Goal: Task Accomplishment & Management: Manage account settings

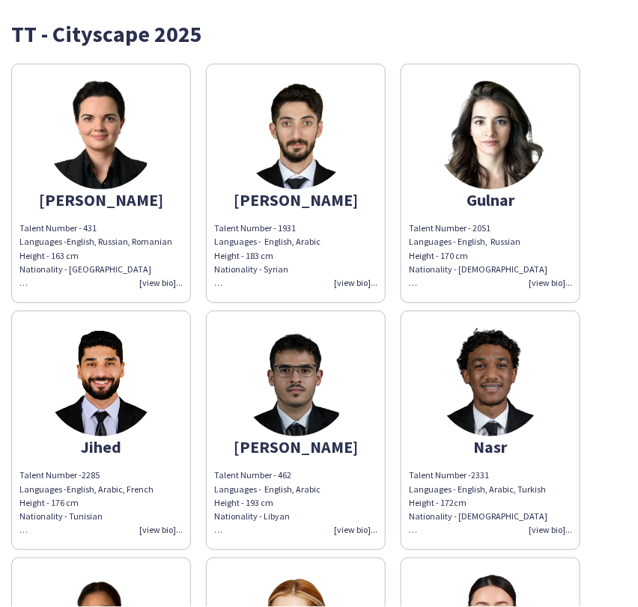
click at [267, 39] on div "TT - Cityscape 2025" at bounding box center [319, 33] width 616 height 22
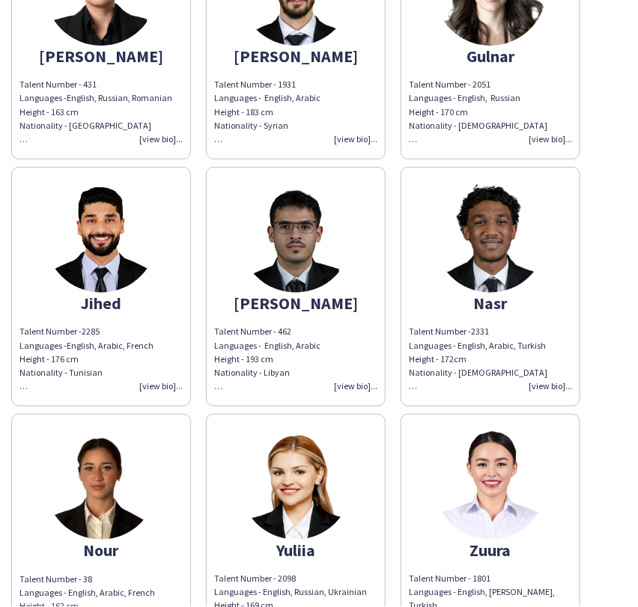
scroll to position [258, 0]
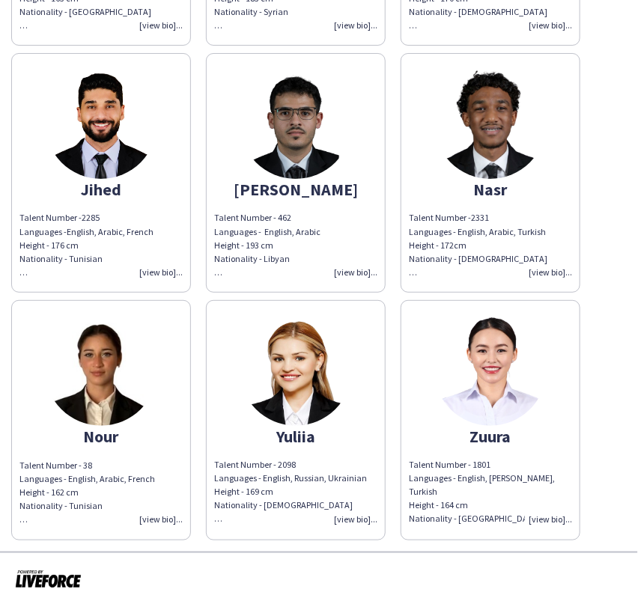
click at [257, 364] on img at bounding box center [296, 370] width 112 height 112
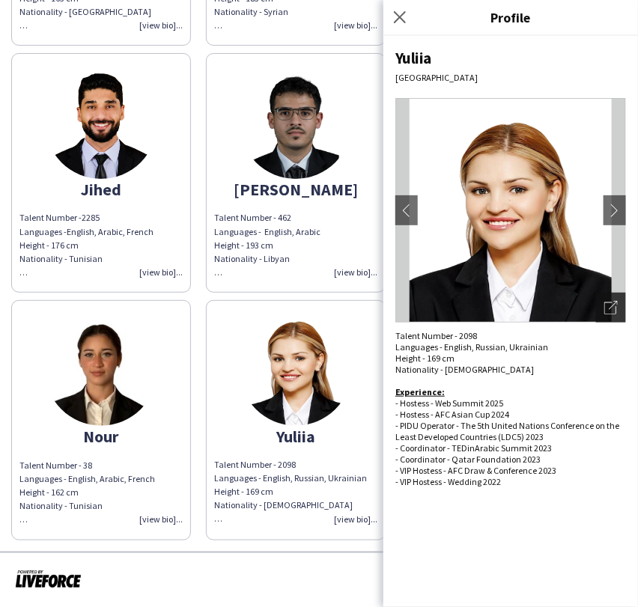
click at [610, 303] on icon "Open photos pop-in" at bounding box center [610, 307] width 13 height 13
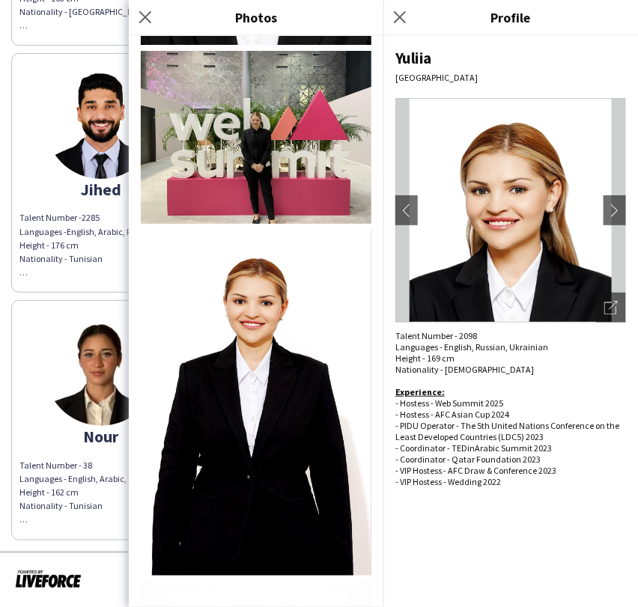
scroll to position [0, 0]
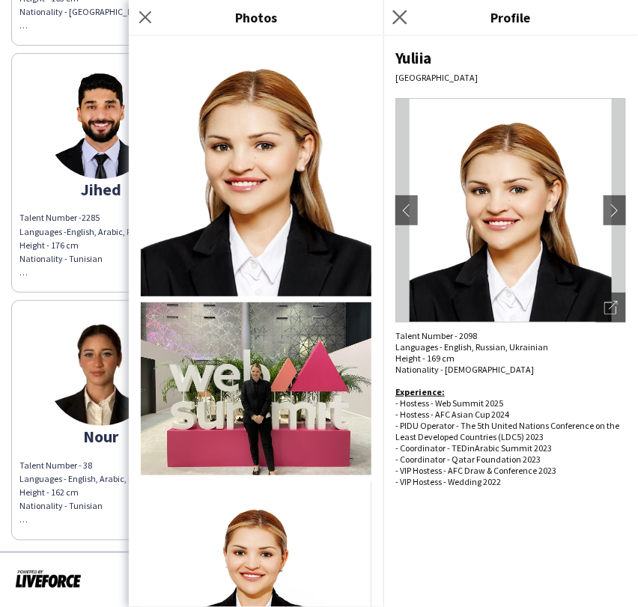
click at [408, 19] on app-icon "Close pop-in" at bounding box center [400, 18] width 22 height 22
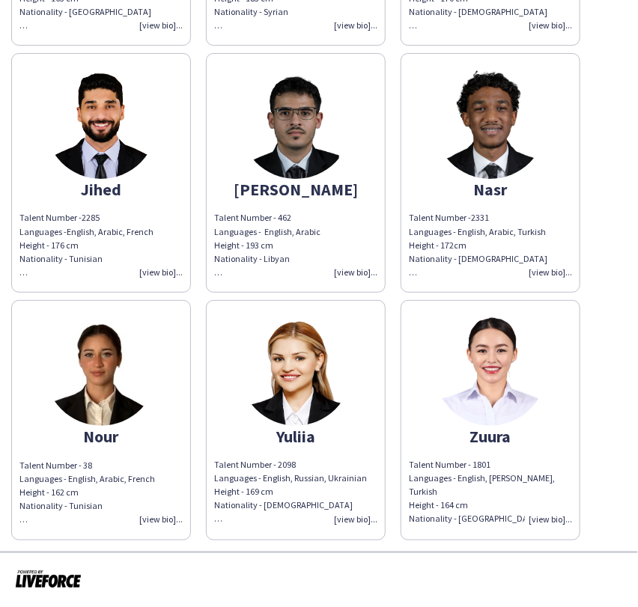
click at [485, 367] on img at bounding box center [490, 370] width 112 height 112
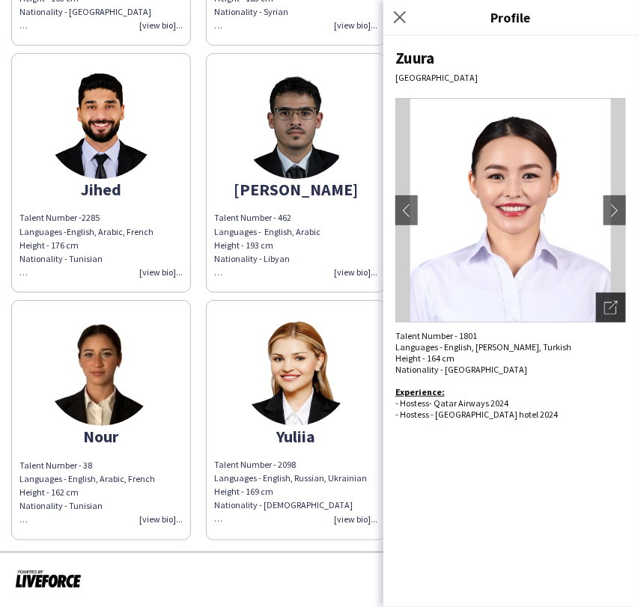
click at [597, 303] on div "Open photos pop-in" at bounding box center [611, 308] width 30 height 30
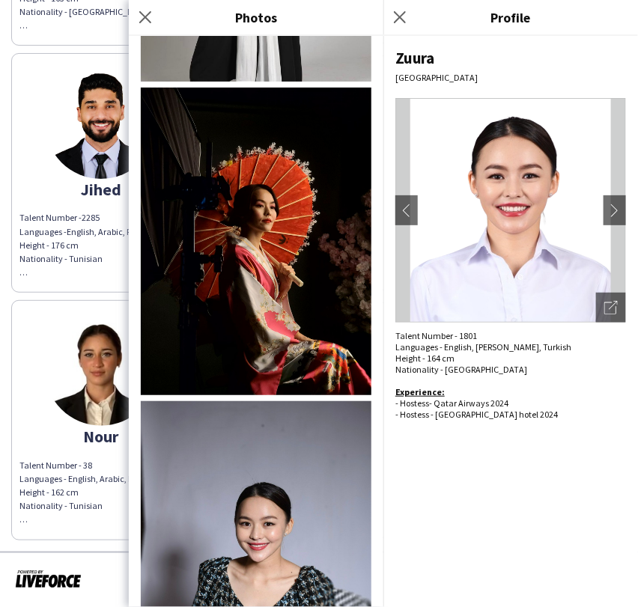
scroll to position [882, 0]
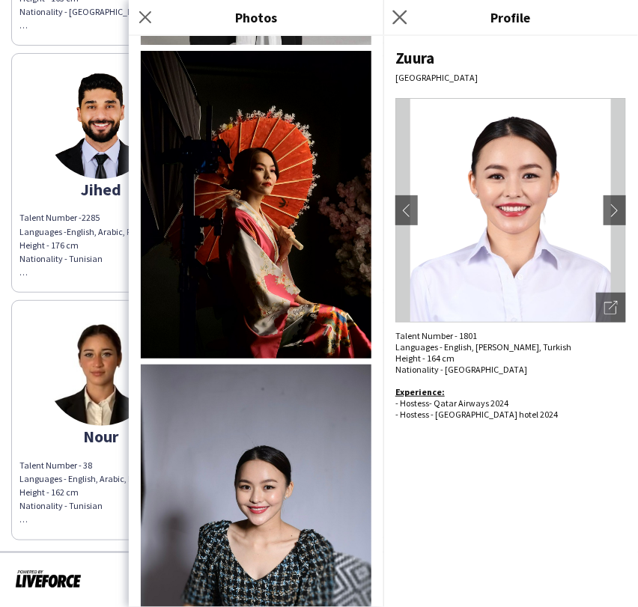
click at [401, 7] on app-icon "Close pop-in" at bounding box center [400, 18] width 22 height 22
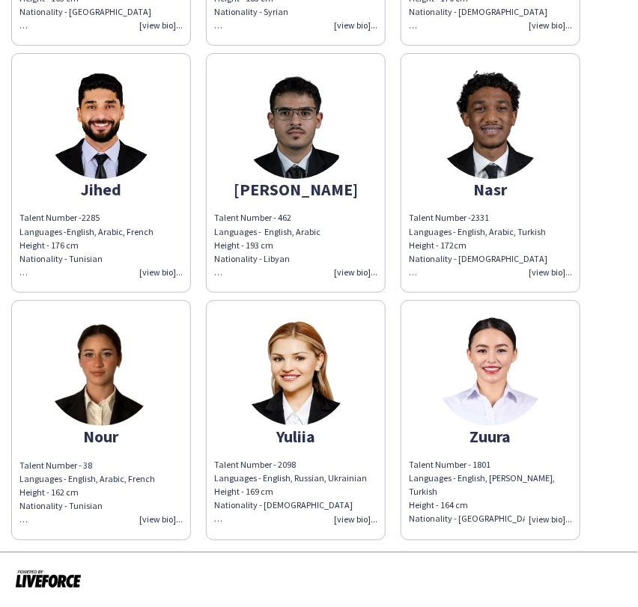
click at [141, 367] on img at bounding box center [101, 370] width 112 height 112
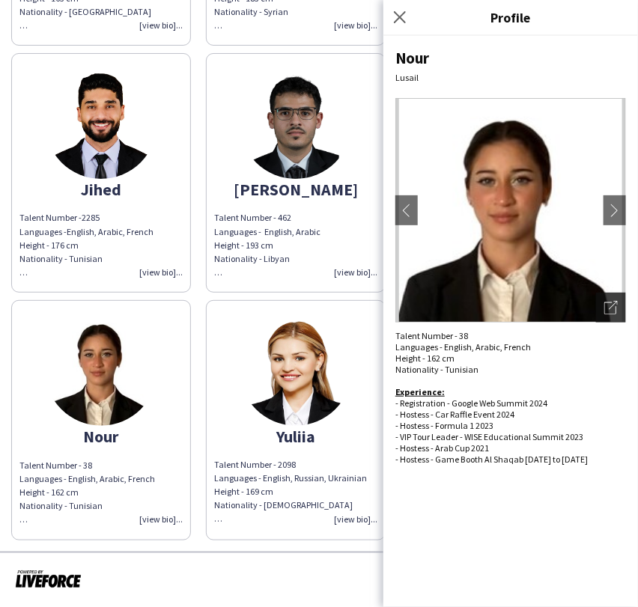
click at [617, 303] on icon "Open photos pop-in" at bounding box center [610, 307] width 13 height 13
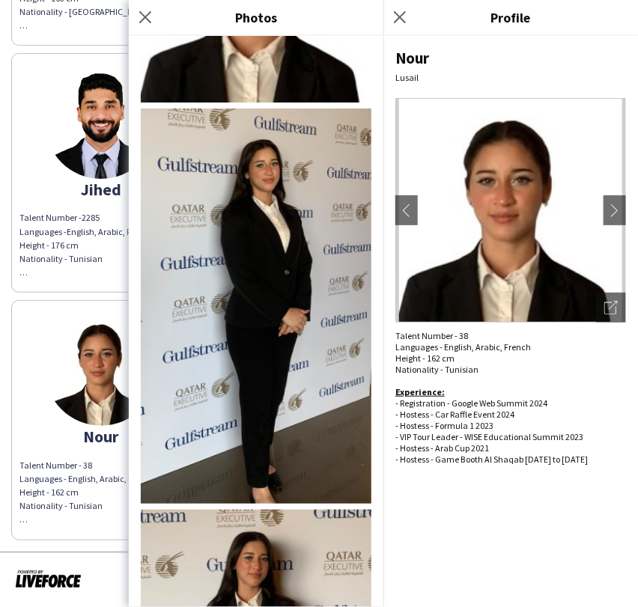
scroll to position [395, 0]
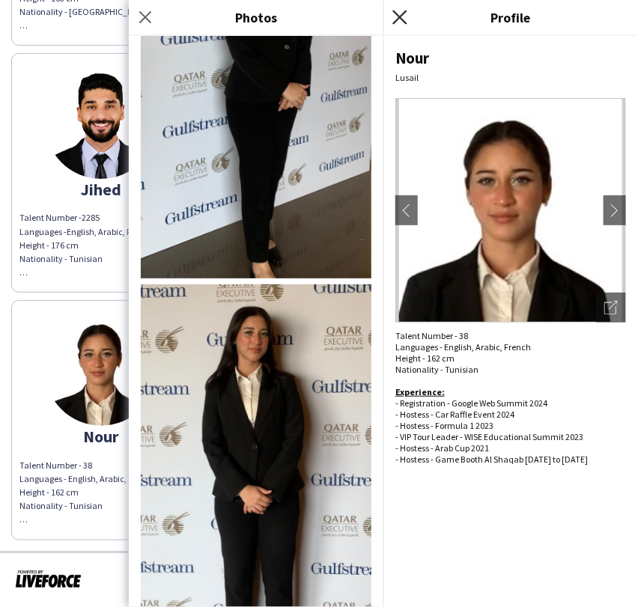
click at [401, 13] on icon "Close pop-in" at bounding box center [399, 17] width 14 height 14
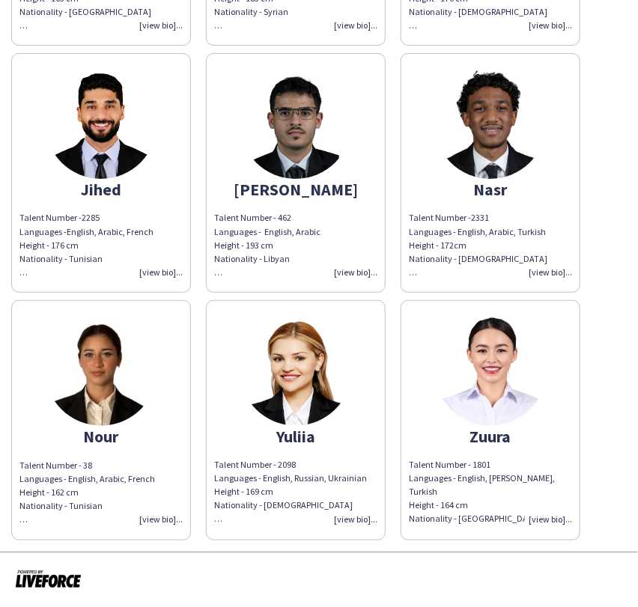
click at [503, 152] on img at bounding box center [490, 123] width 112 height 112
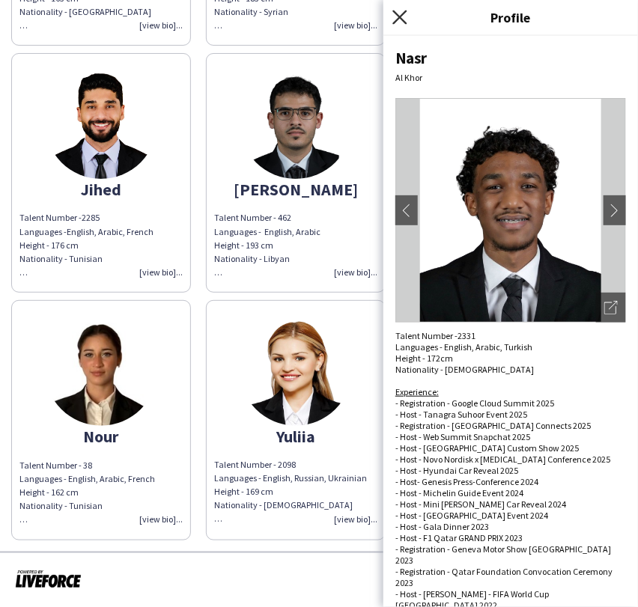
click at [402, 15] on icon at bounding box center [399, 17] width 14 height 14
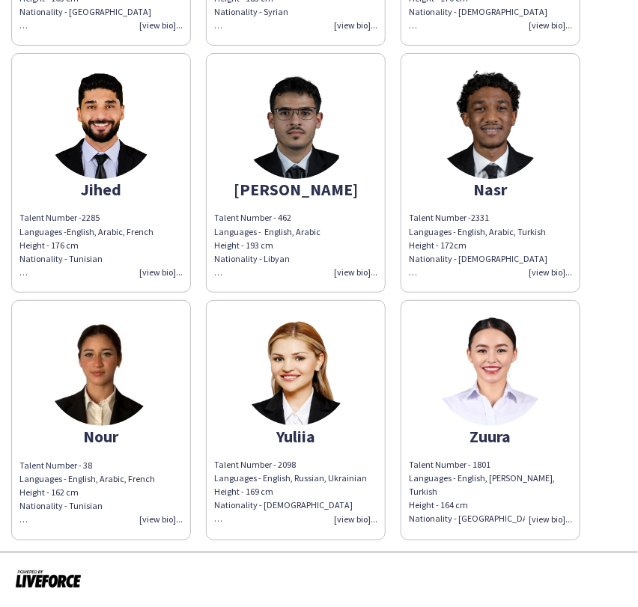
click at [249, 161] on app-share-pages-crew-card "Mohamed Talent Number - 462 Languages - English, Arabic Height - 193 cm Nationa…" at bounding box center [296, 173] width 180 height 240
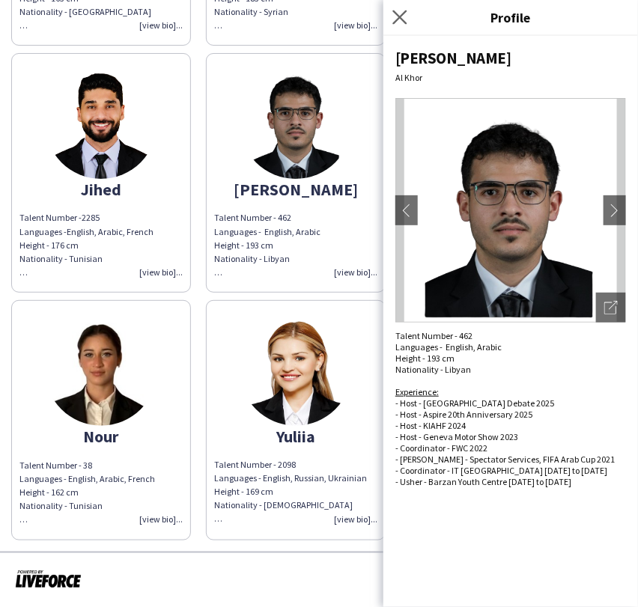
click at [407, 25] on app-icon "Close pop-in" at bounding box center [400, 18] width 22 height 22
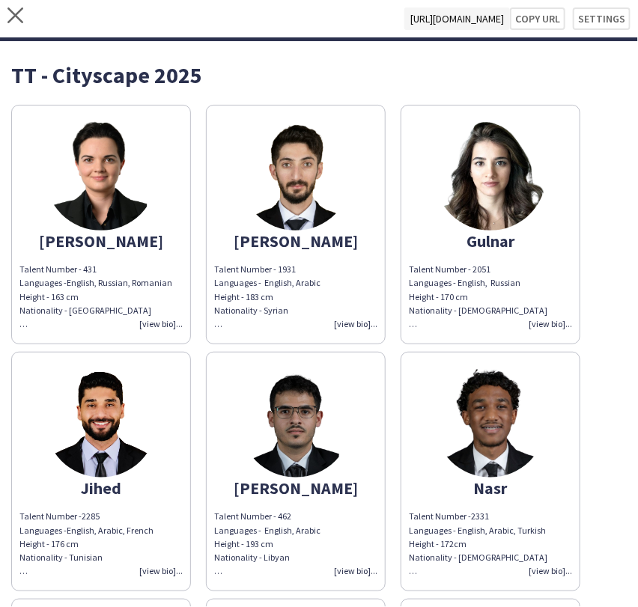
click at [482, 403] on img at bounding box center [490, 422] width 112 height 112
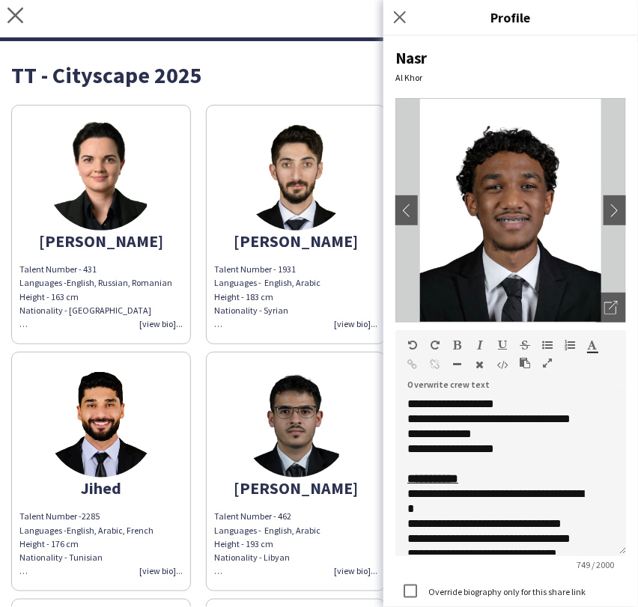
drag, startPoint x: 610, startPoint y: 467, endPoint x: 604, endPoint y: 555, distance: 87.8
click at [605, 556] on div "**********" at bounding box center [510, 477] width 231 height 160
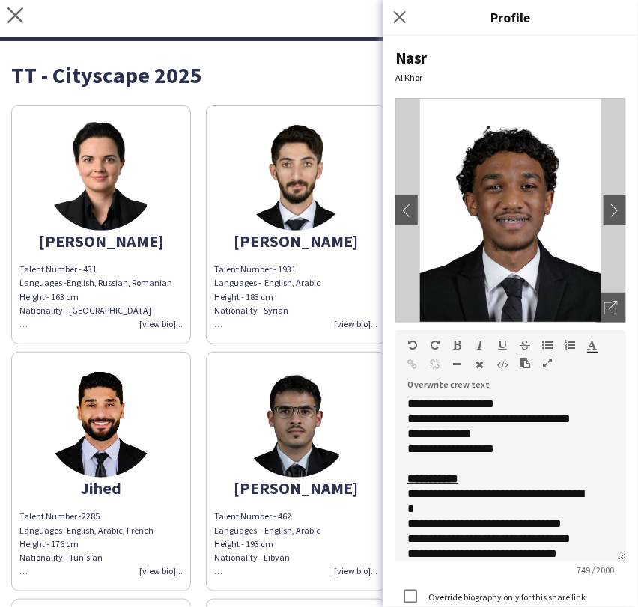
drag, startPoint x: 291, startPoint y: 474, endPoint x: 306, endPoint y: 475, distance: 15.7
click at [291, 473] on img at bounding box center [296, 422] width 112 height 112
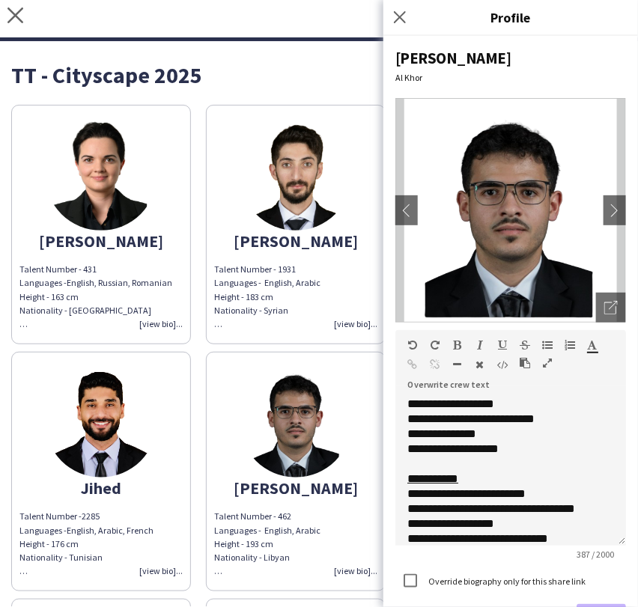
drag, startPoint x: 605, startPoint y: 467, endPoint x: 592, endPoint y: 541, distance: 75.2
click at [592, 541] on div "**********" at bounding box center [510, 471] width 231 height 149
drag, startPoint x: 469, startPoint y: 476, endPoint x: 383, endPoint y: 479, distance: 85.4
click at [383, 479] on body "close https://admin.liveforce.co/v2/s/63c74d1b-c93f-4a92-a468-02499b0bff8c Copy…" at bounding box center [319, 303] width 638 height 607
drag, startPoint x: 455, startPoint y: 344, endPoint x: 489, endPoint y: 487, distance: 147.0
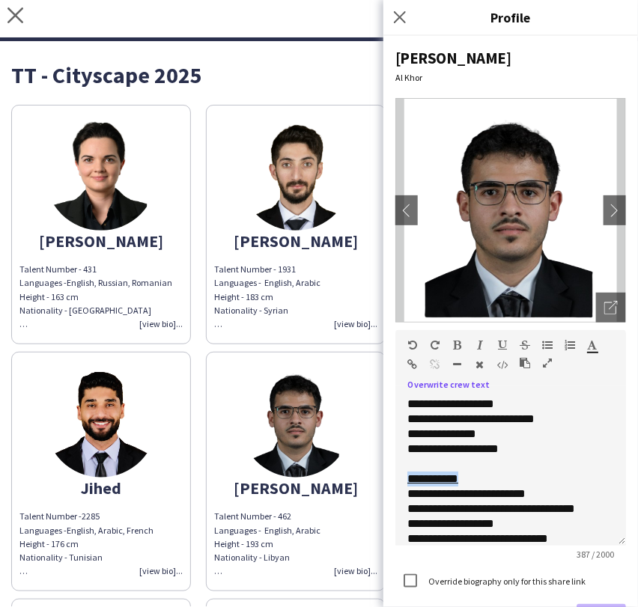
click at [455, 343] on icon "button" at bounding box center [458, 345] width 8 height 10
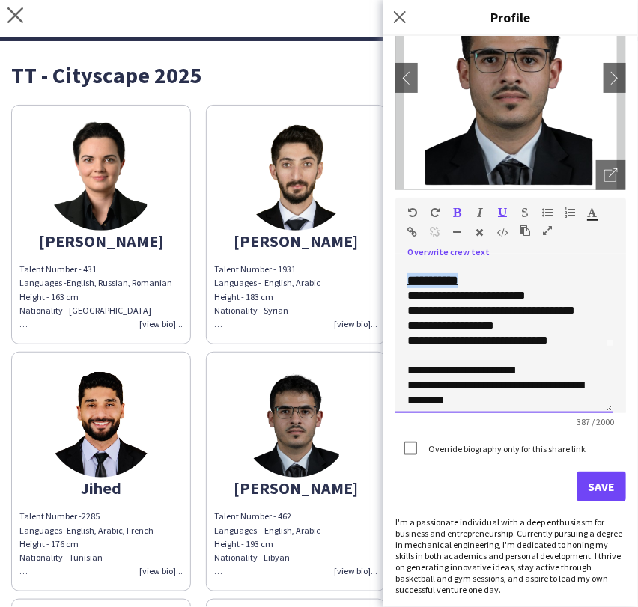
scroll to position [32, 0]
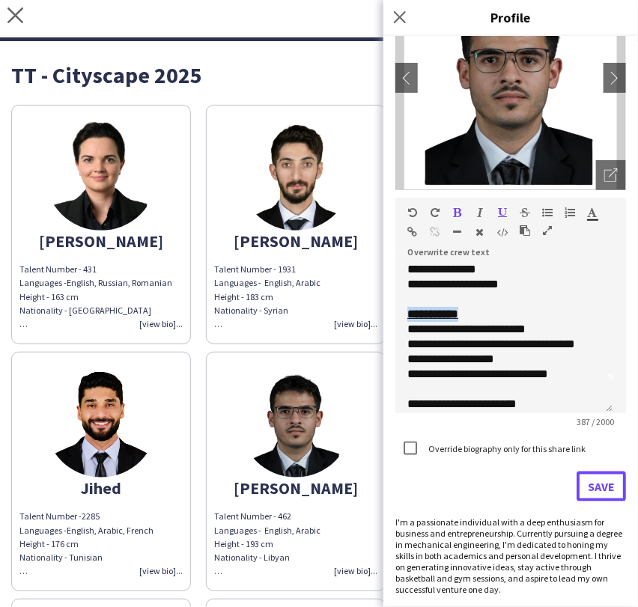
click at [595, 484] on button "Save" at bounding box center [601, 487] width 49 height 30
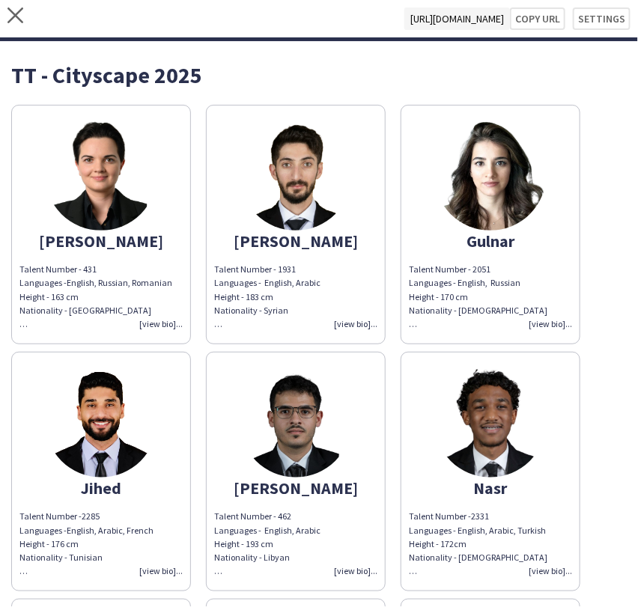
click at [500, 405] on img at bounding box center [490, 422] width 112 height 112
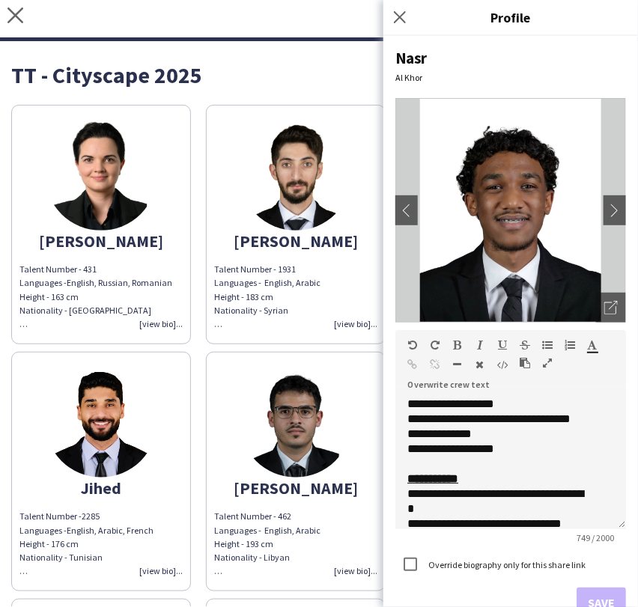
drag, startPoint x: 611, startPoint y: 478, endPoint x: 598, endPoint y: 538, distance: 61.3
click at [598, 530] on div "**********" at bounding box center [510, 463] width 231 height 133
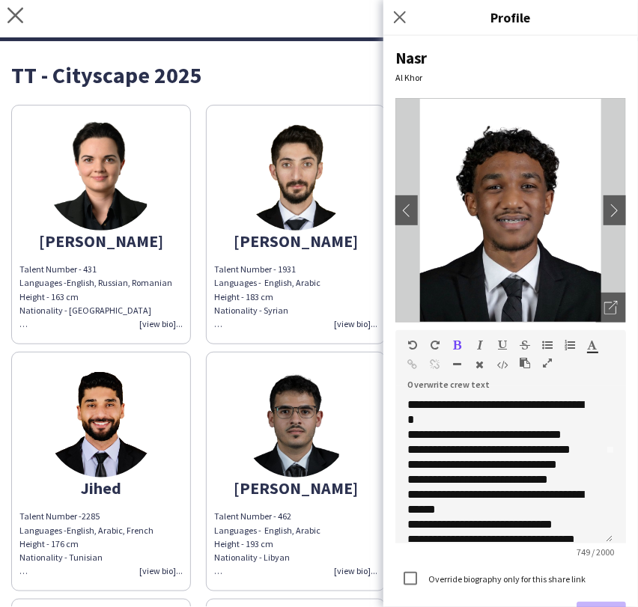
scroll to position [49, 0]
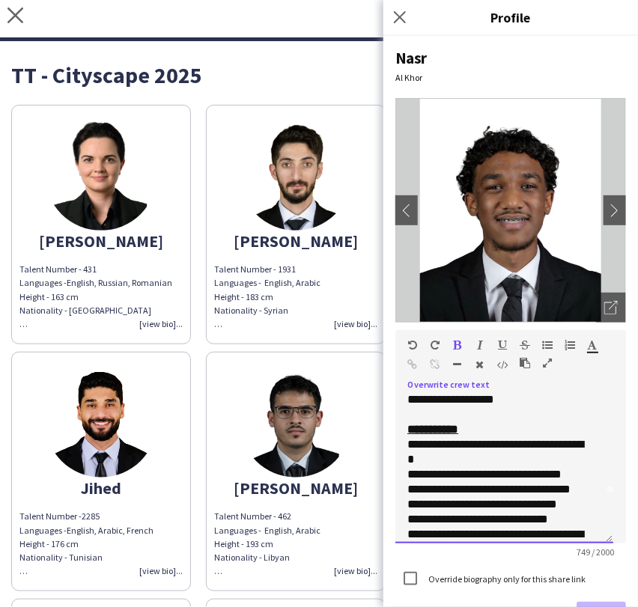
click at [410, 444] on div "**********" at bounding box center [497, 452] width 181 height 30
click at [402, 444] on div "**********" at bounding box center [504, 470] width 218 height 147
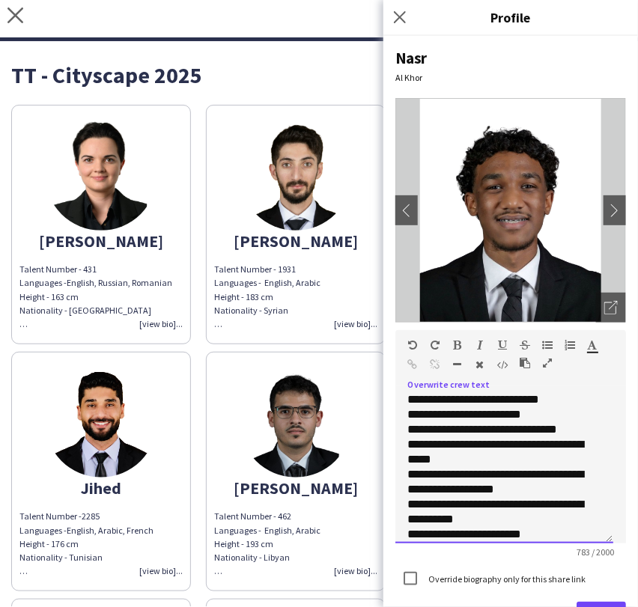
scroll to position [314, 0]
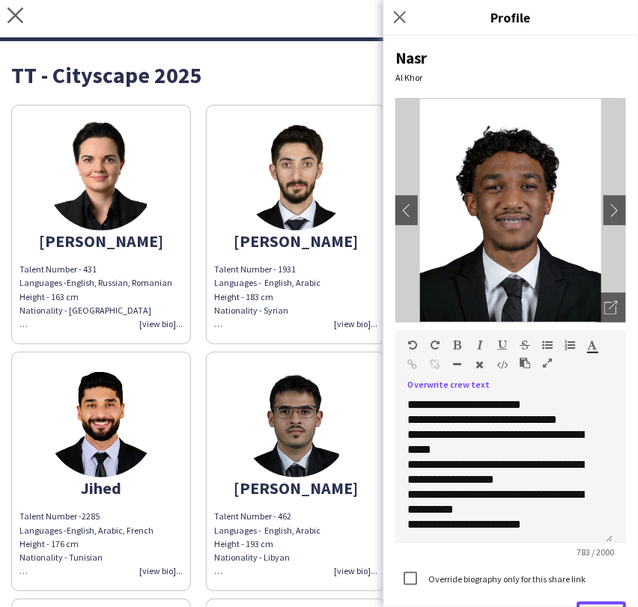
click at [598, 603] on button "Save" at bounding box center [601, 617] width 49 height 30
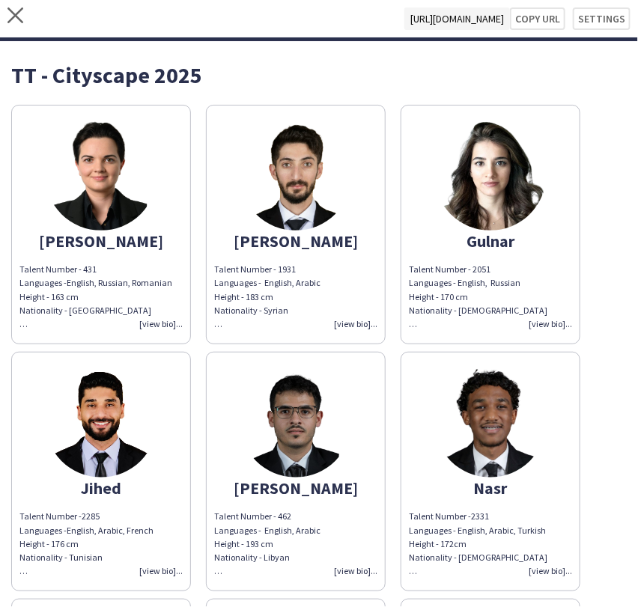
click at [260, 445] on img at bounding box center [296, 422] width 112 height 112
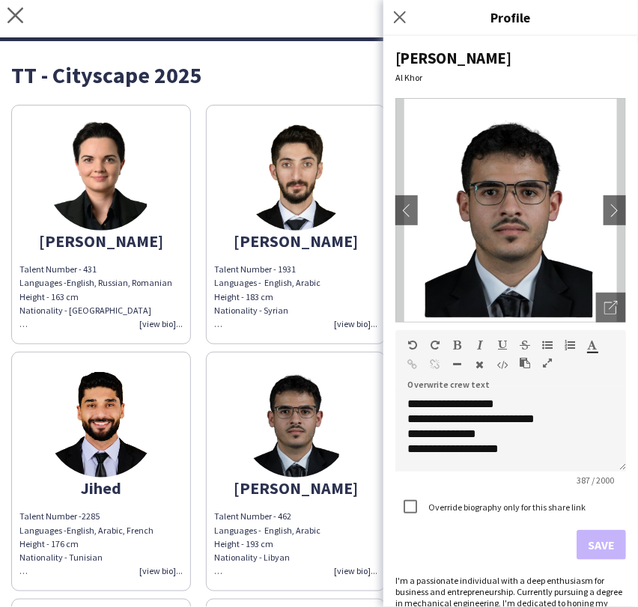
click at [67, 447] on img at bounding box center [101, 422] width 112 height 112
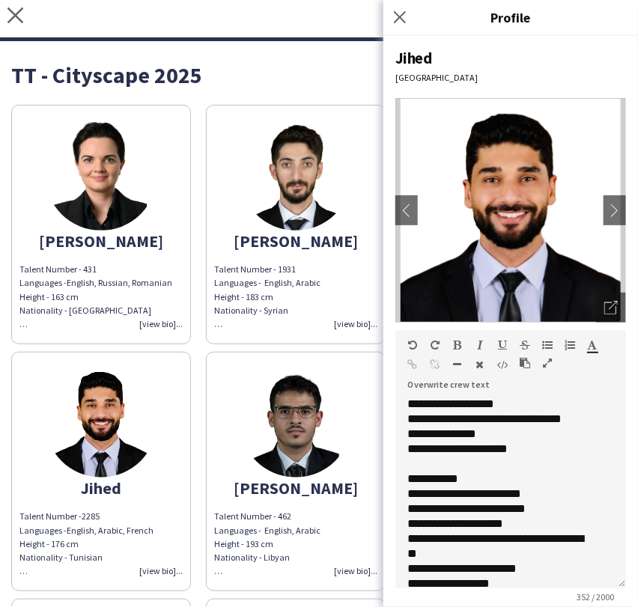
drag, startPoint x: 623, startPoint y: 467, endPoint x: 613, endPoint y: 596, distance: 129.9
click at [613, 589] on div "**********" at bounding box center [510, 493] width 231 height 192
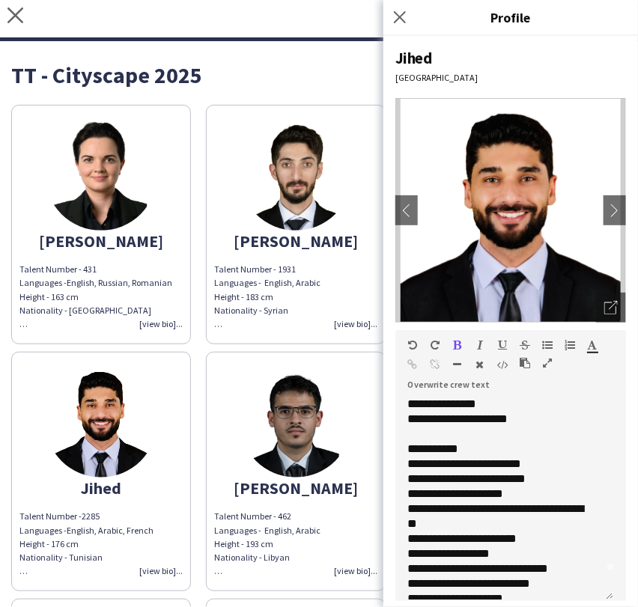
scroll to position [47, 0]
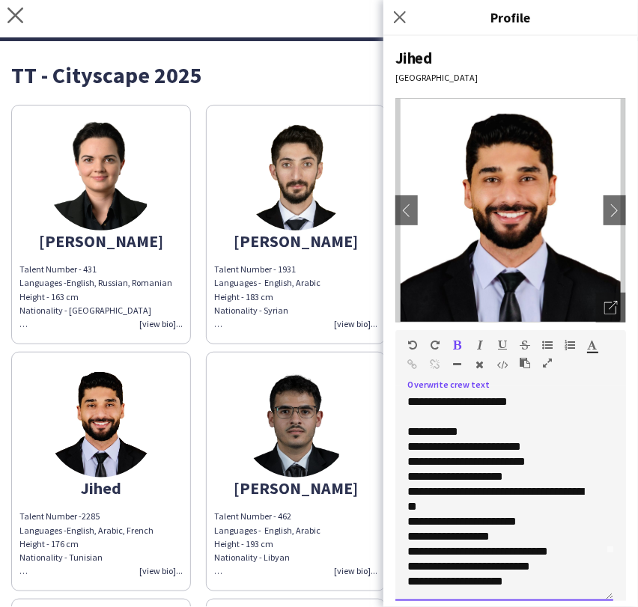
click at [443, 443] on div "**********" at bounding box center [497, 447] width 181 height 45
drag, startPoint x: 474, startPoint y: 434, endPoint x: 402, endPoint y: 427, distance: 72.2
click at [402, 427] on div "**********" at bounding box center [504, 499] width 218 height 204
click at [458, 343] on icon "button" at bounding box center [458, 345] width 8 height 10
click at [501, 345] on icon "button" at bounding box center [502, 345] width 9 height 10
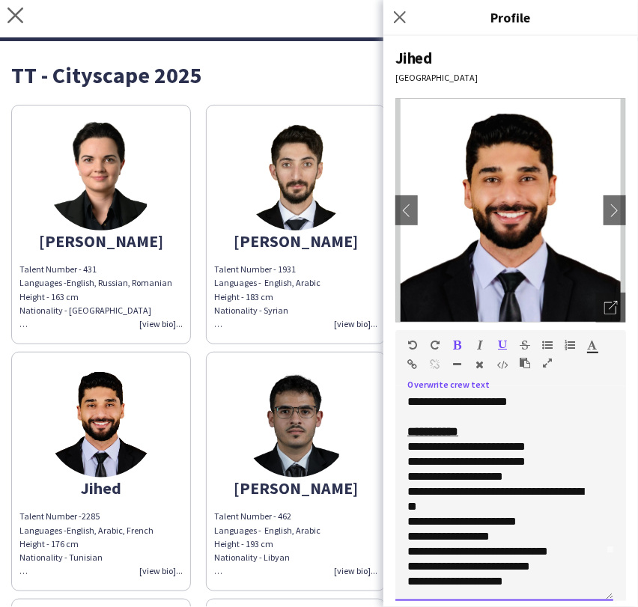
click at [473, 493] on div "**********" at bounding box center [497, 530] width 181 height 120
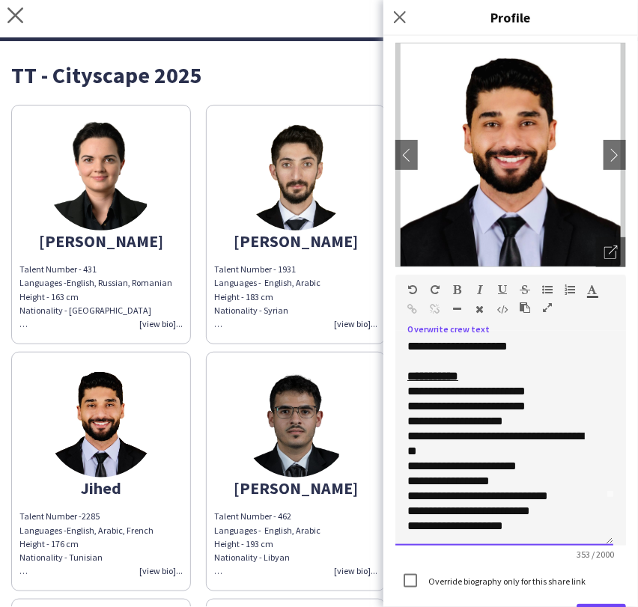
scroll to position [83, 0]
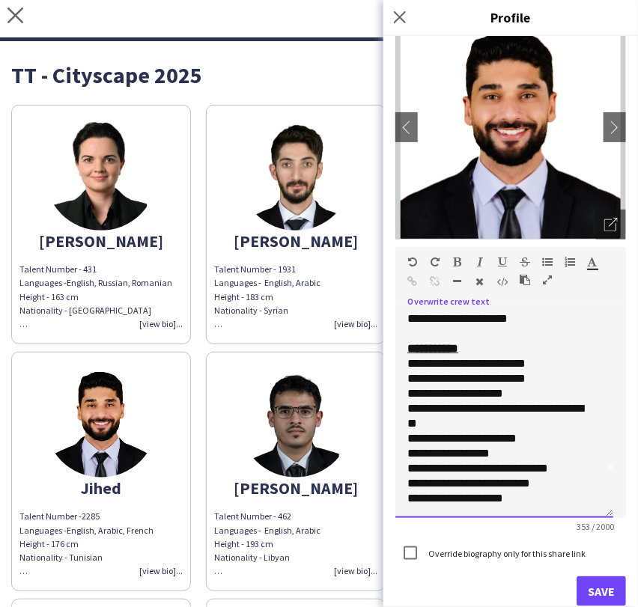
click at [514, 364] on div "**********" at bounding box center [497, 364] width 181 height 45
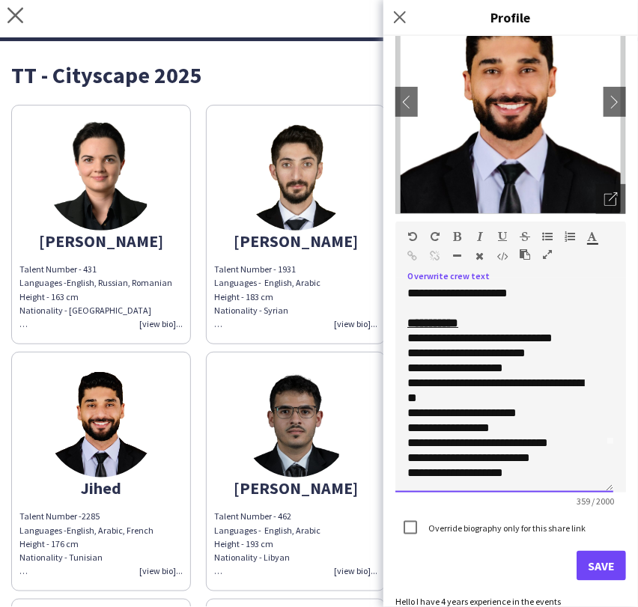
scroll to position [121, 0]
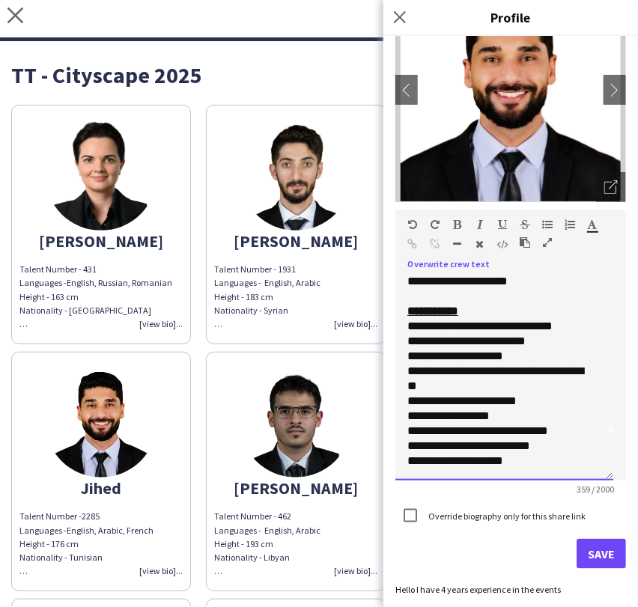
click at [424, 403] on div "**********" at bounding box center [497, 409] width 181 height 120
click at [420, 447] on div "**********" at bounding box center [497, 409] width 181 height 120
click at [421, 430] on div "**********" at bounding box center [497, 409] width 181 height 120
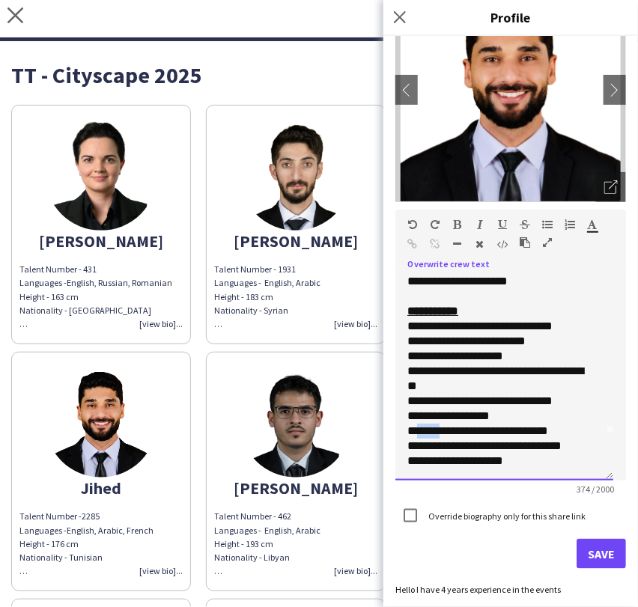
click at [421, 430] on div "**********" at bounding box center [497, 409] width 181 height 120
click at [587, 547] on button "Save" at bounding box center [601, 554] width 49 height 30
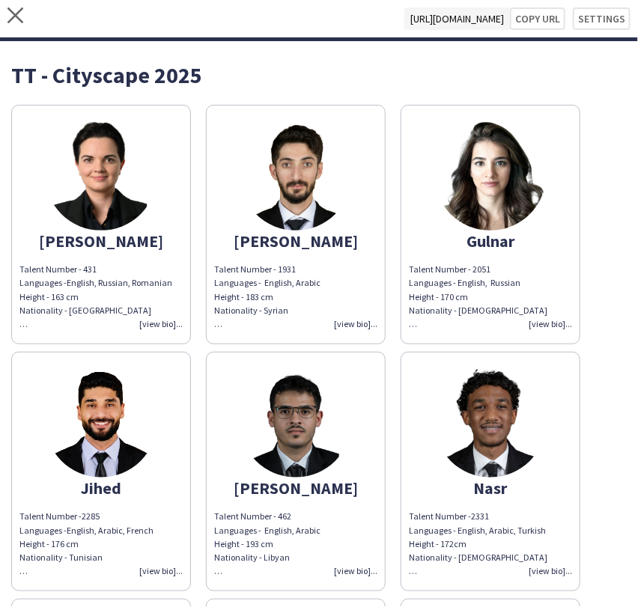
click at [507, 162] on img at bounding box center [490, 174] width 112 height 112
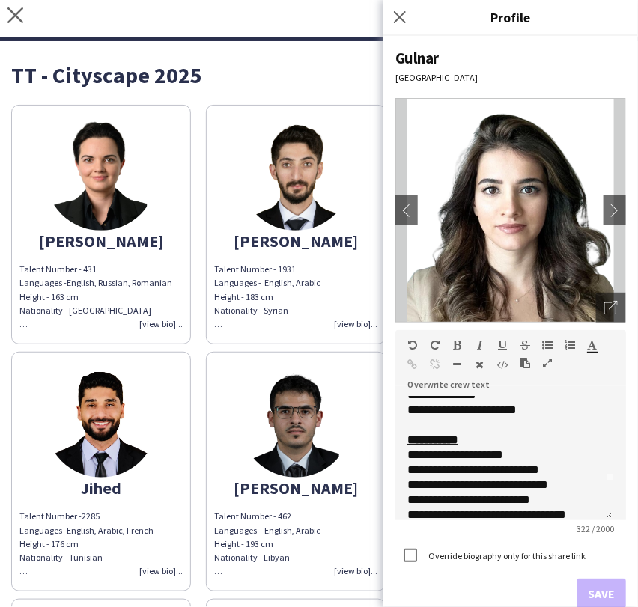
scroll to position [38, 0]
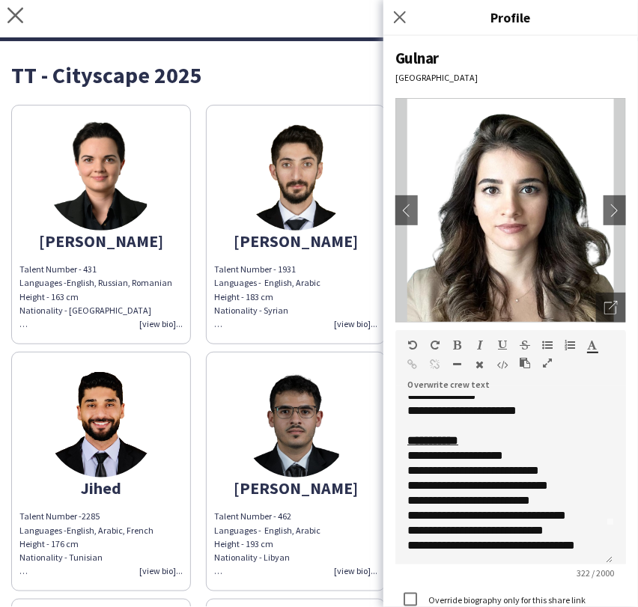
drag, startPoint x: 611, startPoint y: 467, endPoint x: 597, endPoint y: 559, distance: 94.0
click at [597, 559] on div "**********" at bounding box center [504, 481] width 218 height 168
click at [416, 469] on div "**********" at bounding box center [497, 471] width 181 height 15
click at [539, 451] on div "**********" at bounding box center [497, 456] width 181 height 15
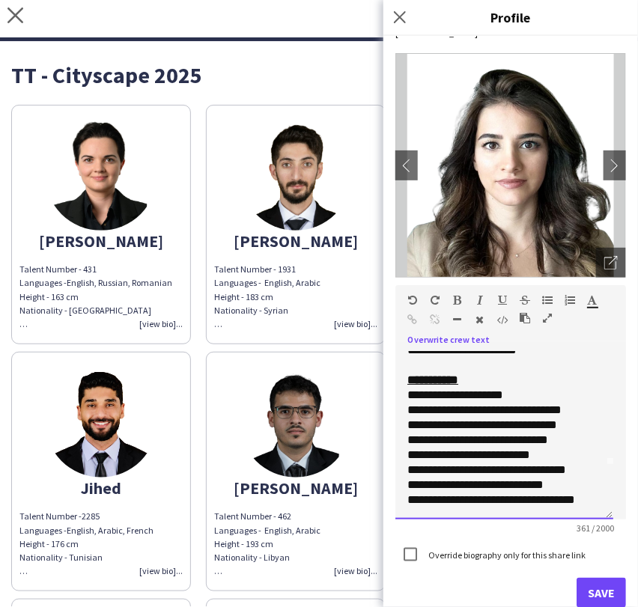
scroll to position [163, 0]
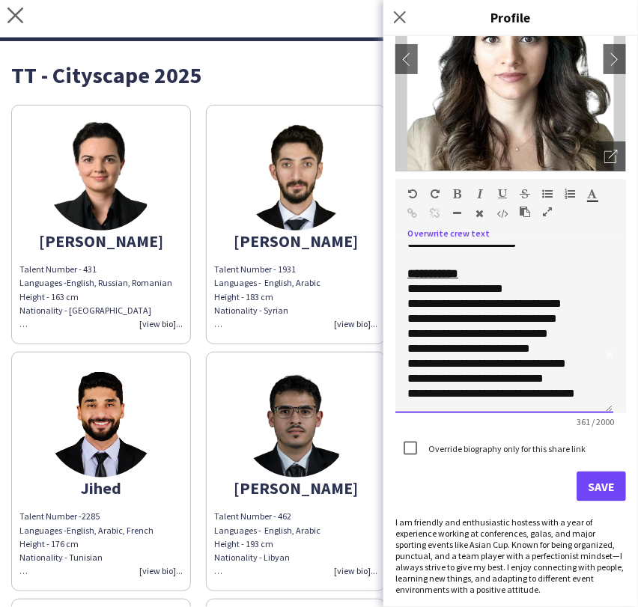
click at [491, 367] on span "**********" at bounding box center [491, 371] width 168 height 56
click at [589, 476] on button "Save" at bounding box center [601, 487] width 49 height 30
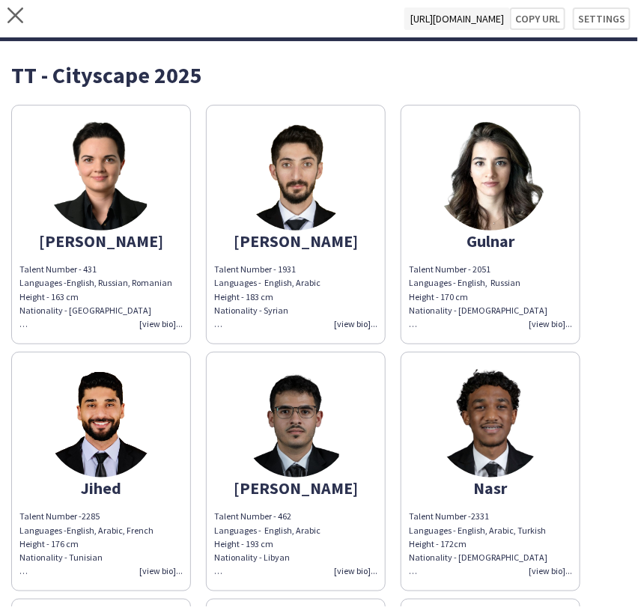
click at [300, 203] on img at bounding box center [296, 174] width 112 height 112
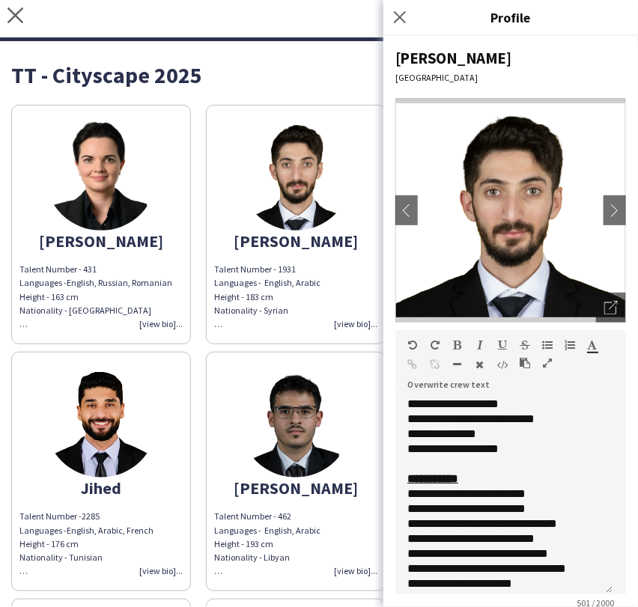
drag, startPoint x: 610, startPoint y: 462, endPoint x: 585, endPoint y: 584, distance: 124.7
click at [585, 584] on div "**********" at bounding box center [504, 496] width 218 height 198
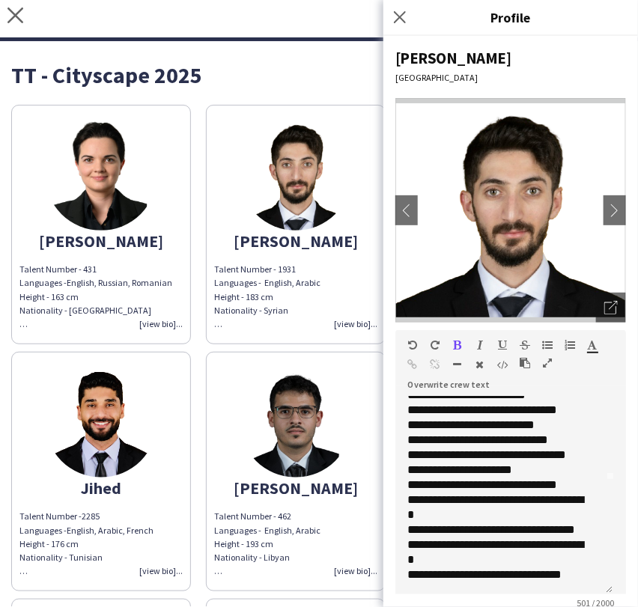
scroll to position [30, 0]
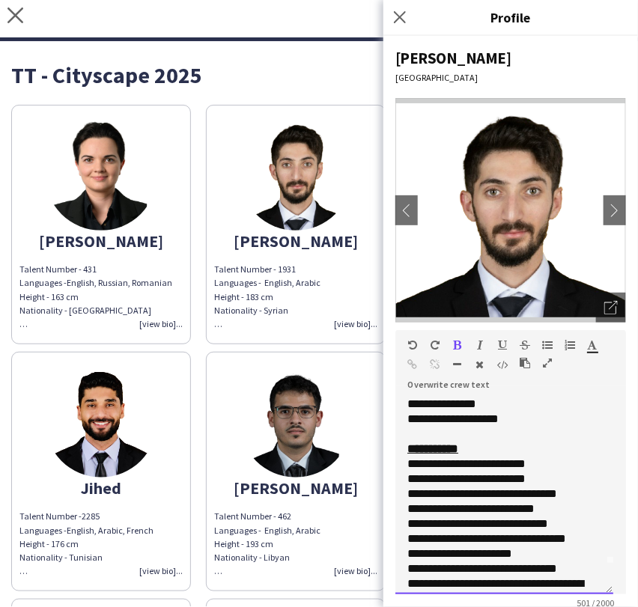
click at [407, 464] on div "**********" at bounding box center [504, 496] width 218 height 198
click at [425, 475] on span "**********" at bounding box center [466, 478] width 118 height 11
click at [448, 522] on div "**********" at bounding box center [497, 524] width 181 height 15
click at [429, 522] on div "**********" at bounding box center [497, 524] width 181 height 15
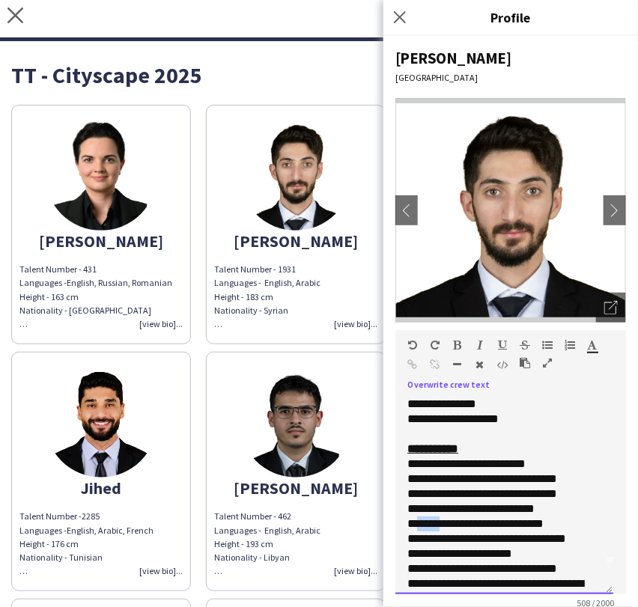
click at [429, 522] on div "**********" at bounding box center [497, 524] width 181 height 15
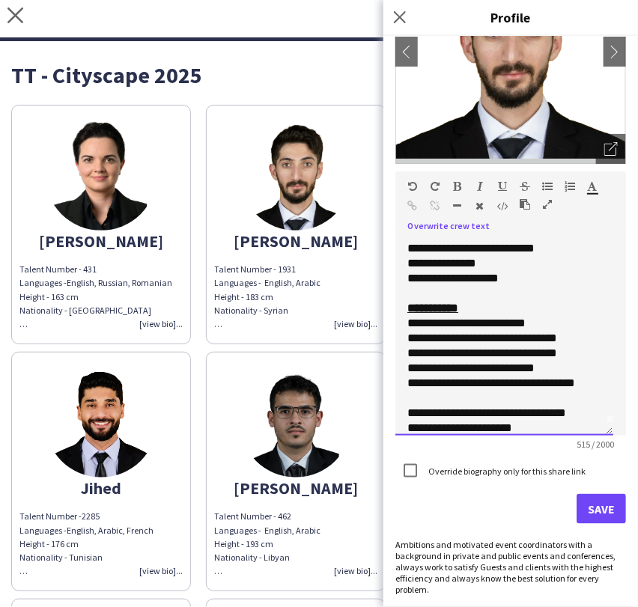
scroll to position [0, 0]
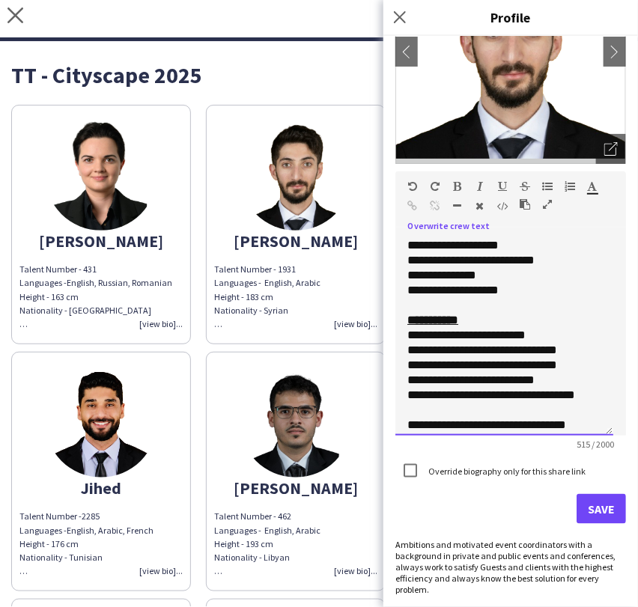
click at [425, 333] on span "**********" at bounding box center [466, 335] width 118 height 11
click at [543, 333] on span "**********" at bounding box center [479, 335] width 145 height 11
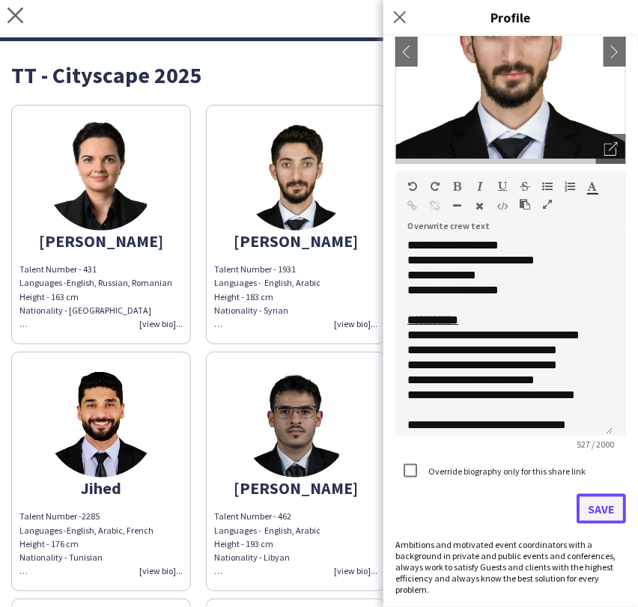
click at [588, 505] on button "Save" at bounding box center [601, 509] width 49 height 30
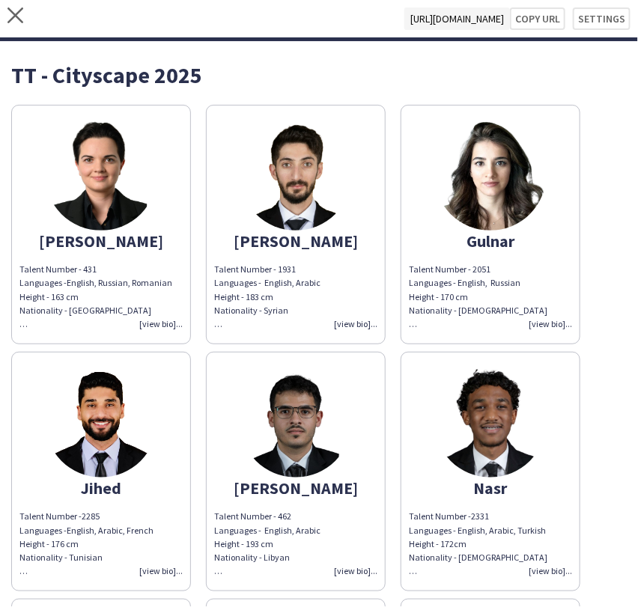
click at [145, 147] on img at bounding box center [101, 174] width 112 height 112
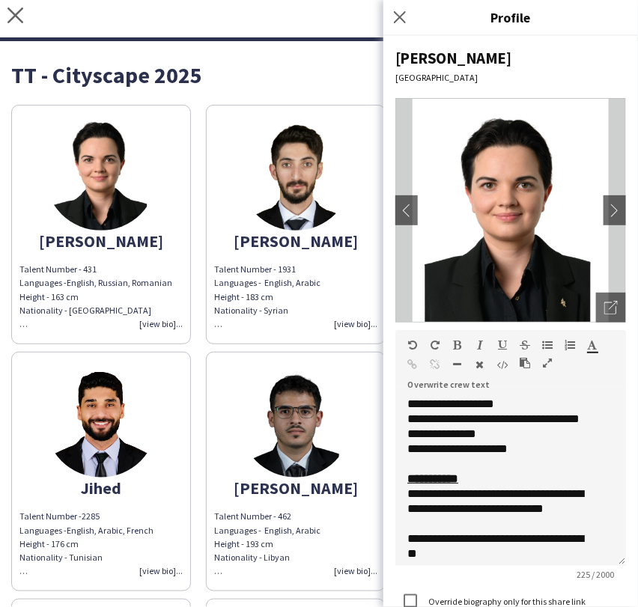
drag, startPoint x: 608, startPoint y: 464, endPoint x: 544, endPoint y: 495, distance: 71.4
click at [593, 559] on div "**********" at bounding box center [510, 481] width 231 height 169
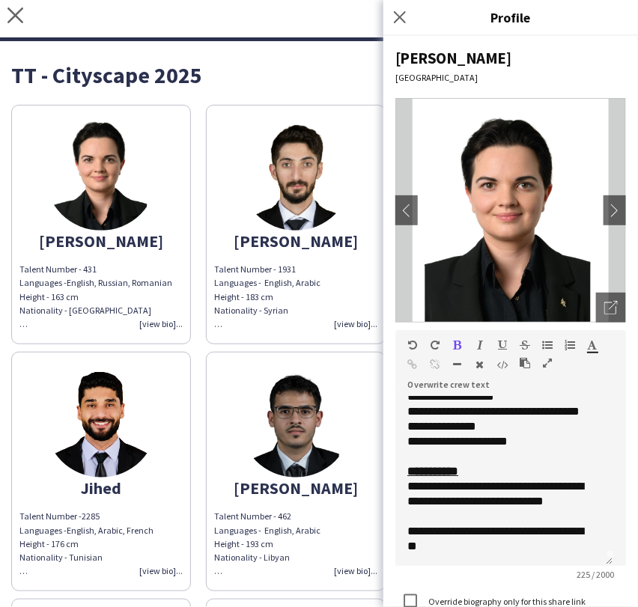
scroll to position [175, 0]
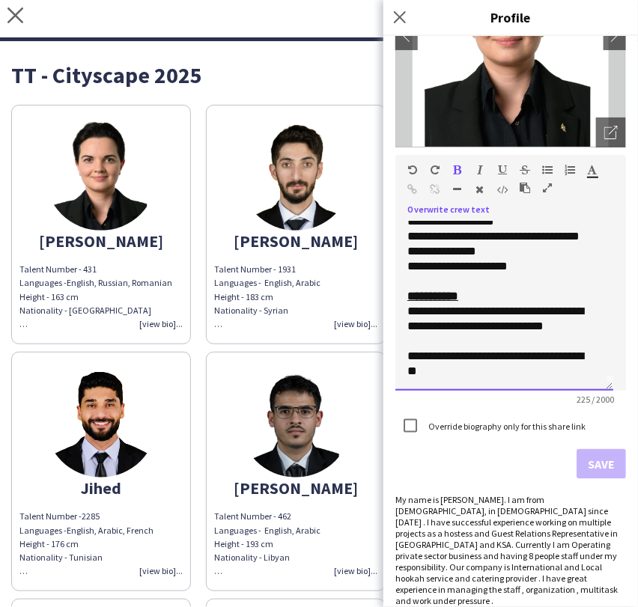
click at [407, 311] on div "**********" at bounding box center [504, 306] width 218 height 169
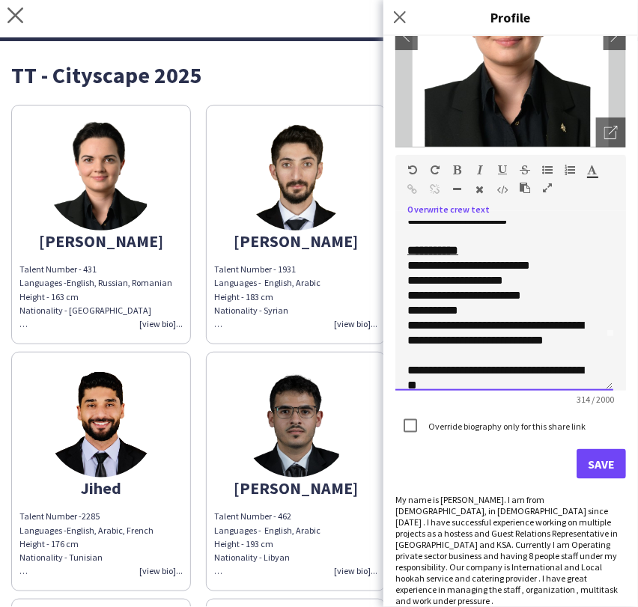
scroll to position [82, 0]
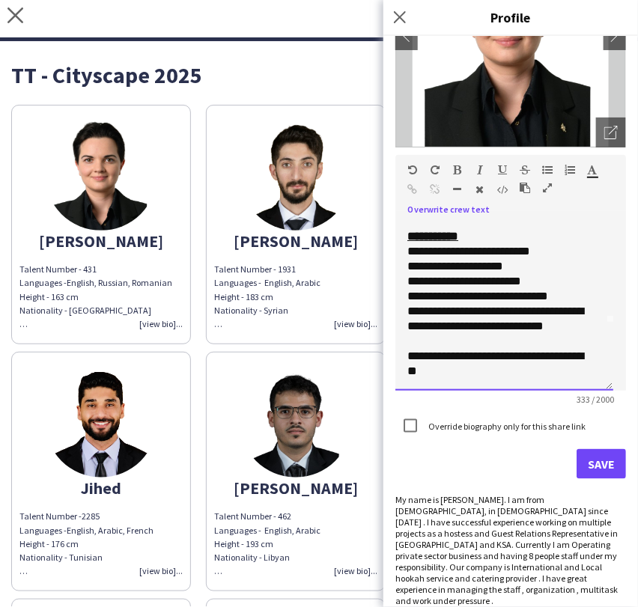
click at [553, 285] on div "**********" at bounding box center [497, 281] width 181 height 15
click at [484, 289] on div "**********" at bounding box center [497, 281] width 181 height 15
drag, startPoint x: 452, startPoint y: 292, endPoint x: 521, endPoint y: 292, distance: 68.9
click at [521, 289] on div "**********" at bounding box center [497, 281] width 181 height 15
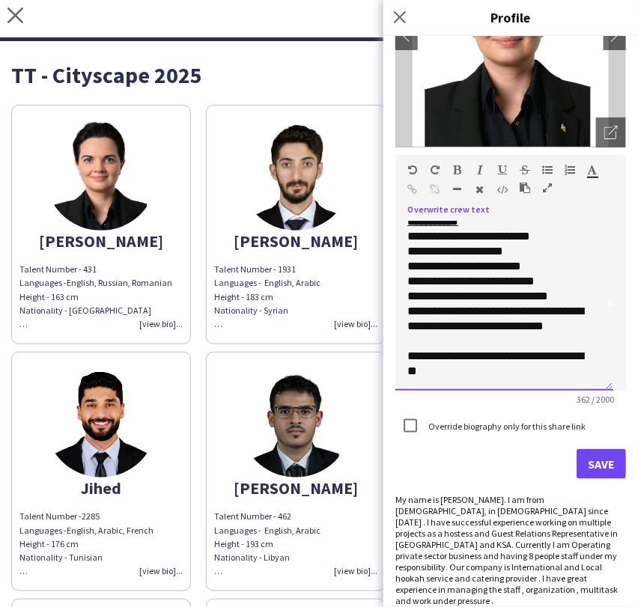
click at [562, 274] on div "**********" at bounding box center [497, 266] width 181 height 15
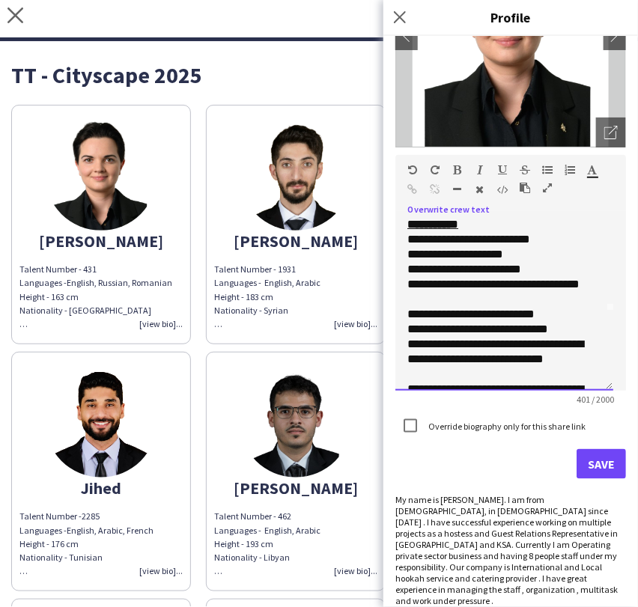
scroll to position [127, 0]
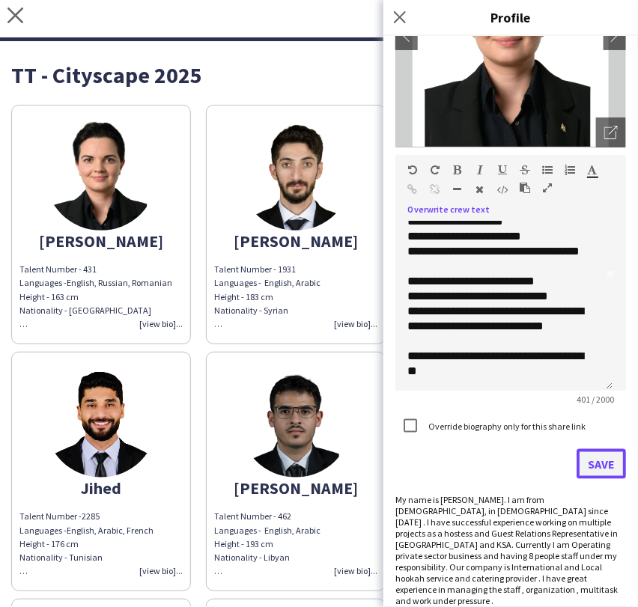
click at [584, 463] on button "Save" at bounding box center [601, 464] width 49 height 30
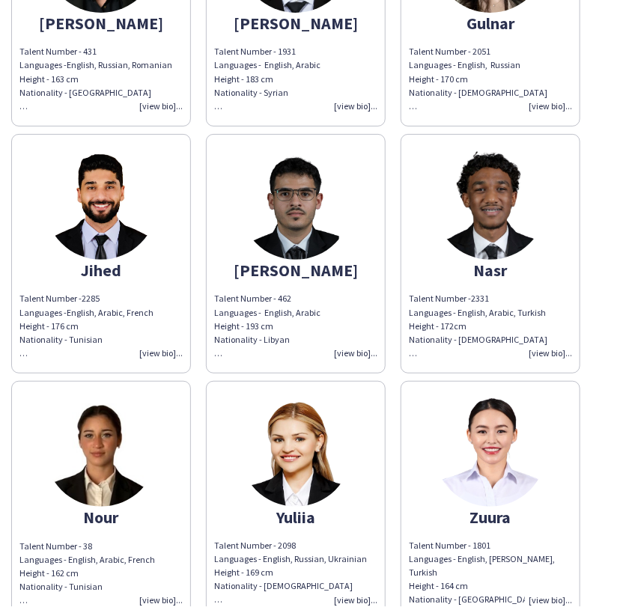
scroll to position [299, 0]
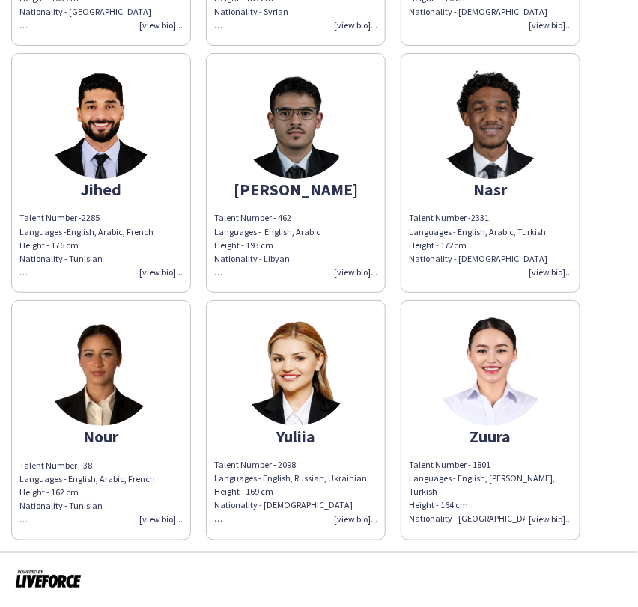
click at [44, 380] on app-share-pages-crew-card "Nour Talent Number - 38 Languages - English, Arabic, French Height - 162 cm Nat…" at bounding box center [101, 420] width 180 height 240
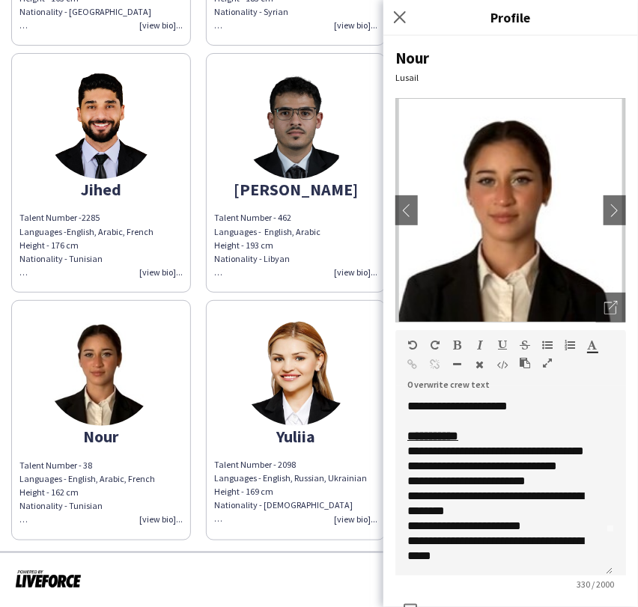
scroll to position [38, 0]
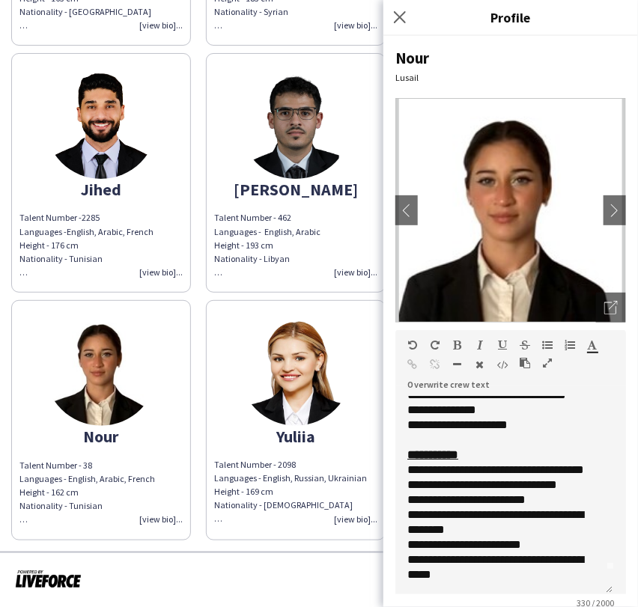
drag, startPoint x: 607, startPoint y: 463, endPoint x: 603, endPoint y: 586, distance: 122.9
click at [603, 586] on div "**********" at bounding box center [504, 496] width 218 height 198
click at [264, 517] on div "Experience: - Hostess - Web Summit 2025 - Hostess - AFC Asian Cup 2024 - PIDU O…" at bounding box center [295, 519] width 163 height 13
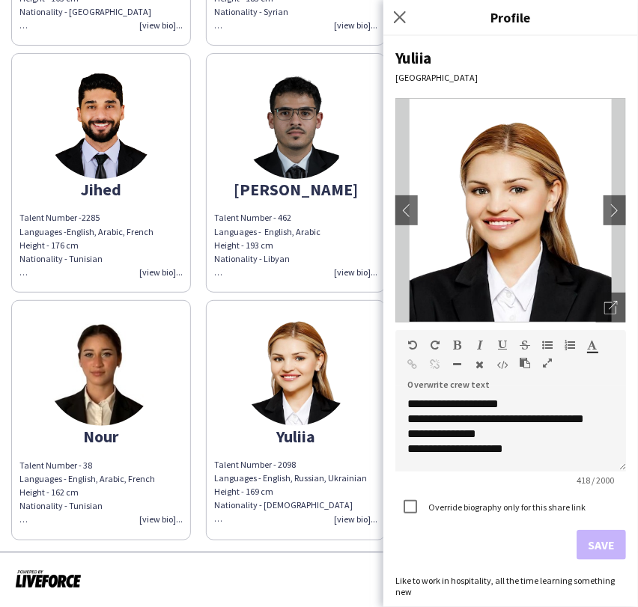
click at [253, 544] on div "TT - Cityscape 2025 Cristina Talent Number - 431 Languages - English, Russian, …" at bounding box center [319, 147] width 638 height 810
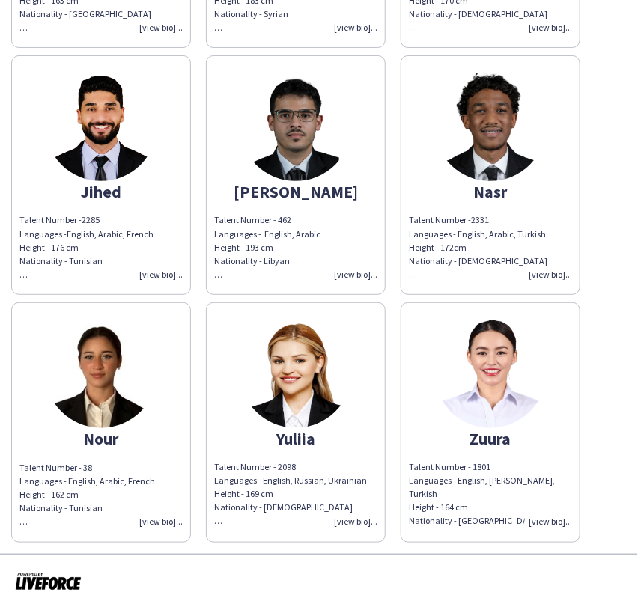
scroll to position [299, 0]
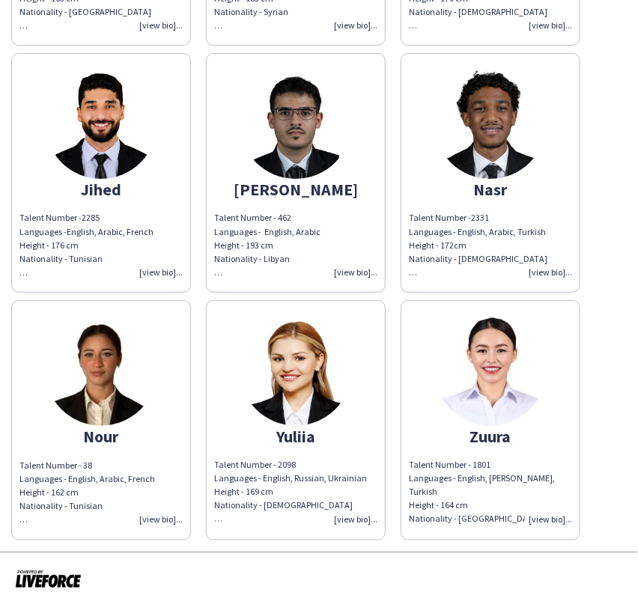
click at [149, 419] on app-share-pages-crew-card "Nour Talent Number - 38 Languages - English, Arabic, French Height - 162 cm Nat…" at bounding box center [101, 420] width 180 height 240
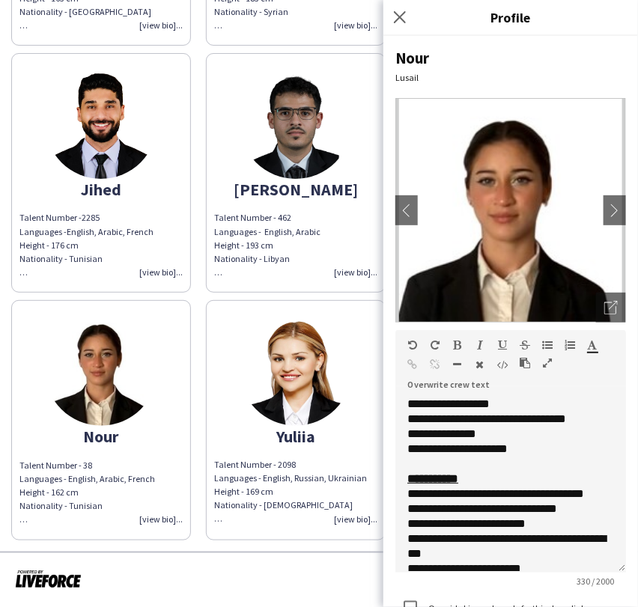
drag, startPoint x: 605, startPoint y: 469, endPoint x: 580, endPoint y: 555, distance: 89.6
click at [593, 573] on div "**********" at bounding box center [510, 485] width 231 height 176
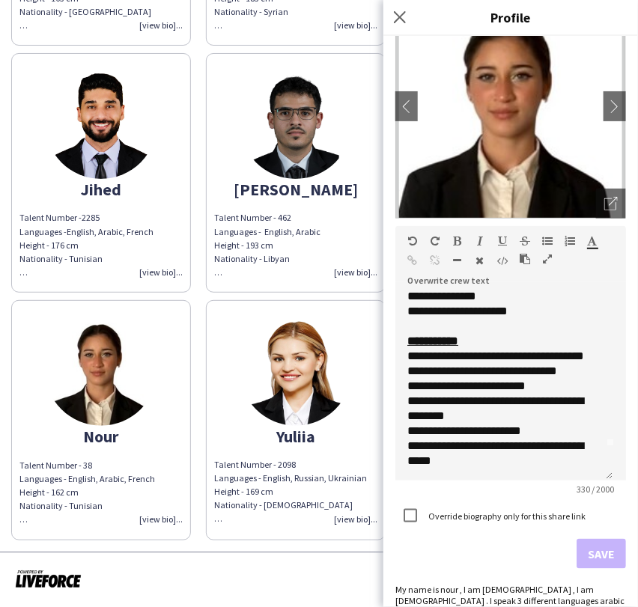
scroll to position [160, 0]
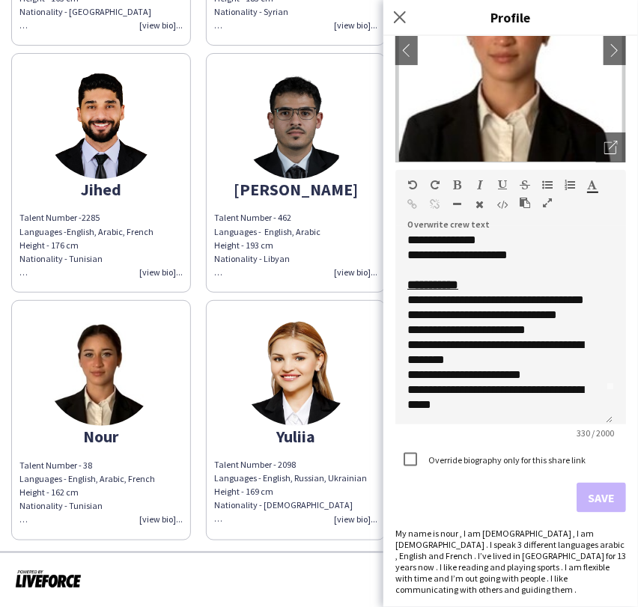
click at [276, 548] on div "TT - Cityscape 2025 Cristina Talent Number - 431 Languages - English, Russian, …" at bounding box center [319, 147] width 638 height 810
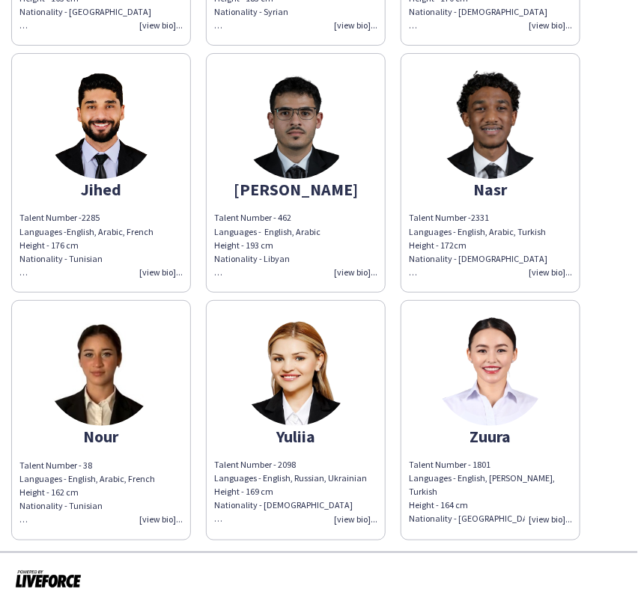
click at [473, 385] on img at bounding box center [490, 370] width 112 height 112
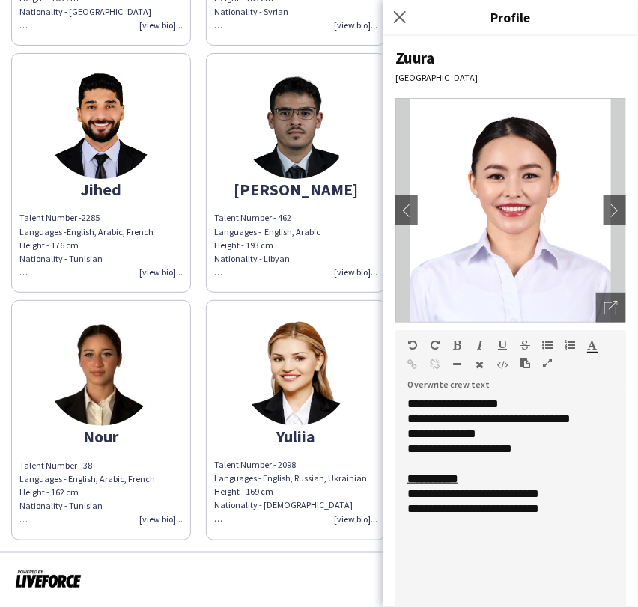
drag, startPoint x: 625, startPoint y: 461, endPoint x: 618, endPoint y: 613, distance: 153.0
click at [618, 607] on html "close https://admin.liveforce.co/v2/s/63c74d1b-c93f-4a92-a468-02499b0bff8c Copy…" at bounding box center [319, 303] width 638 height 607
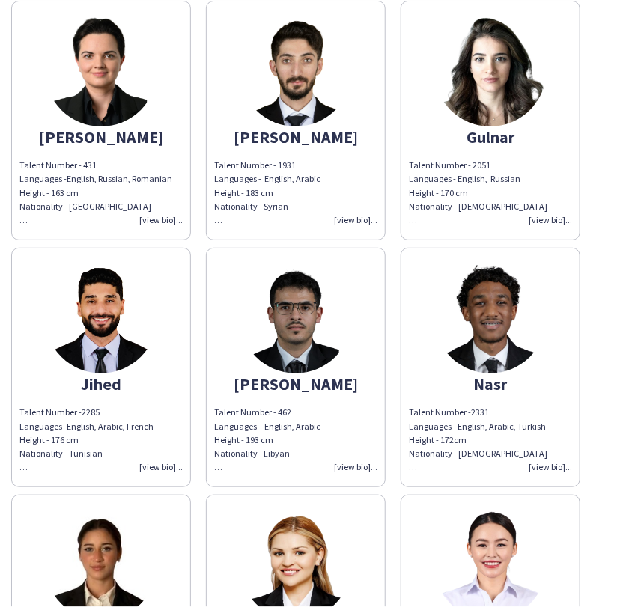
scroll to position [299, 0]
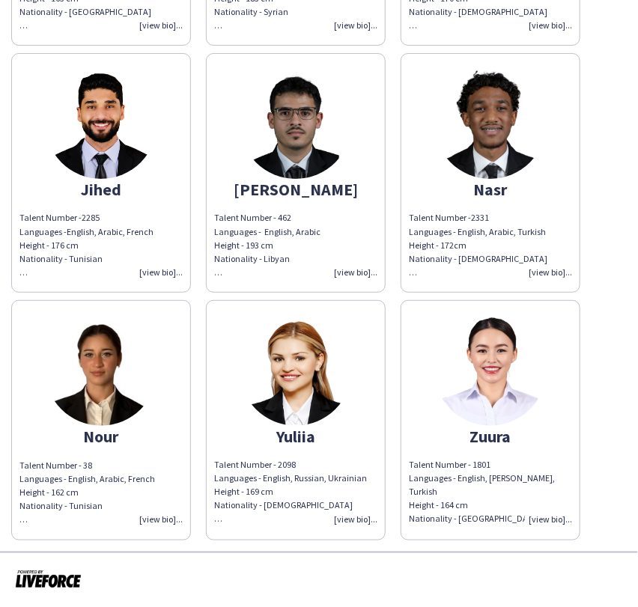
click at [488, 401] on img at bounding box center [490, 370] width 112 height 112
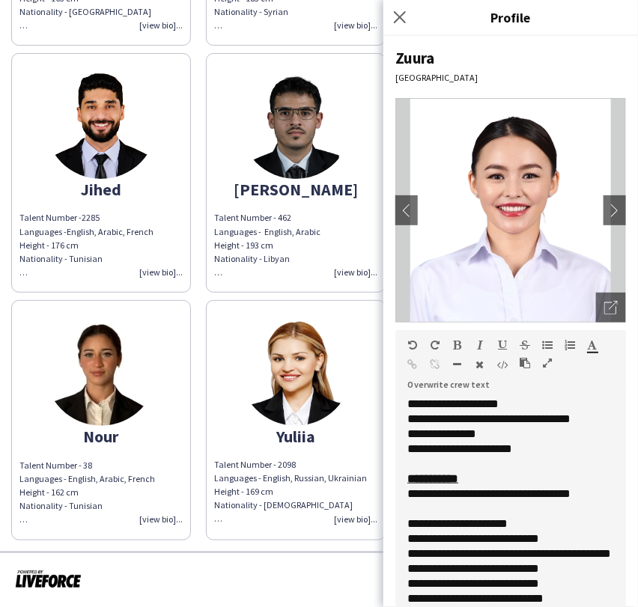
drag, startPoint x: 617, startPoint y: 464, endPoint x: 622, endPoint y: 626, distance: 162.6
click at [622, 607] on html "close https://admin.liveforce.co/v2/s/63c74d1b-c93f-4a92-a468-02499b0bff8c Copy…" at bounding box center [319, 303] width 638 height 607
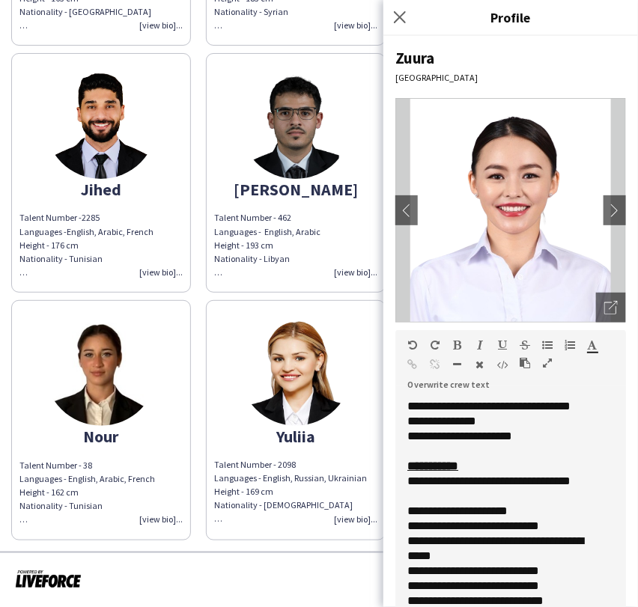
scroll to position [143, 0]
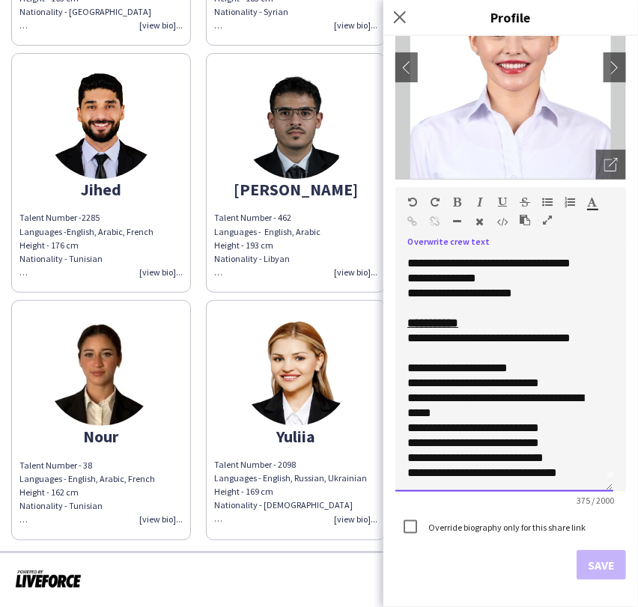
click at [406, 333] on div "**********" at bounding box center [504, 373] width 218 height 238
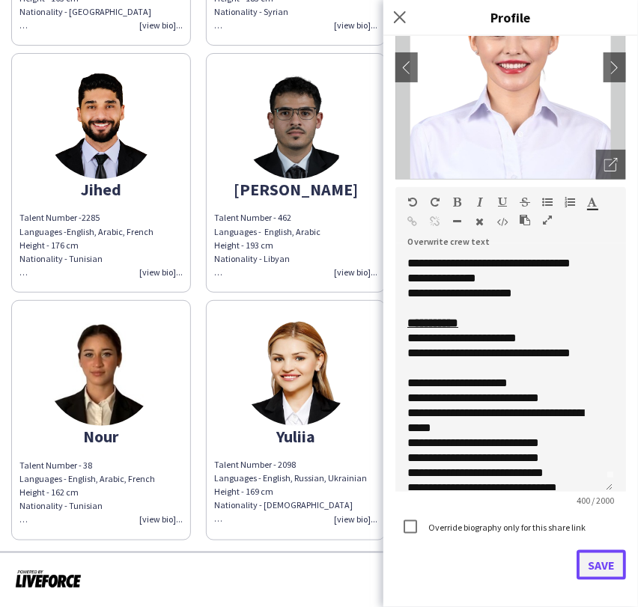
click at [595, 561] on button "Save" at bounding box center [601, 566] width 49 height 30
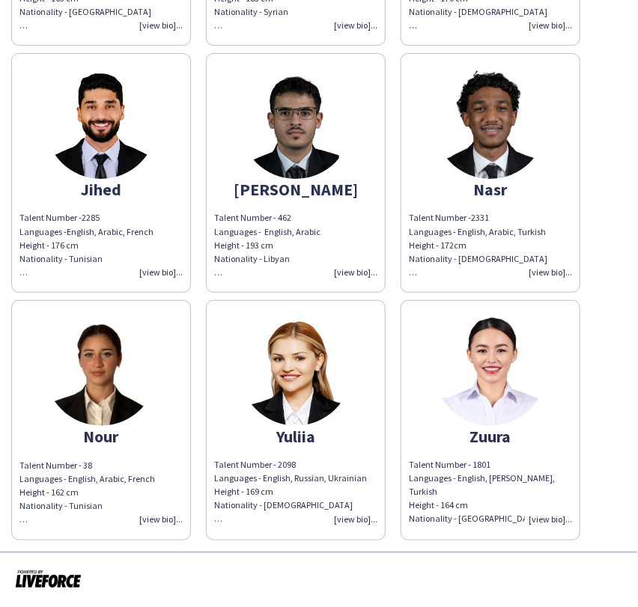
click at [486, 342] on img at bounding box center [490, 370] width 112 height 112
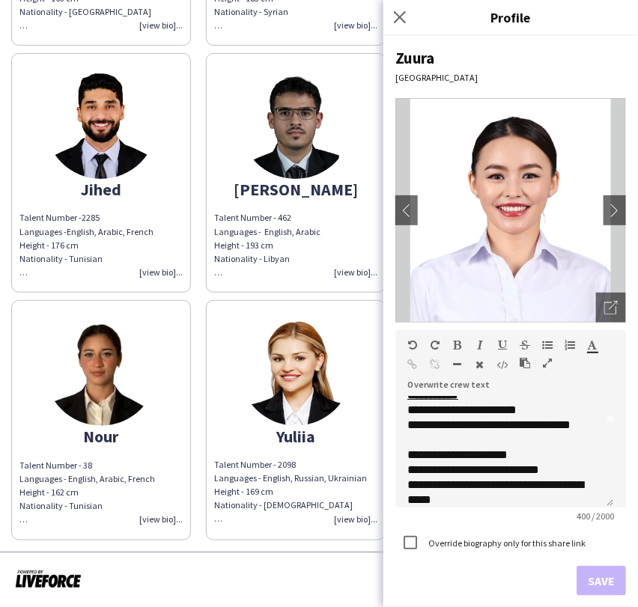
scroll to position [52, 0]
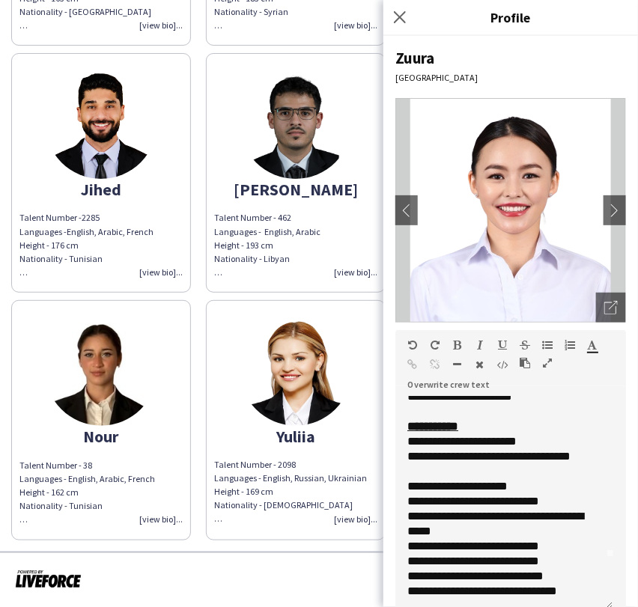
drag, startPoint x: 619, startPoint y: 479, endPoint x: 601, endPoint y: 603, distance: 125.6
click at [601, 603] on div "**********" at bounding box center [504, 503] width 218 height 213
click at [453, 547] on div "**********" at bounding box center [497, 546] width 181 height 15
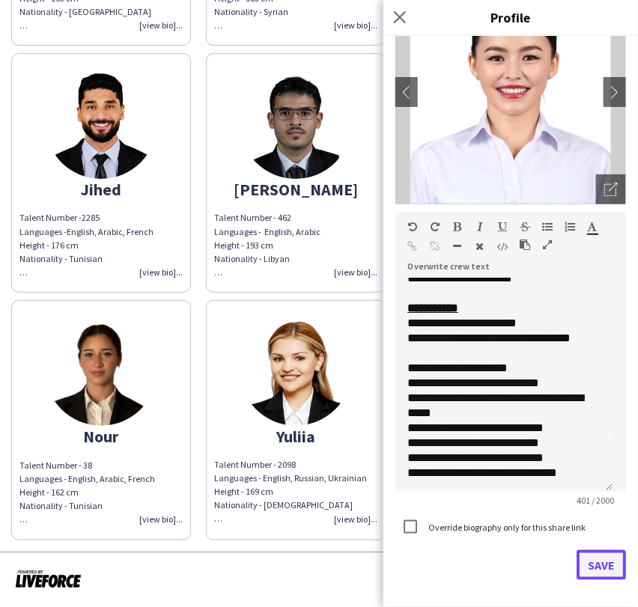
click at [590, 565] on button "Save" at bounding box center [601, 566] width 49 height 30
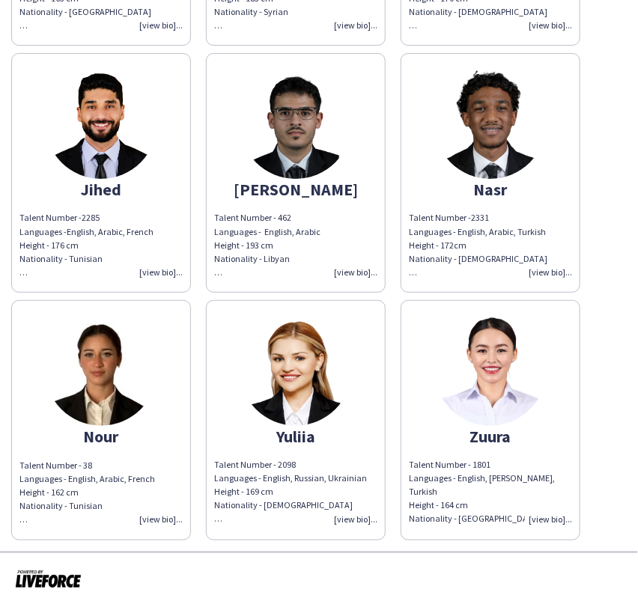
click at [276, 336] on img at bounding box center [296, 370] width 112 height 112
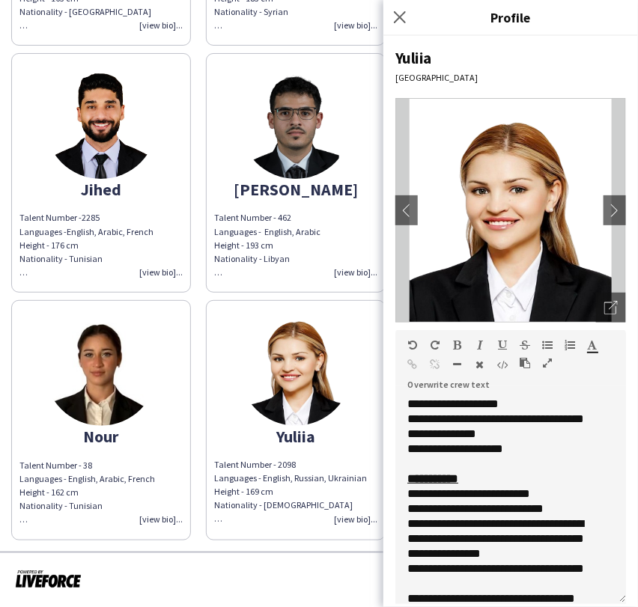
drag, startPoint x: 606, startPoint y: 466, endPoint x: 584, endPoint y: 598, distance: 134.3
click at [584, 598] on div "**********" at bounding box center [510, 500] width 231 height 207
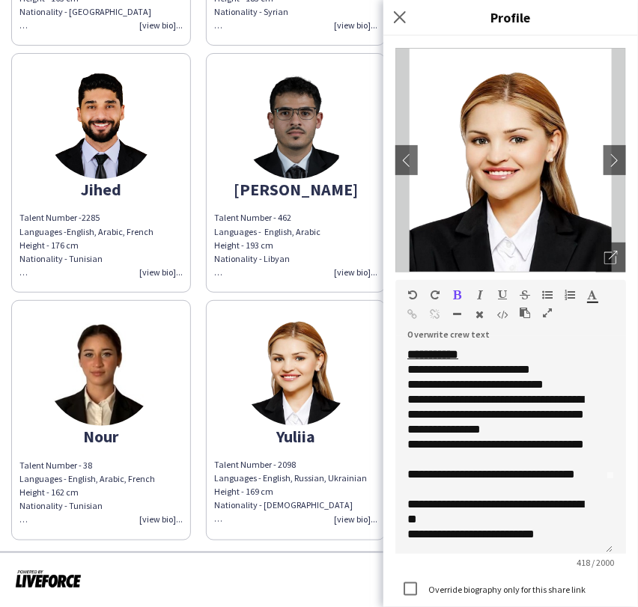
scroll to position [135, 0]
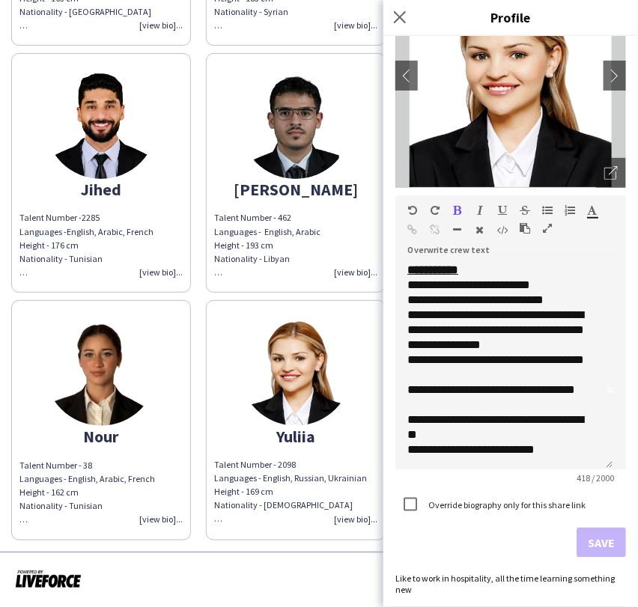
click at [103, 439] on div "Nour" at bounding box center [100, 436] width 163 height 13
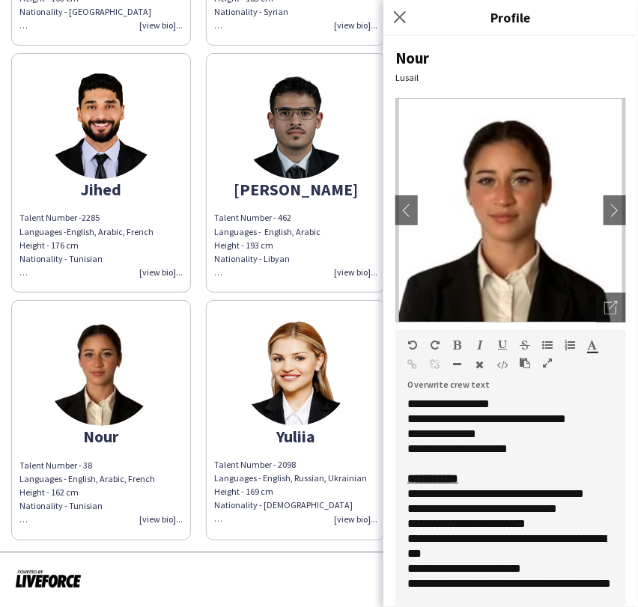
drag, startPoint x: 608, startPoint y: 466, endPoint x: 589, endPoint y: 628, distance: 163.6
click at [589, 607] on html "close https://admin.liveforce.co/v2/s/63c74d1b-c93f-4a92-a468-02499b0bff8c Copy…" at bounding box center [319, 303] width 638 height 607
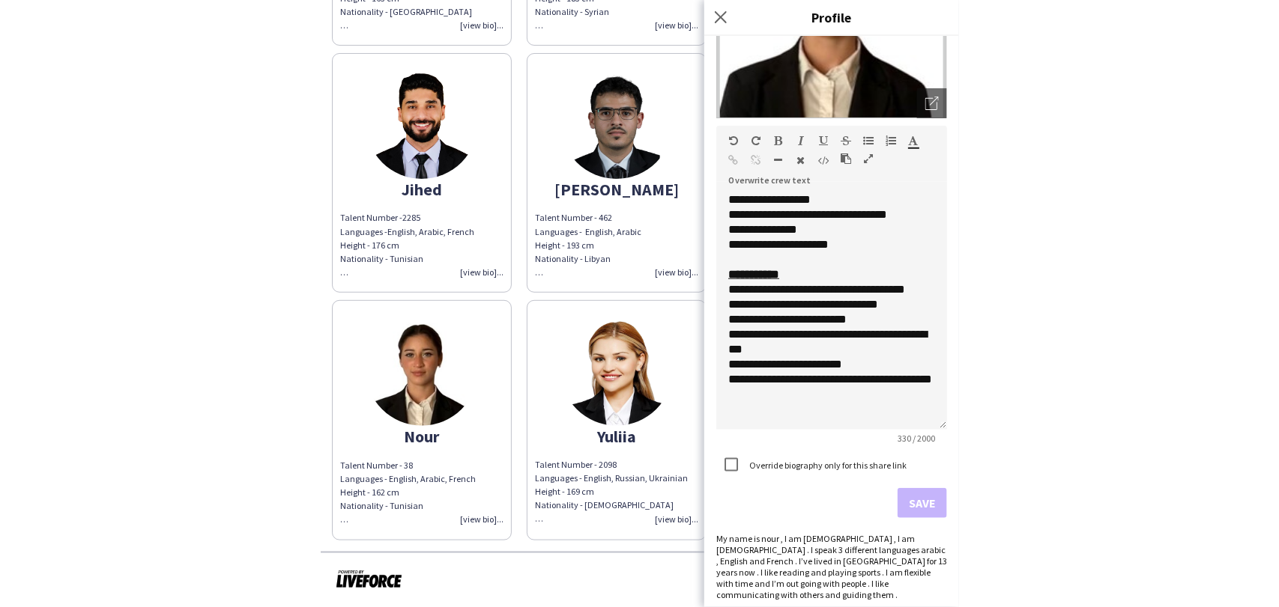
scroll to position [210, 0]
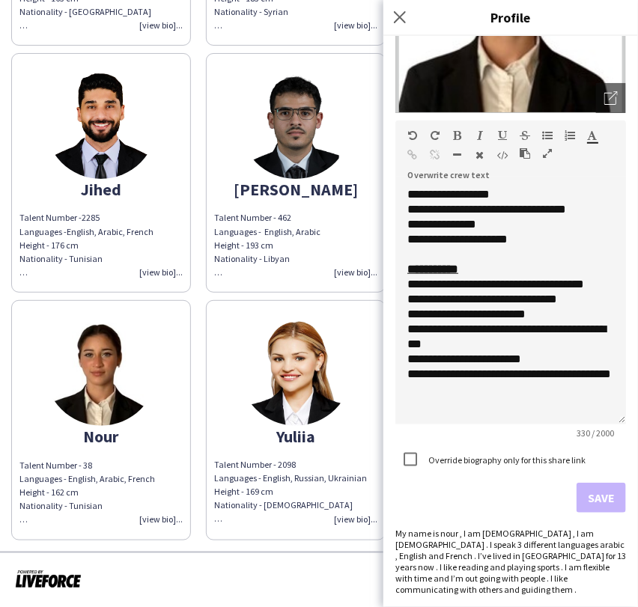
click at [345, 592] on div at bounding box center [319, 579] width 638 height 55
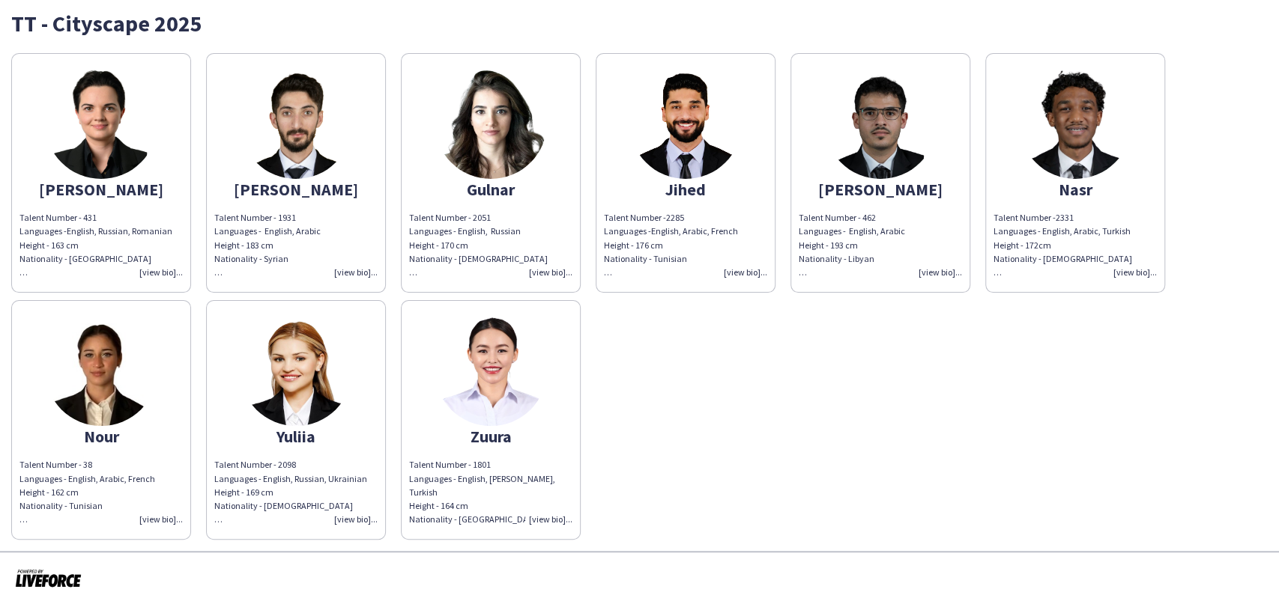
scroll to position [51, 0]
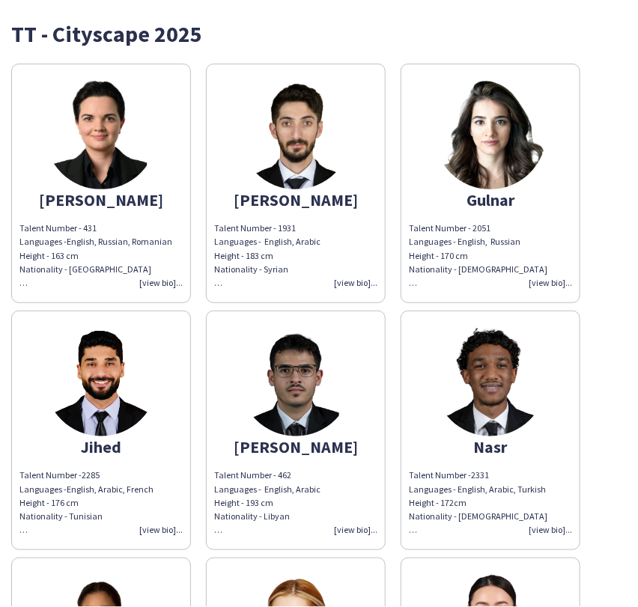
click at [200, 314] on div "Cristina Talent Number - 431 Languages - English, Russian, Romanian Height - 16…" at bounding box center [319, 427] width 616 height 742
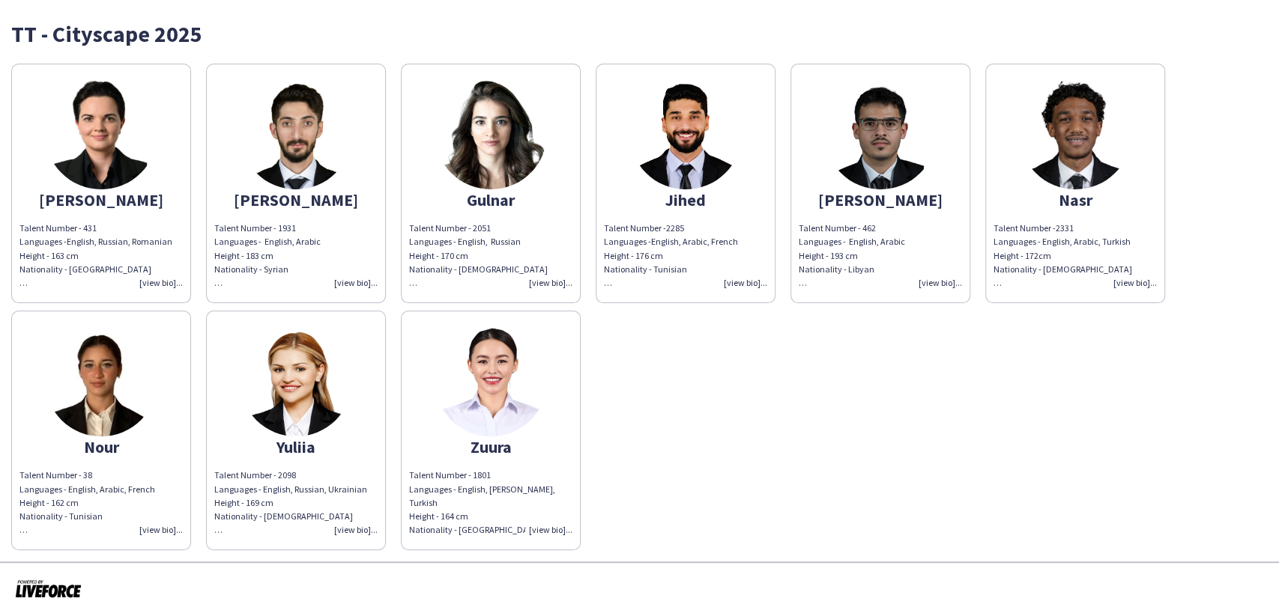
click at [637, 163] on img at bounding box center [880, 133] width 112 height 112
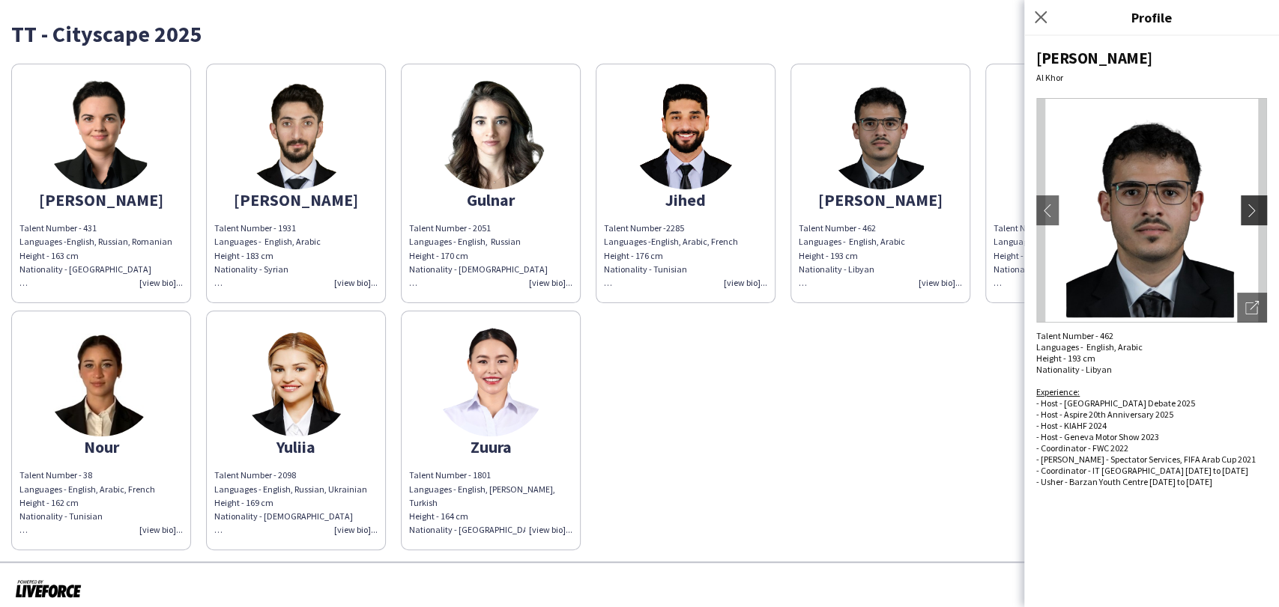
click at [637, 205] on app-icon "chevron-right" at bounding box center [1255, 210] width 21 height 13
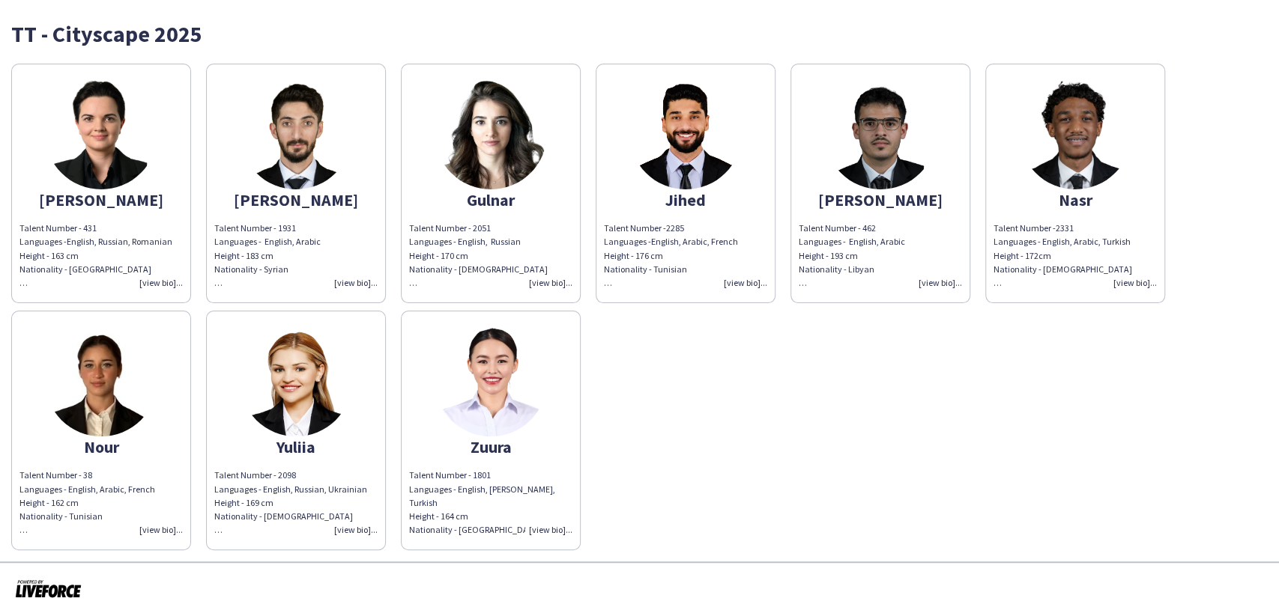
click at [863, 152] on img at bounding box center [880, 133] width 112 height 112
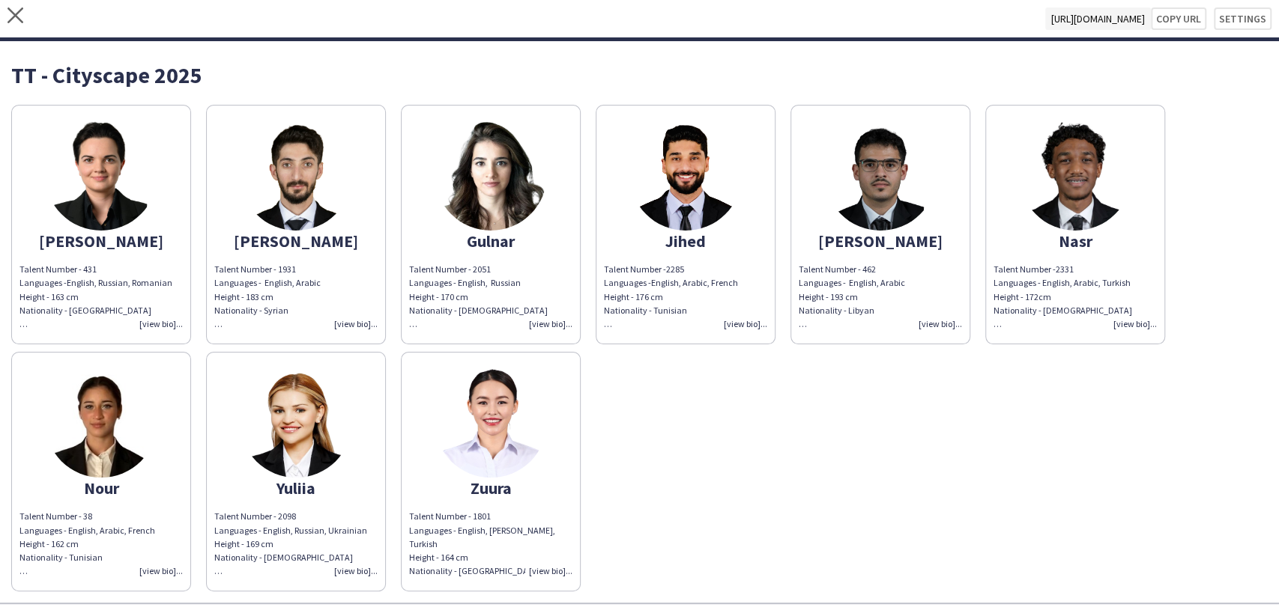
click at [875, 210] on img at bounding box center [880, 174] width 112 height 112
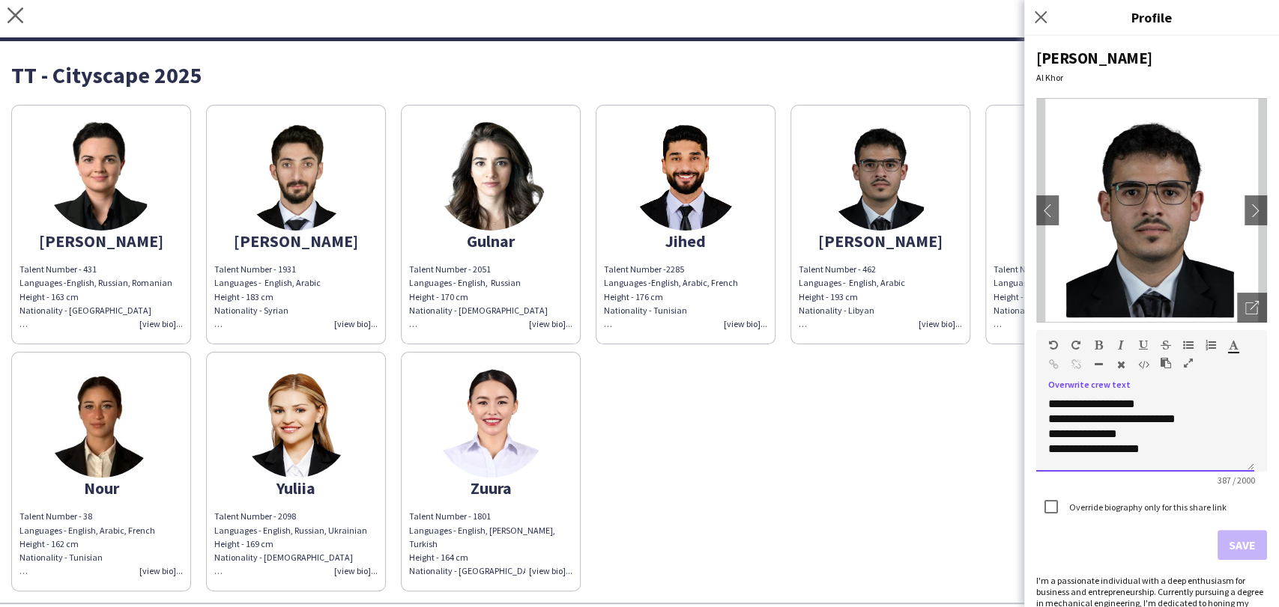
scroll to position [33, 0]
drag, startPoint x: 1113, startPoint y: 442, endPoint x: 1044, endPoint y: 443, distance: 68.9
click at [1044, 443] on div "**********" at bounding box center [1145, 434] width 218 height 75
click at [1096, 349] on icon "button" at bounding box center [1098, 345] width 8 height 10
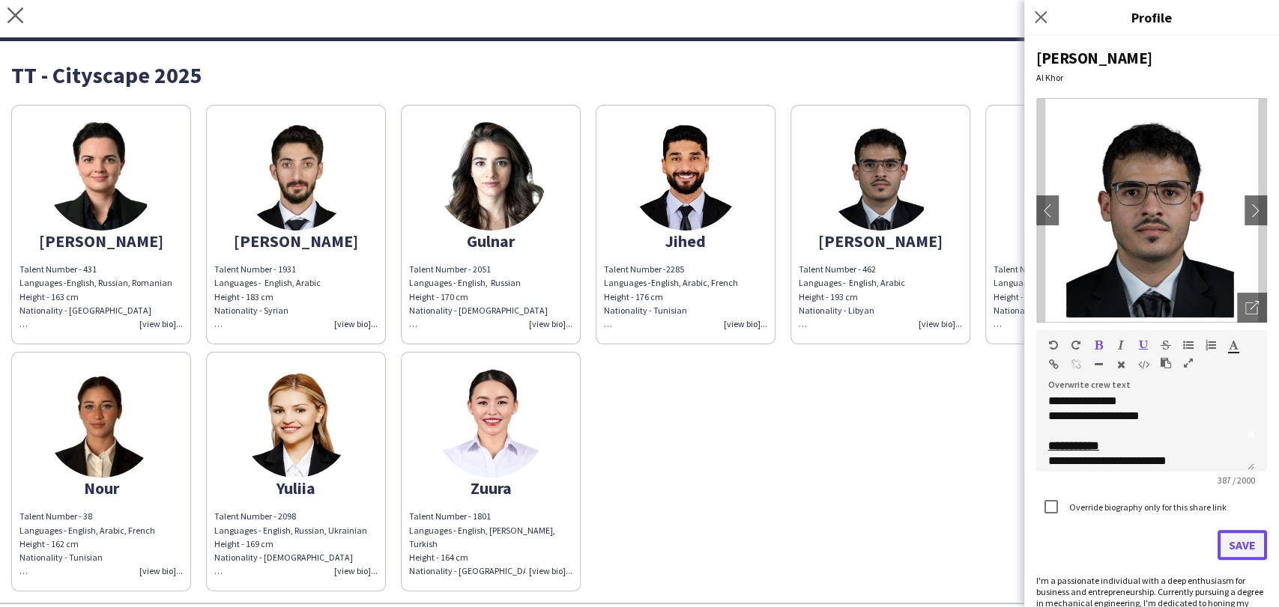
click at [1221, 538] on button "Save" at bounding box center [1241, 545] width 49 height 30
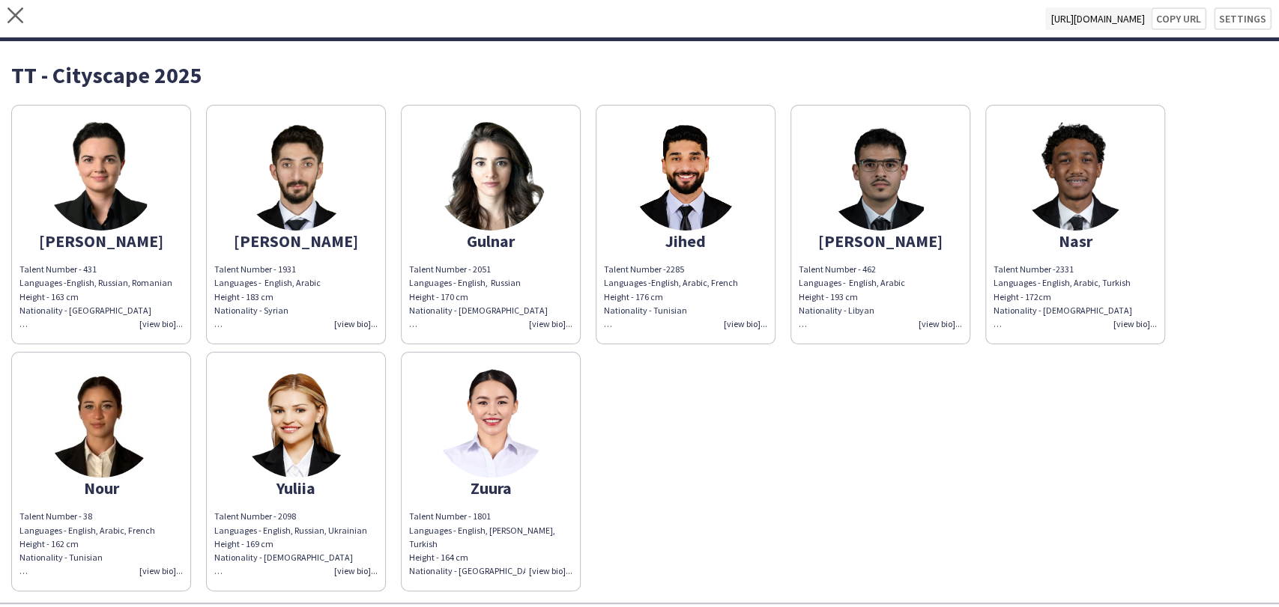
click at [103, 395] on img at bounding box center [101, 422] width 112 height 112
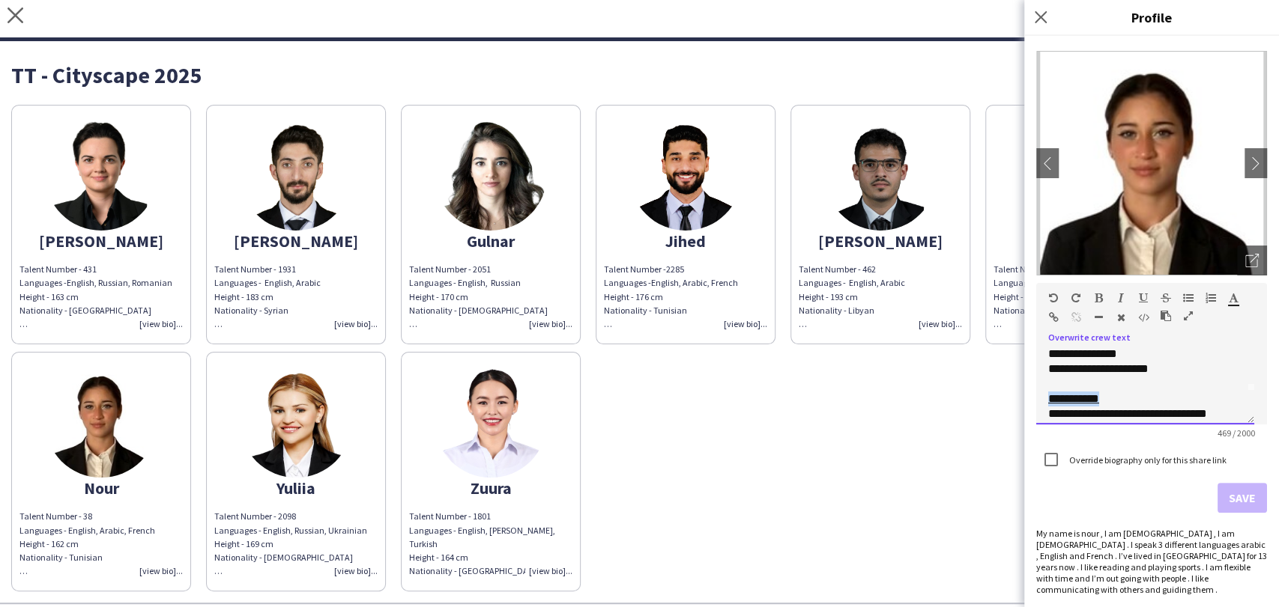
drag, startPoint x: 1117, startPoint y: 397, endPoint x: 1022, endPoint y: 396, distance: 95.1
click at [1022, 396] on body "close https://admin.liveforce.co/v2/s/63c74d1b-c93f-4a92-a468-02499b0bff8c Copy…" at bounding box center [639, 303] width 1279 height 607
click at [1097, 300] on icon "button" at bounding box center [1098, 298] width 8 height 10
click at [1228, 491] on button "Save" at bounding box center [1241, 498] width 49 height 30
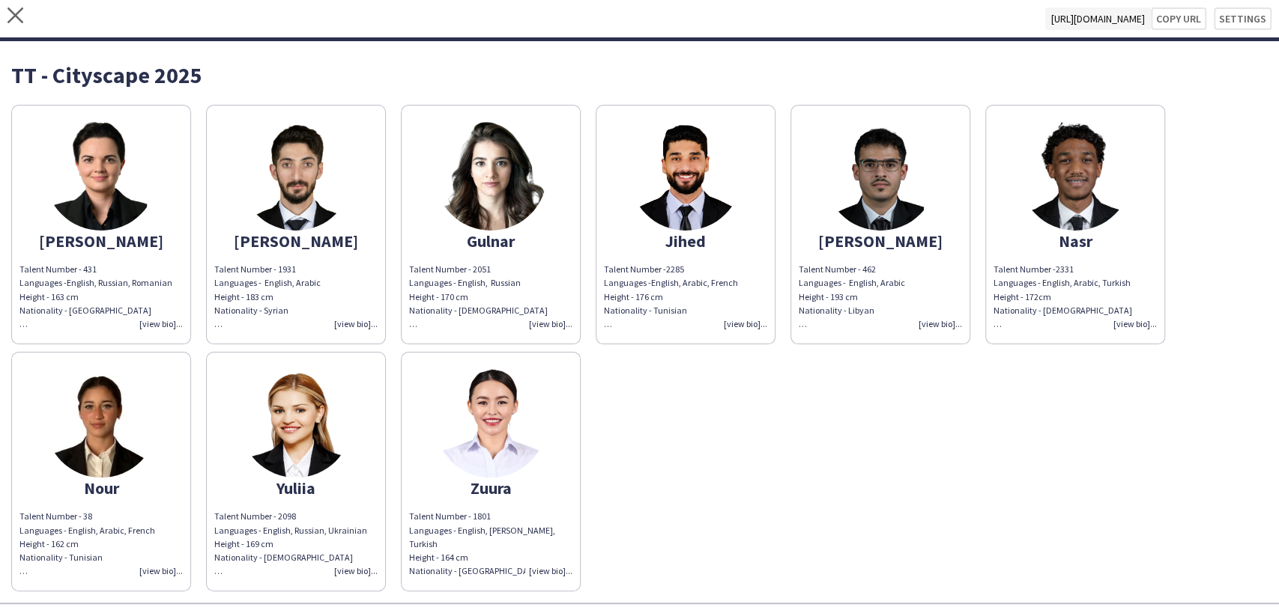
drag, startPoint x: 66, startPoint y: 177, endPoint x: 349, endPoint y: 288, distance: 304.3
click at [67, 175] on img at bounding box center [101, 174] width 112 height 112
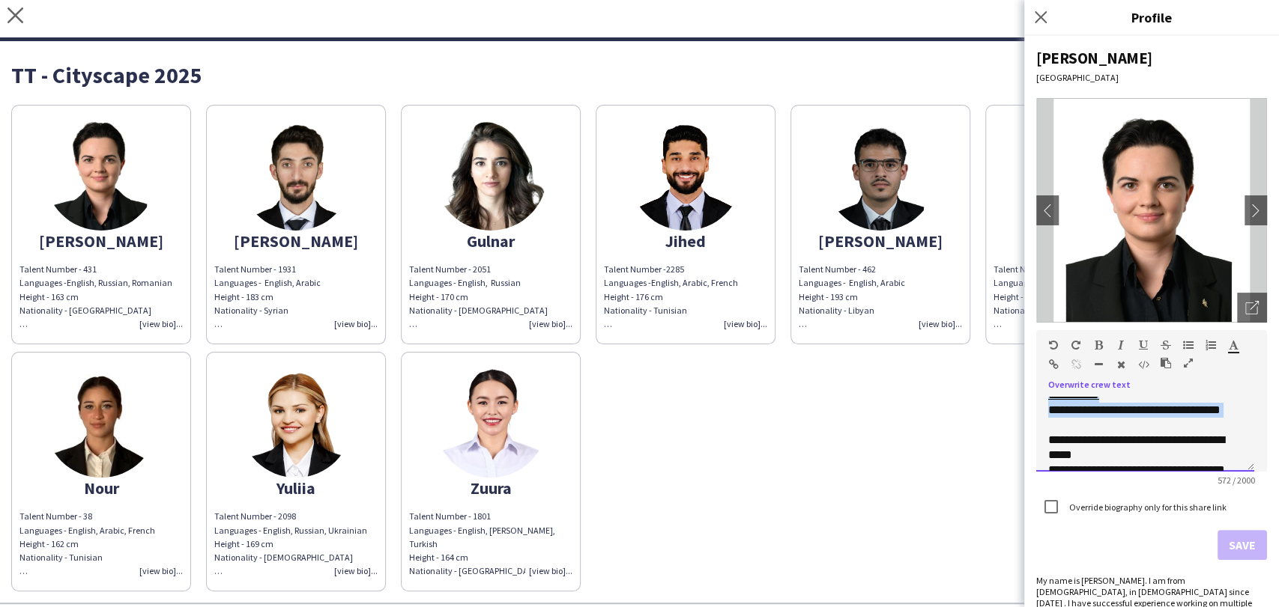
scroll to position [89, 0]
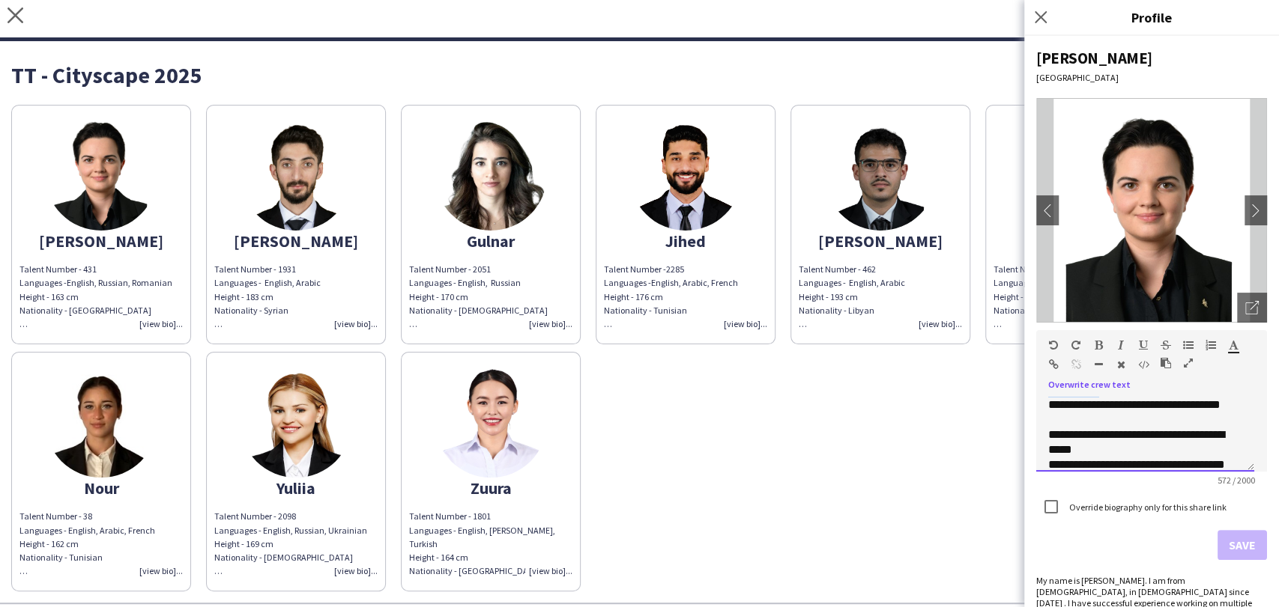
drag, startPoint x: 1129, startPoint y: 458, endPoint x: 1049, endPoint y: 409, distance: 93.8
click at [1049, 409] on div "**********" at bounding box center [1145, 420] width 194 height 75
click at [1098, 343] on icon "button" at bounding box center [1098, 345] width 8 height 10
click at [1227, 541] on button "Save" at bounding box center [1241, 545] width 49 height 30
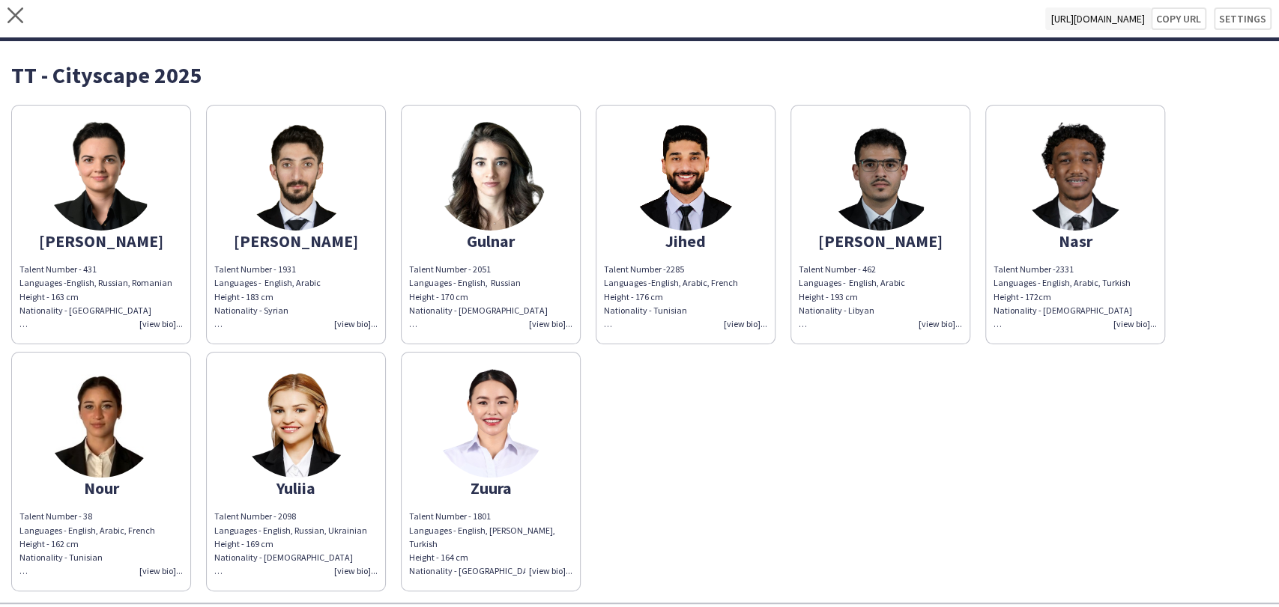
click at [107, 154] on img at bounding box center [101, 174] width 112 height 112
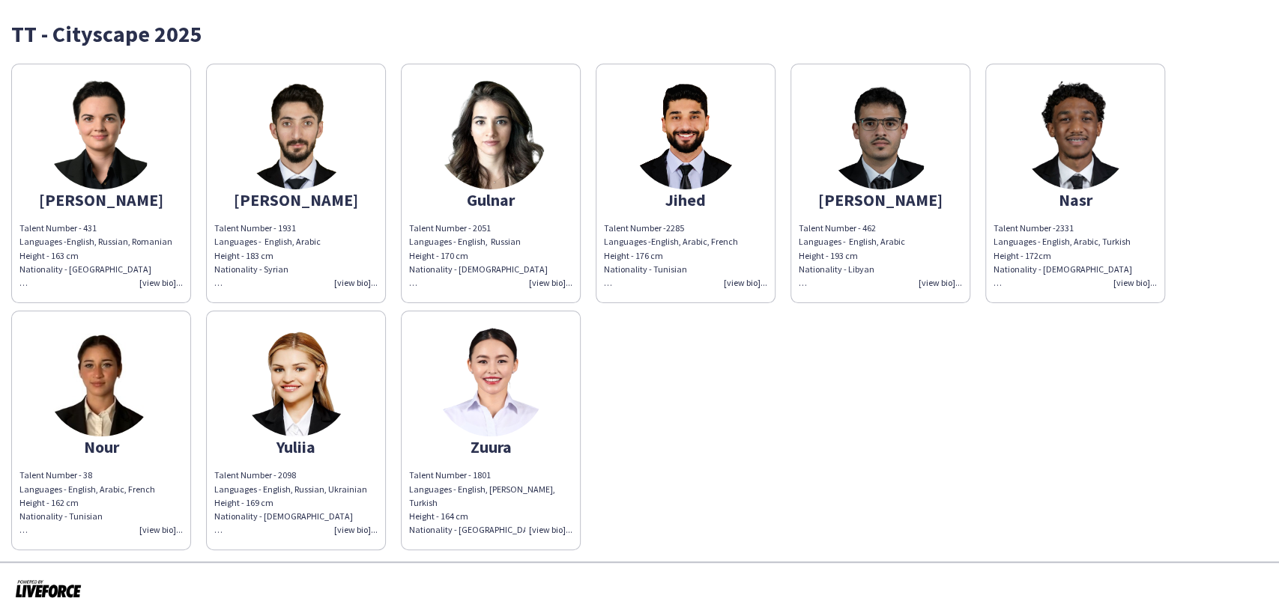
click at [512, 150] on img at bounding box center [490, 133] width 112 height 112
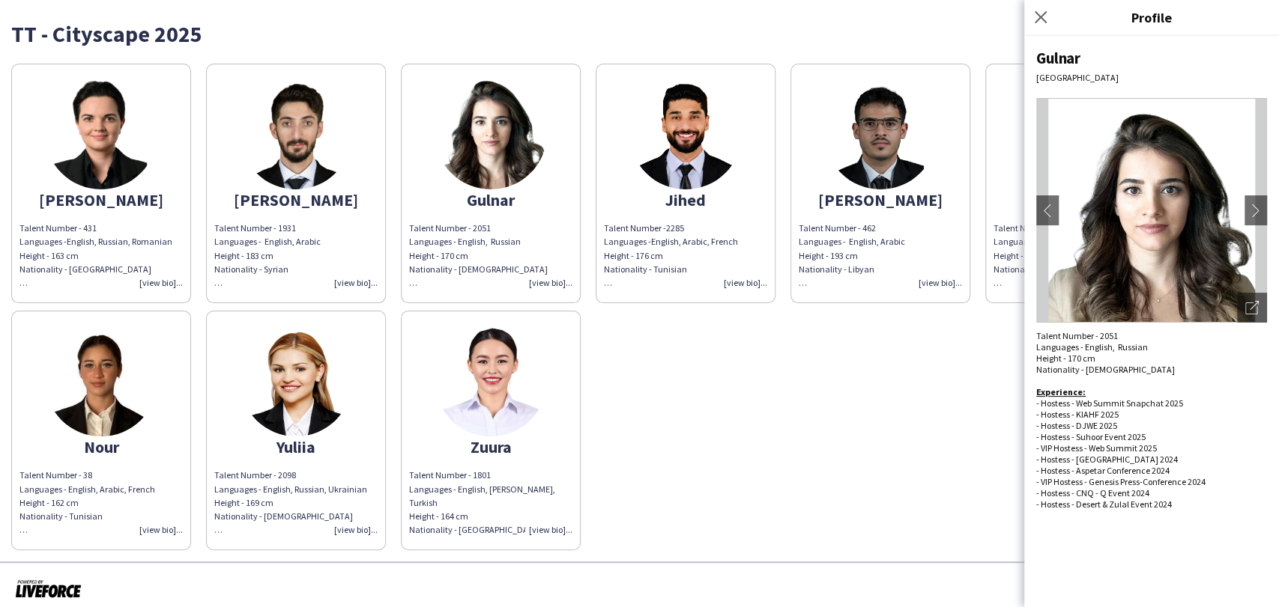
click at [724, 117] on img at bounding box center [685, 133] width 112 height 112
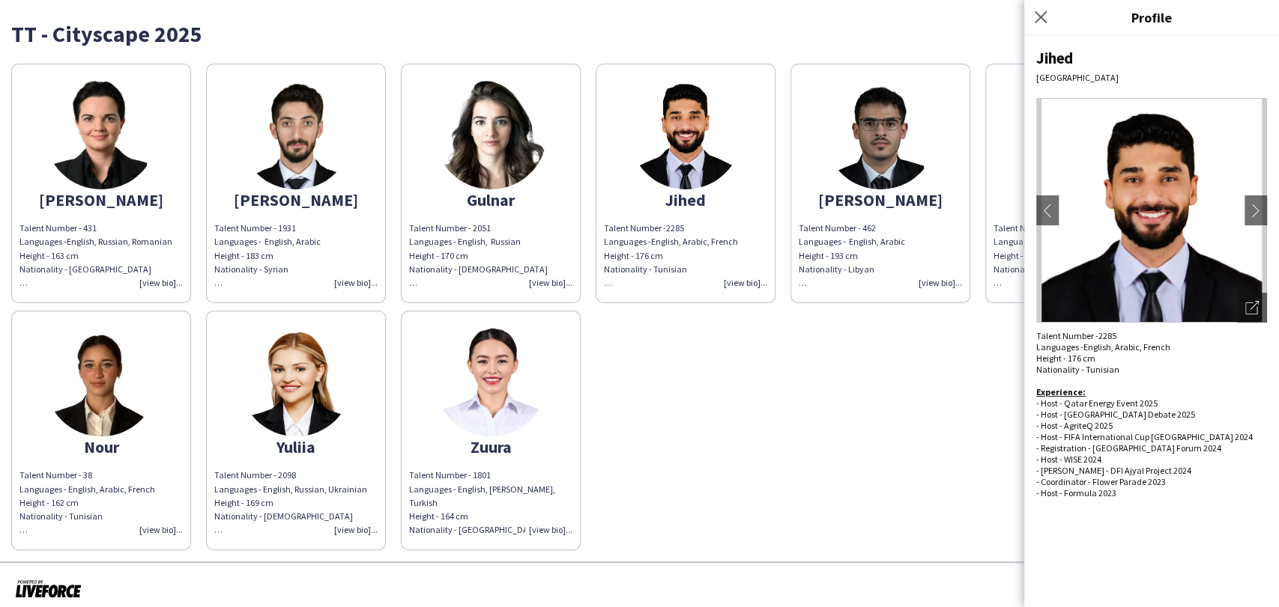
click at [927, 126] on img at bounding box center [880, 133] width 112 height 112
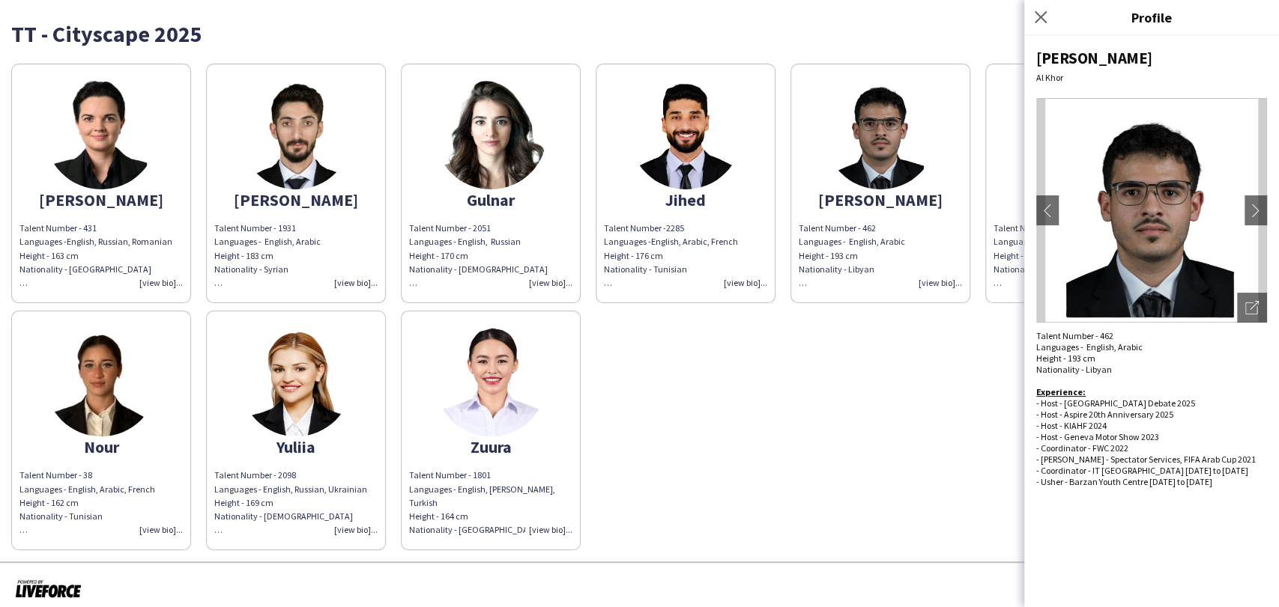
click at [1028, 171] on div "Mohamed Al Khor chevron-left chevron-right Open photos pop-in Talent Number - 4…" at bounding box center [1151, 321] width 255 height 571
click at [1014, 170] on app-share-pages-crew-card "Nasr Talent Number -2331 Languages - English, Arabic, Turkish Height - 172cm Na…" at bounding box center [1075, 184] width 180 height 240
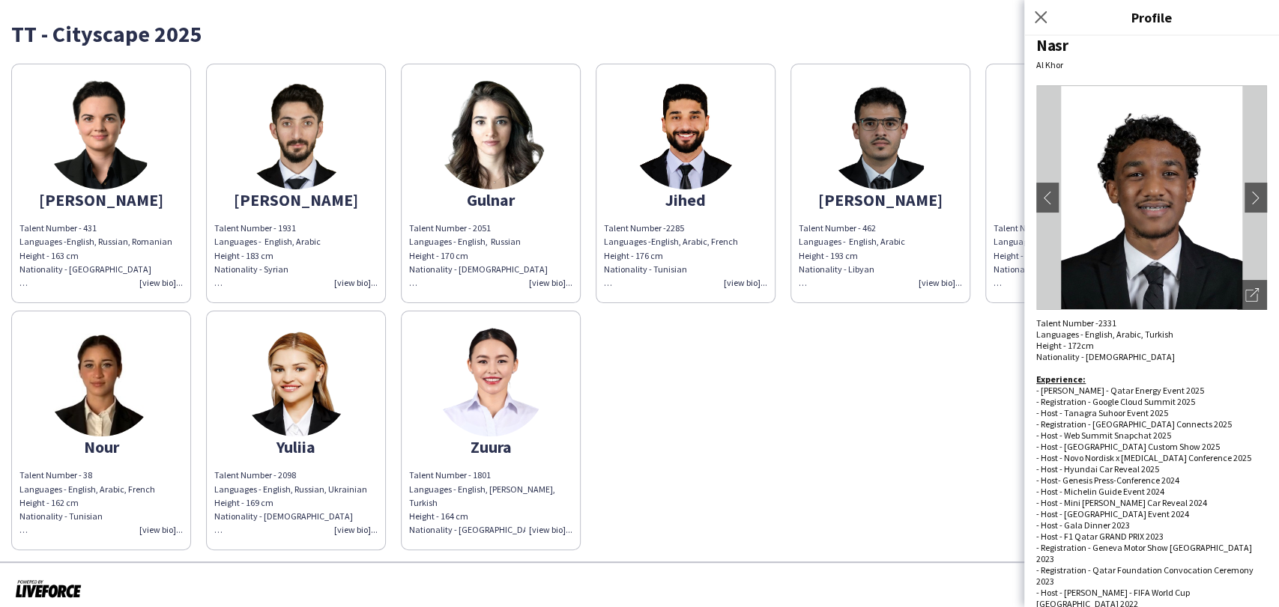
scroll to position [16, 0]
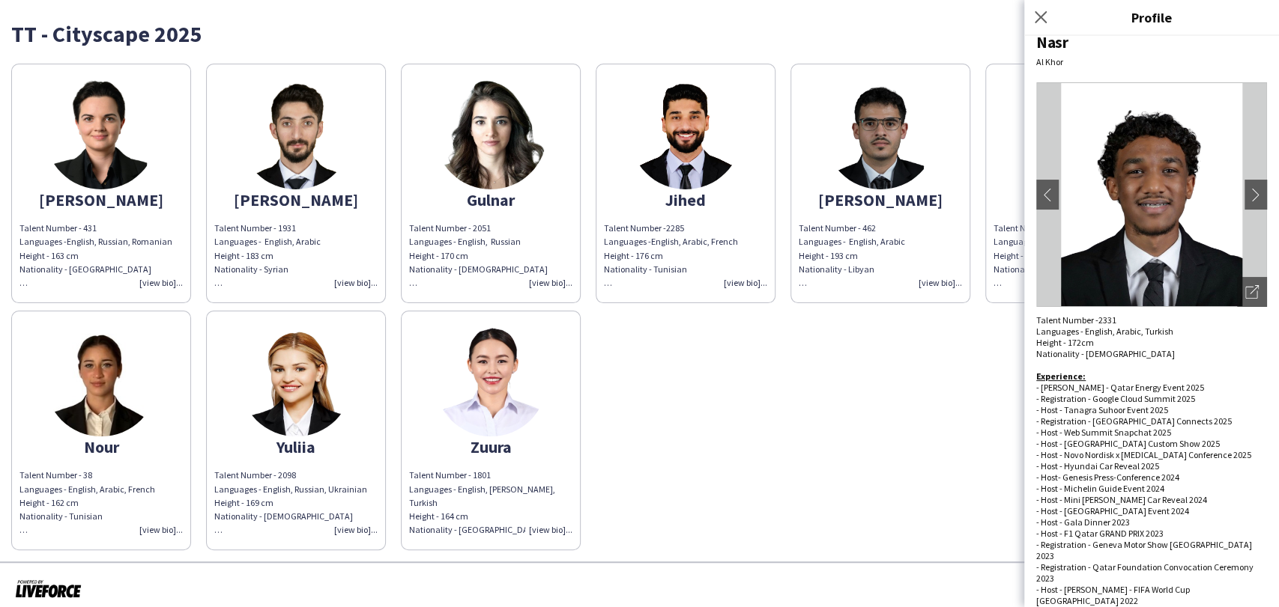
drag, startPoint x: 300, startPoint y: 129, endPoint x: 312, endPoint y: 130, distance: 11.3
click at [300, 129] on img at bounding box center [296, 133] width 112 height 112
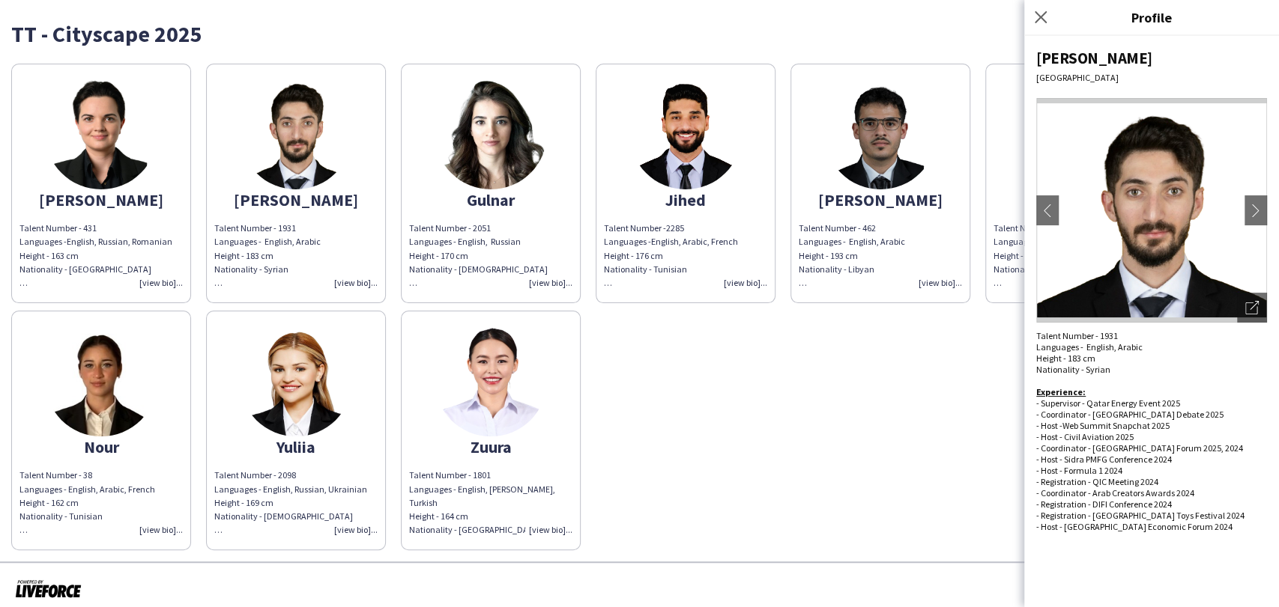
click at [477, 414] on img at bounding box center [490, 380] width 112 height 112
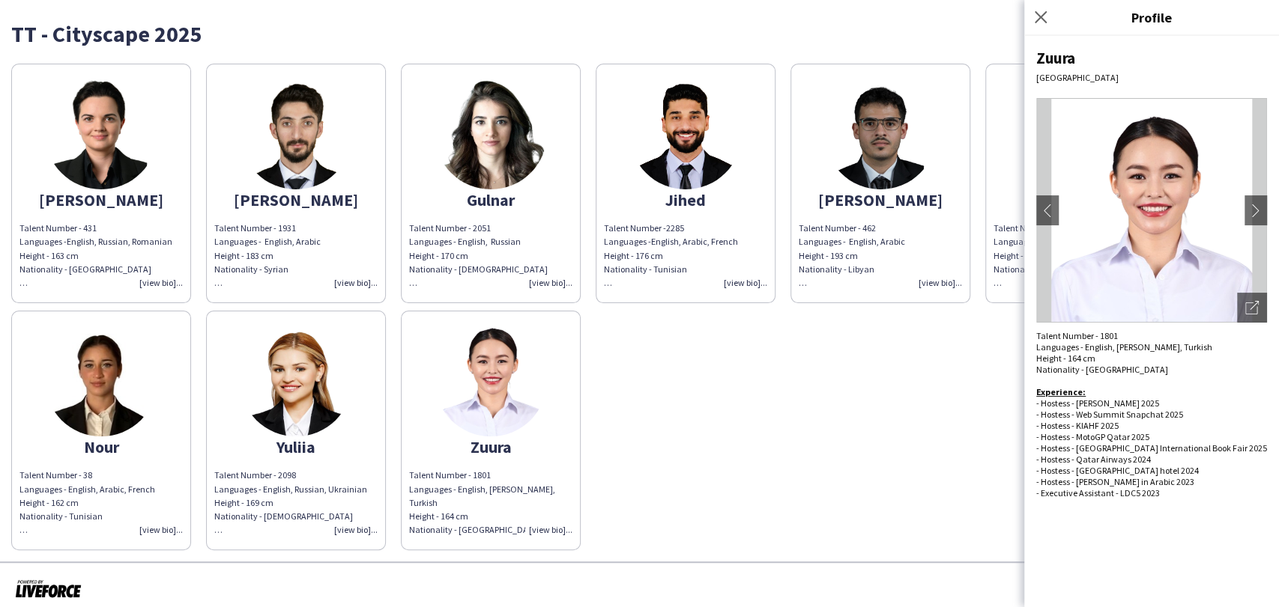
click at [300, 393] on img at bounding box center [296, 380] width 112 height 112
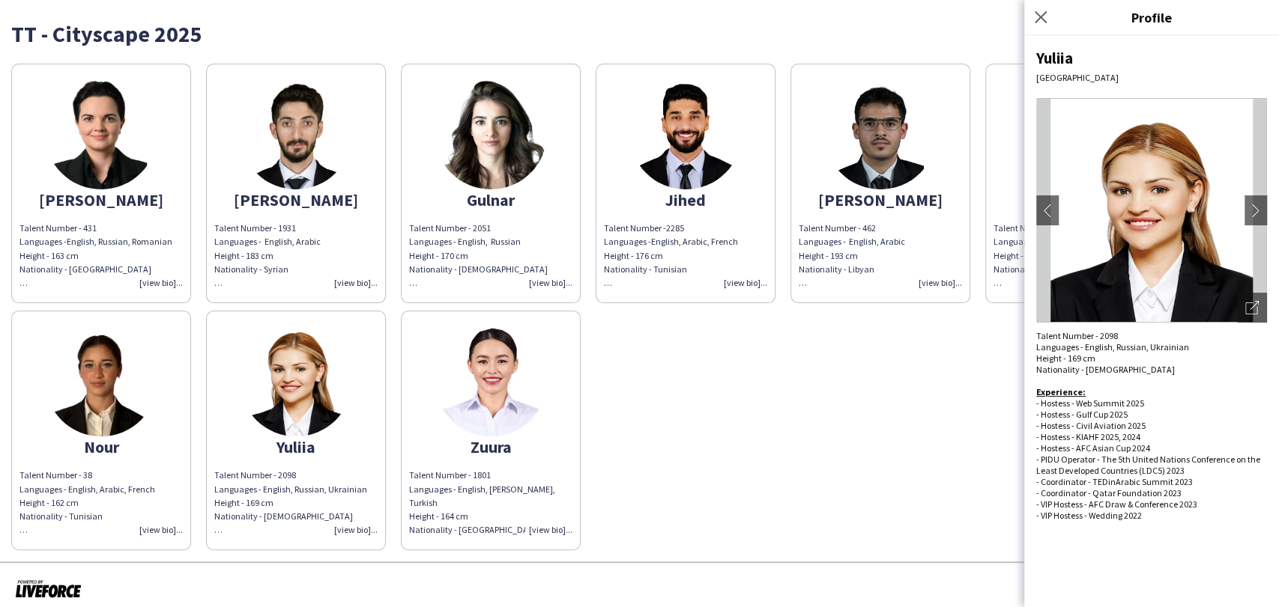
click at [155, 350] on app-share-pages-crew-card "Nour Talent Number - 38 Languages - English, Arabic, French Height - 162 cm Nat…" at bounding box center [101, 431] width 180 height 240
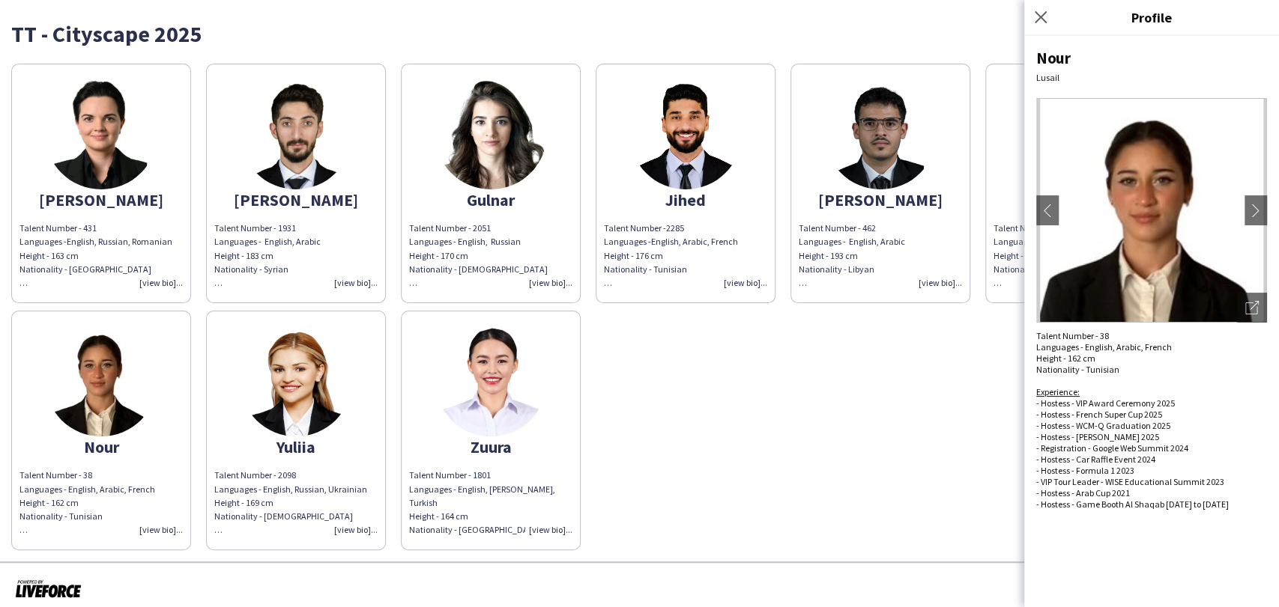
click at [91, 167] on img at bounding box center [101, 133] width 112 height 112
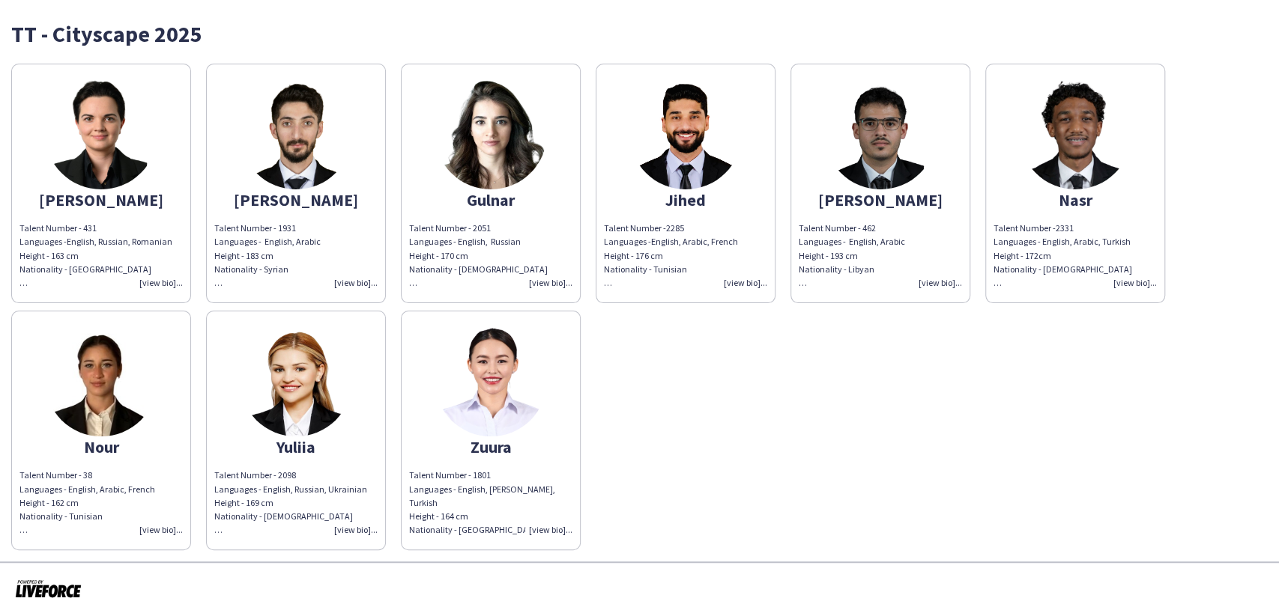
click at [494, 397] on img at bounding box center [490, 380] width 112 height 112
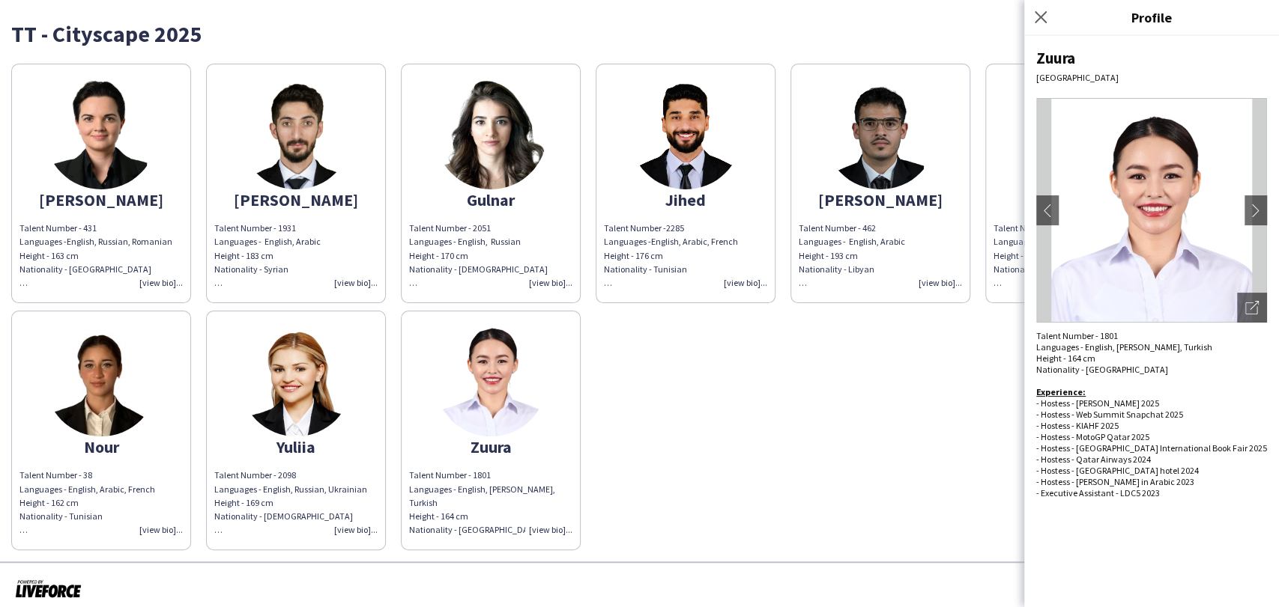
click at [360, 388] on app-share-pages-crew-card "Yuliia Talent Number - 2098 Languages - English, Russian, Ukrainian Height - 16…" at bounding box center [296, 431] width 180 height 240
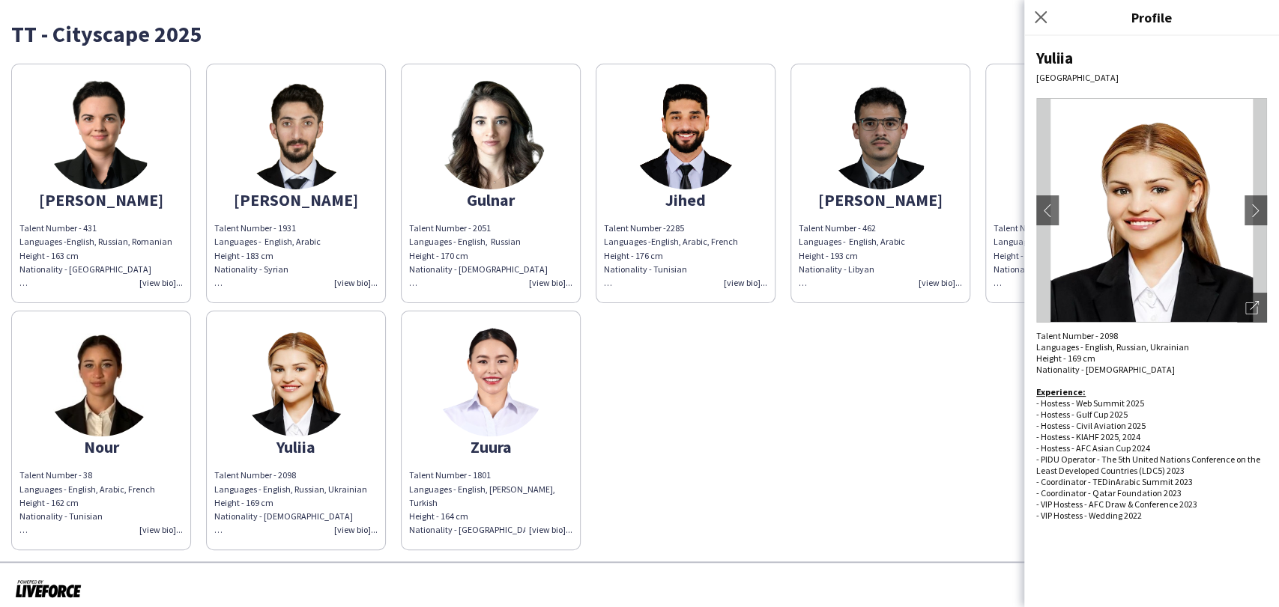
click at [4, 412] on div "TT - Cityscape 2025 [PERSON_NAME] Talent Number - 431 Languages - English, Russ…" at bounding box center [639, 281] width 1279 height 562
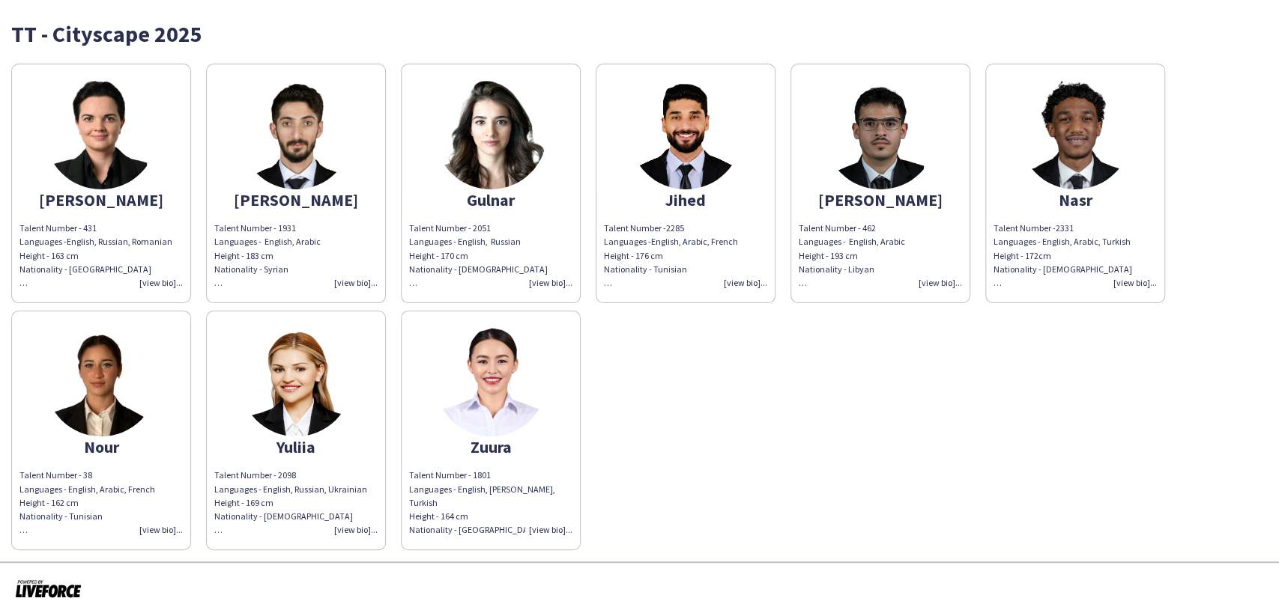
click at [43, 408] on app-share-pages-crew-card "Nour Talent Number - 38 Languages - English, Arabic, French Height - 162 cm Nat…" at bounding box center [101, 431] width 180 height 240
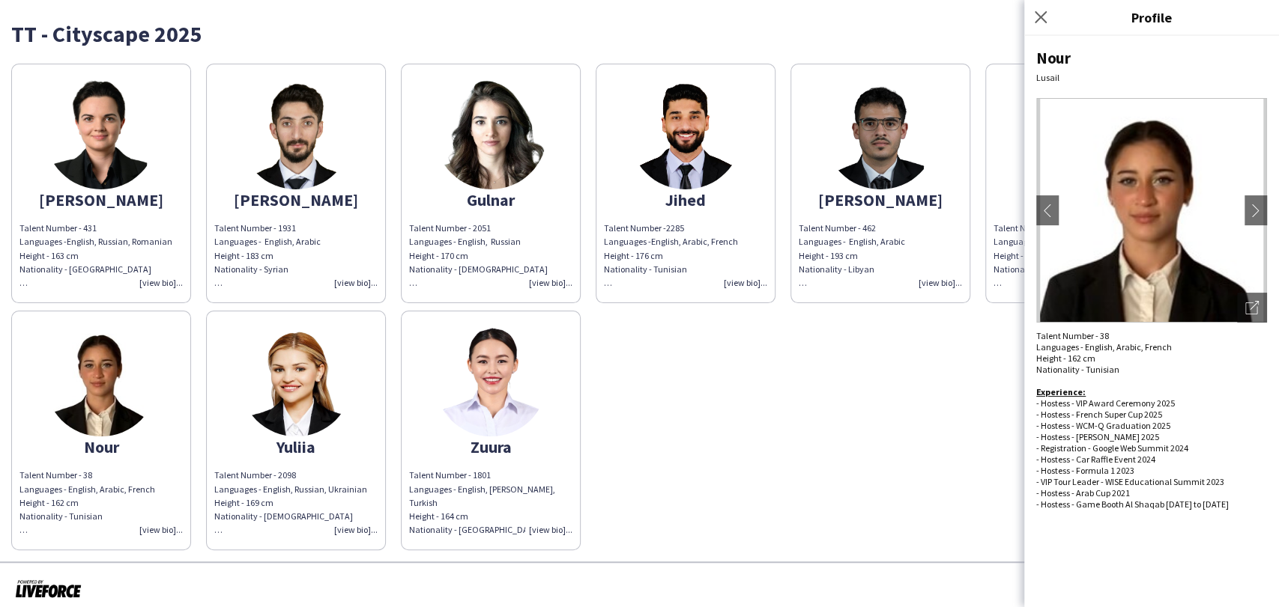
click at [125, 193] on div "[PERSON_NAME]" at bounding box center [100, 199] width 163 height 13
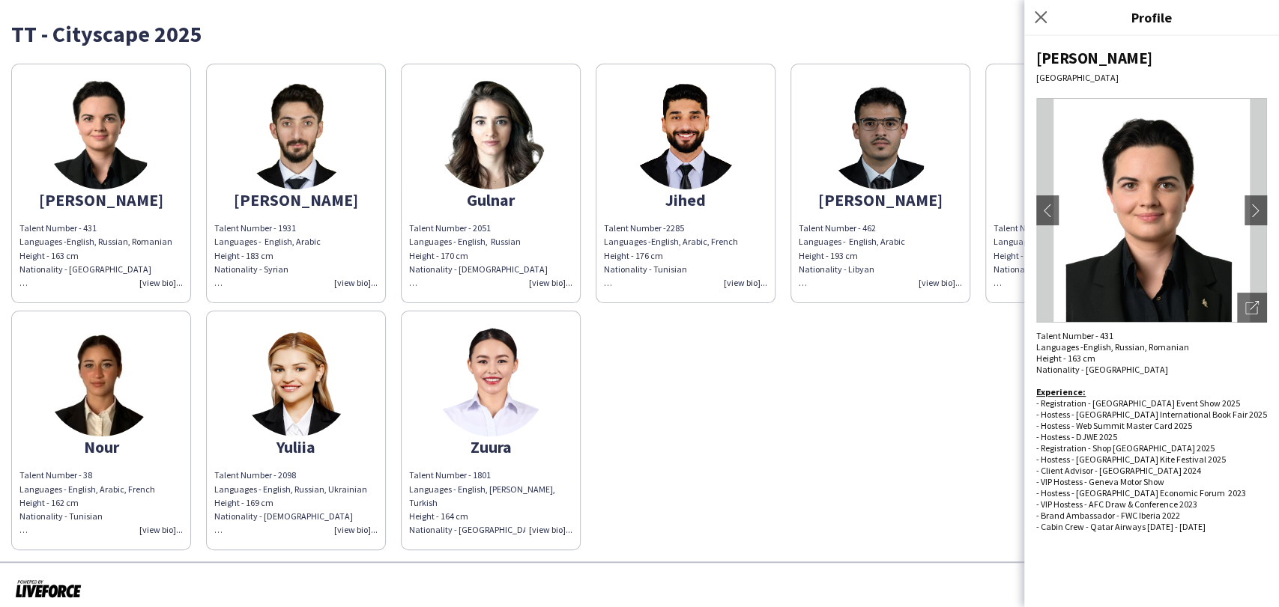
click at [300, 157] on img at bounding box center [296, 133] width 112 height 112
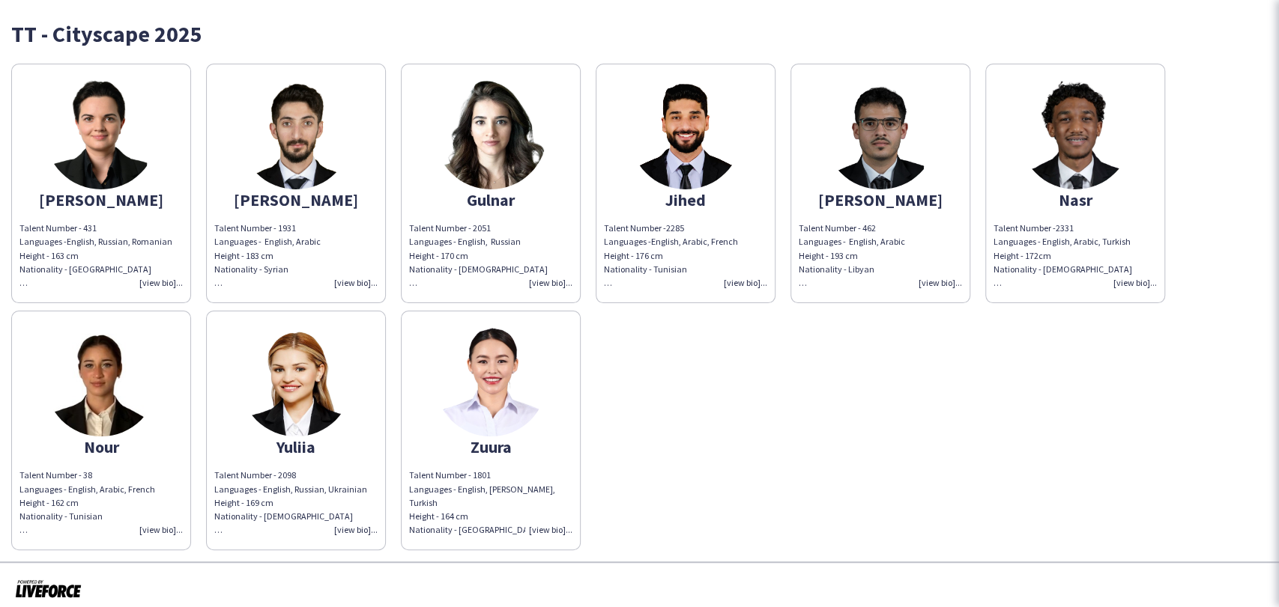
click at [449, 175] on app-share-pages-crew-card "Gulnar Talent Number - 2051 Languages - English, Russian Height - 170 cm Nation…" at bounding box center [491, 184] width 180 height 240
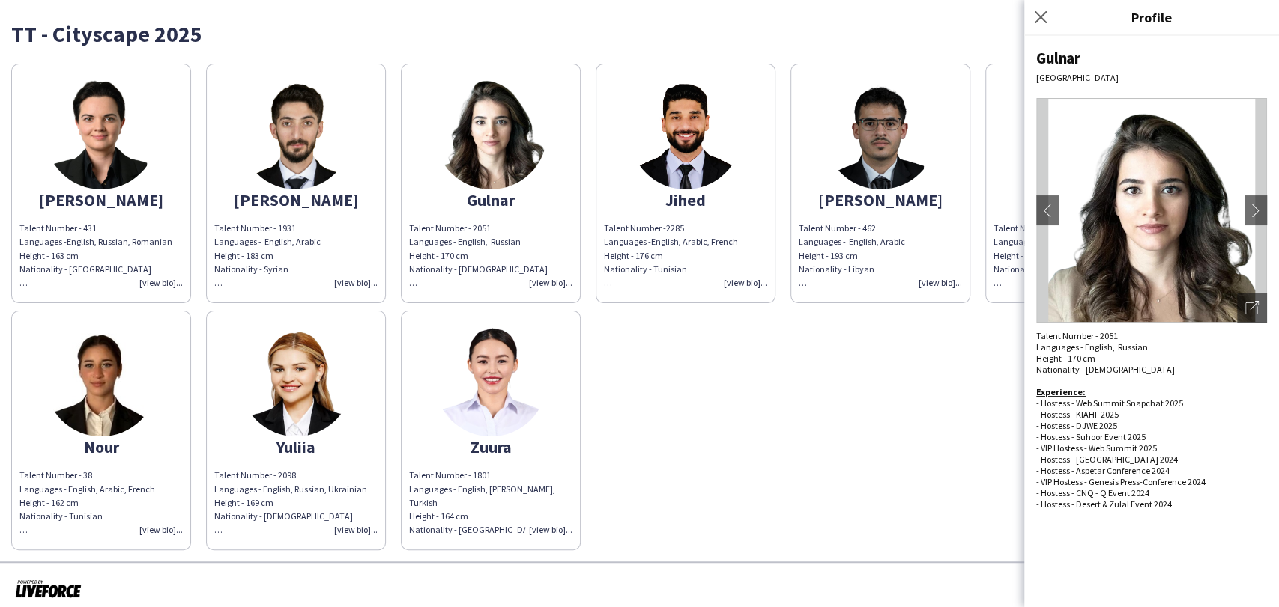
click at [679, 158] on img at bounding box center [685, 133] width 112 height 112
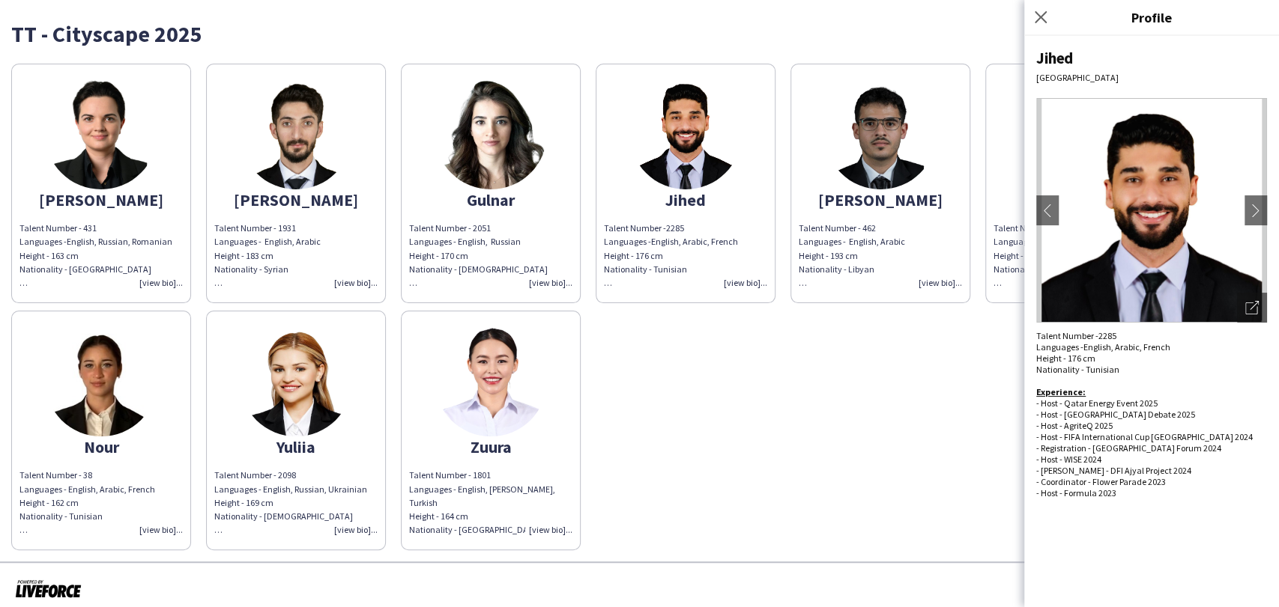
click at [899, 150] on img at bounding box center [880, 133] width 112 height 112
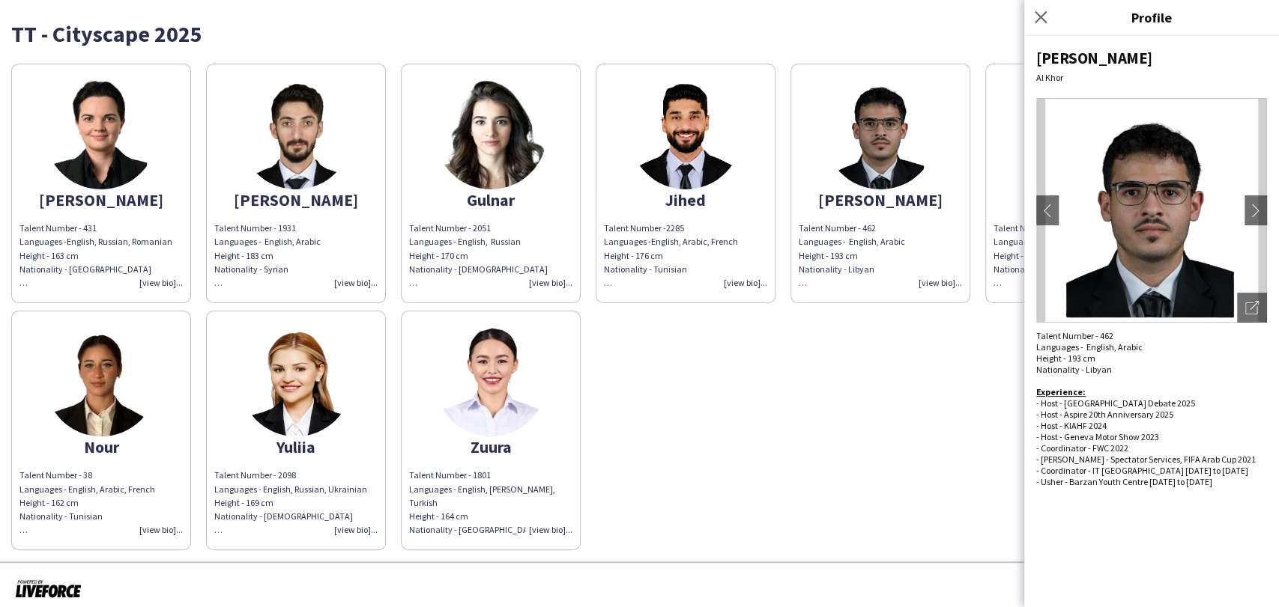
click at [1001, 155] on app-share-pages-crew-card "Nasr Talent Number -2331 Languages - English, Arabic, Turkish Height - 172cm Na…" at bounding box center [1075, 184] width 180 height 240
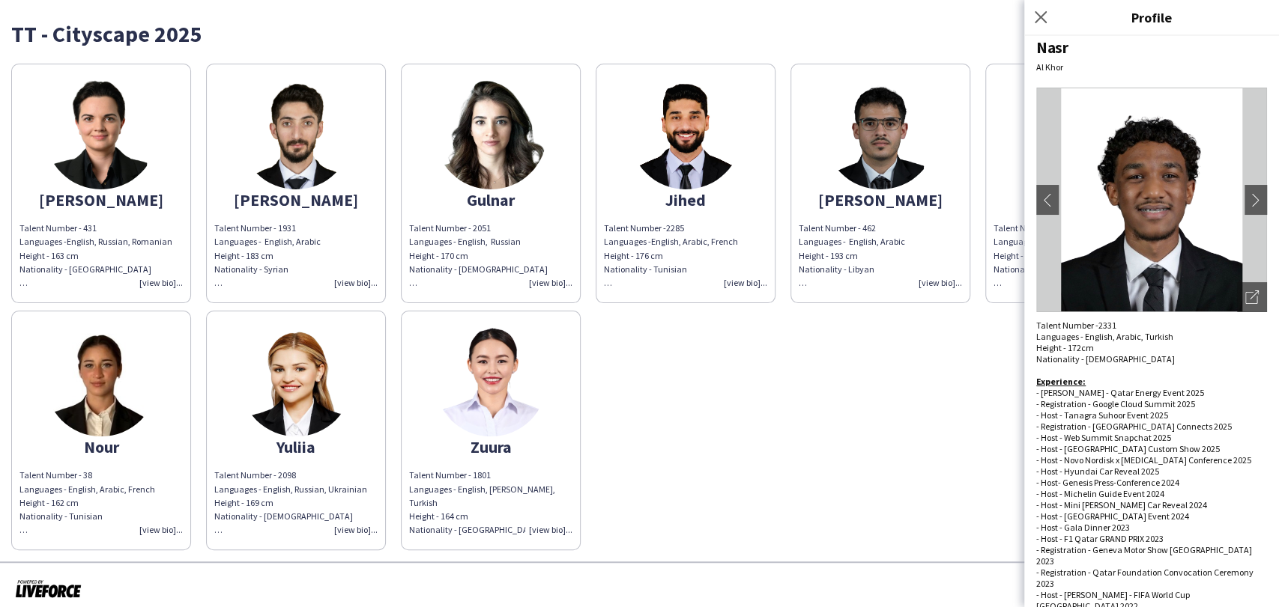
scroll to position [16, 0]
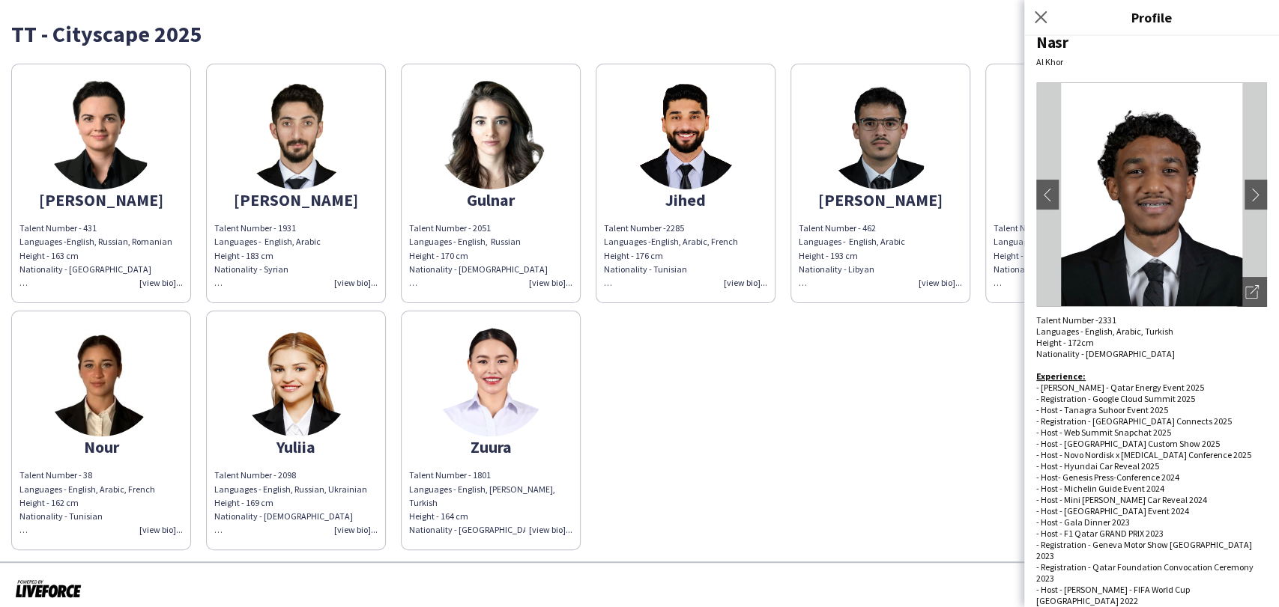
click at [873, 127] on img at bounding box center [880, 133] width 112 height 112
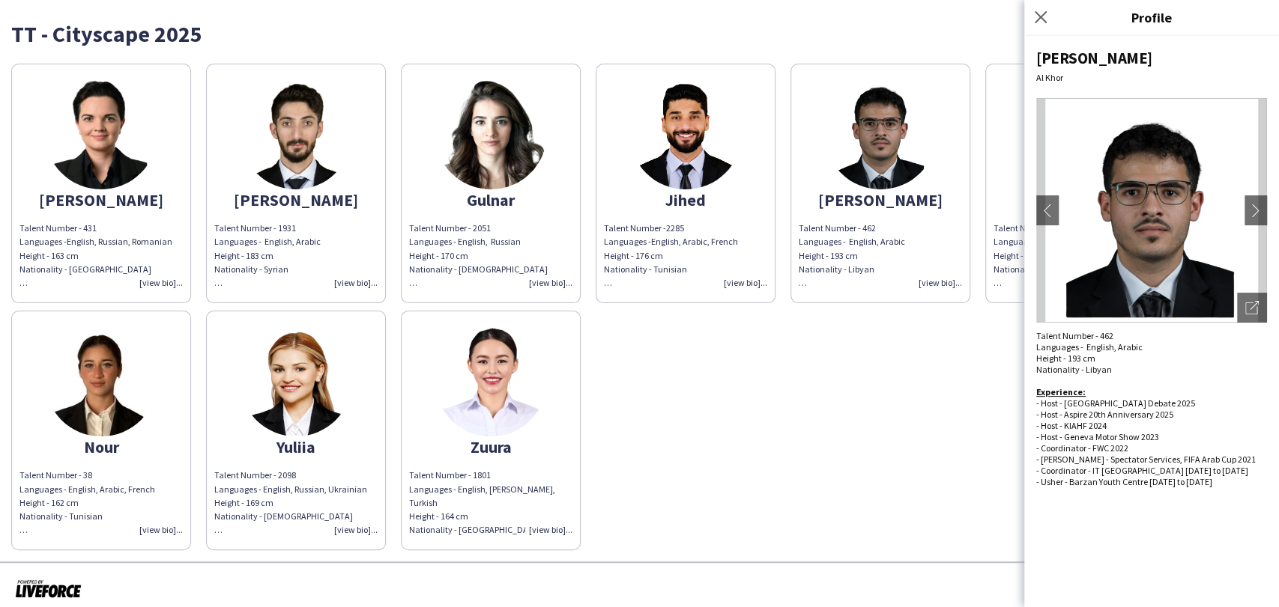
click at [683, 145] on img at bounding box center [685, 133] width 112 height 112
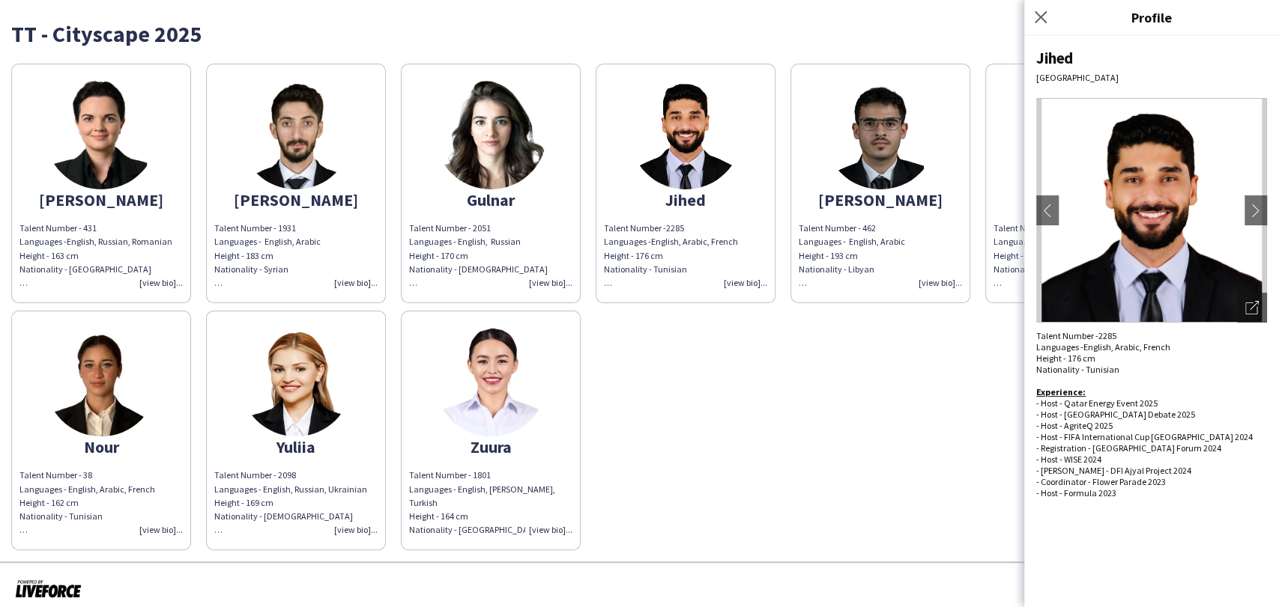
click at [530, 127] on img at bounding box center [490, 133] width 112 height 112
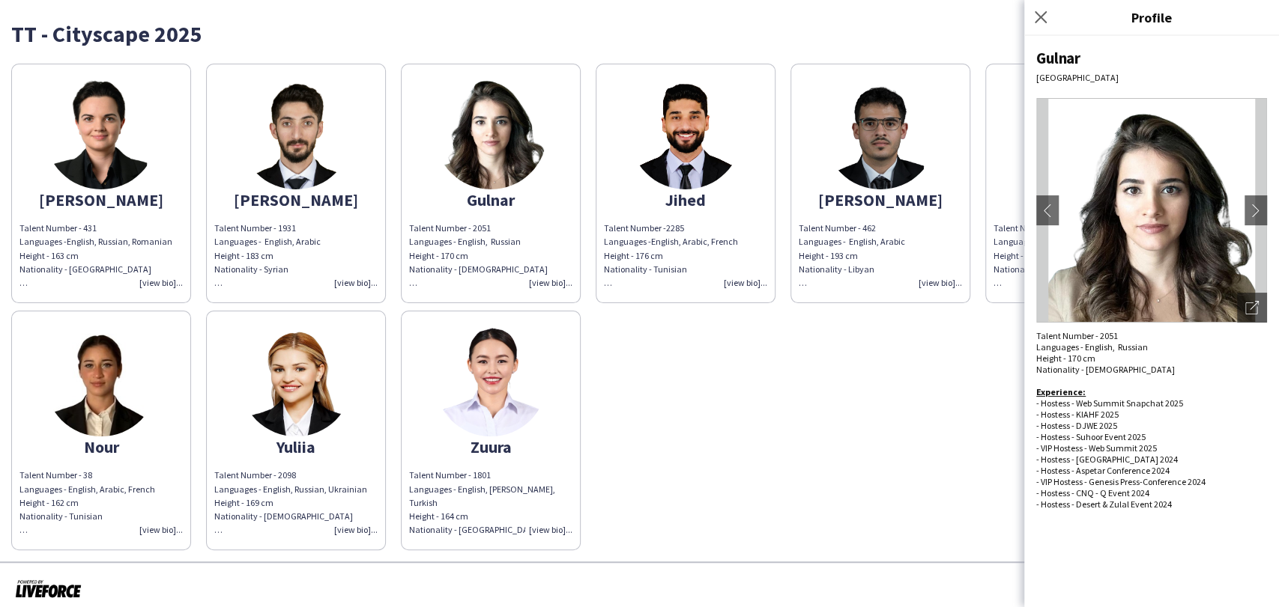
click at [278, 167] on img at bounding box center [296, 133] width 112 height 112
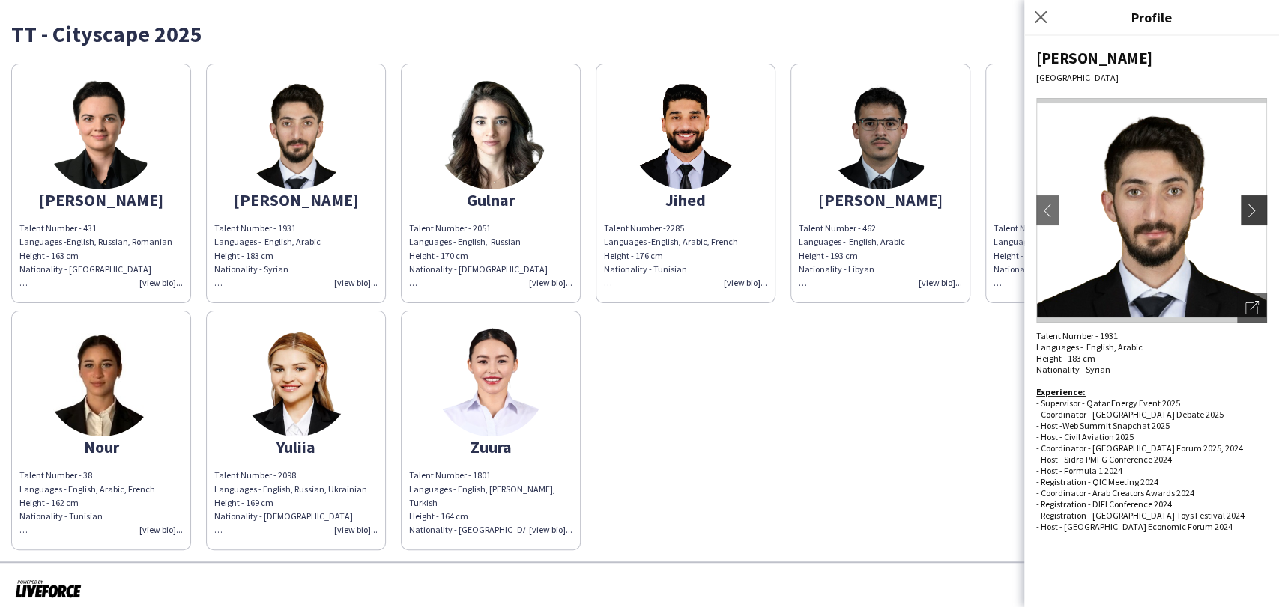
click at [1250, 205] on app-icon "chevron-right" at bounding box center [1255, 210] width 21 height 13
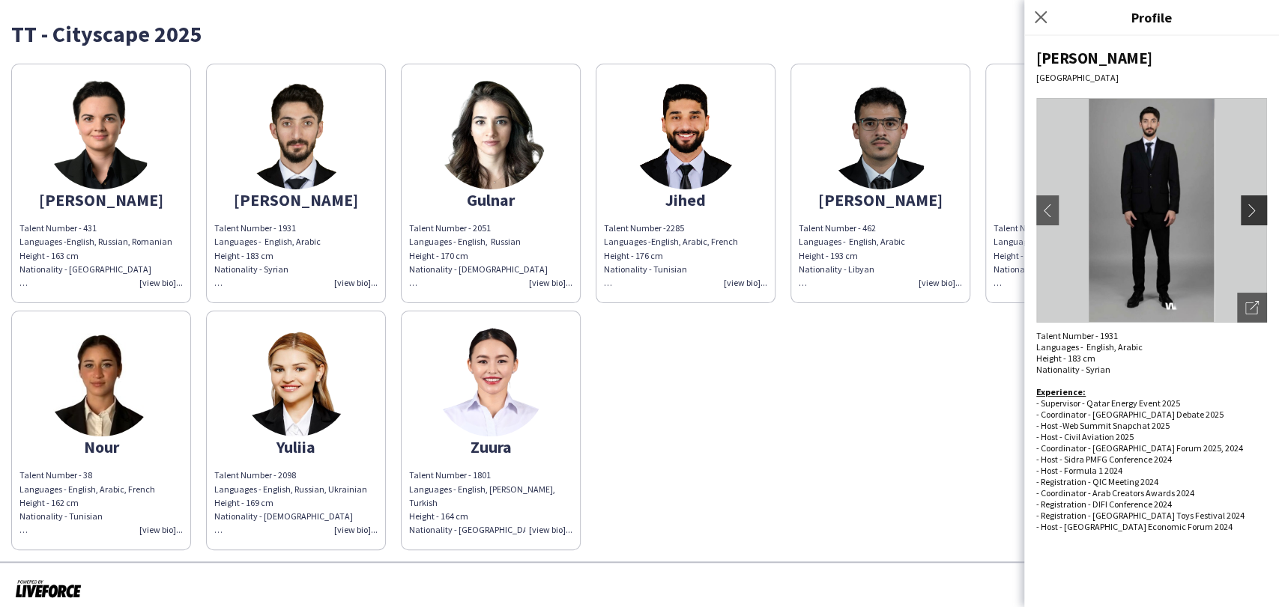
click at [1251, 210] on app-icon "chevron-right" at bounding box center [1255, 210] width 21 height 13
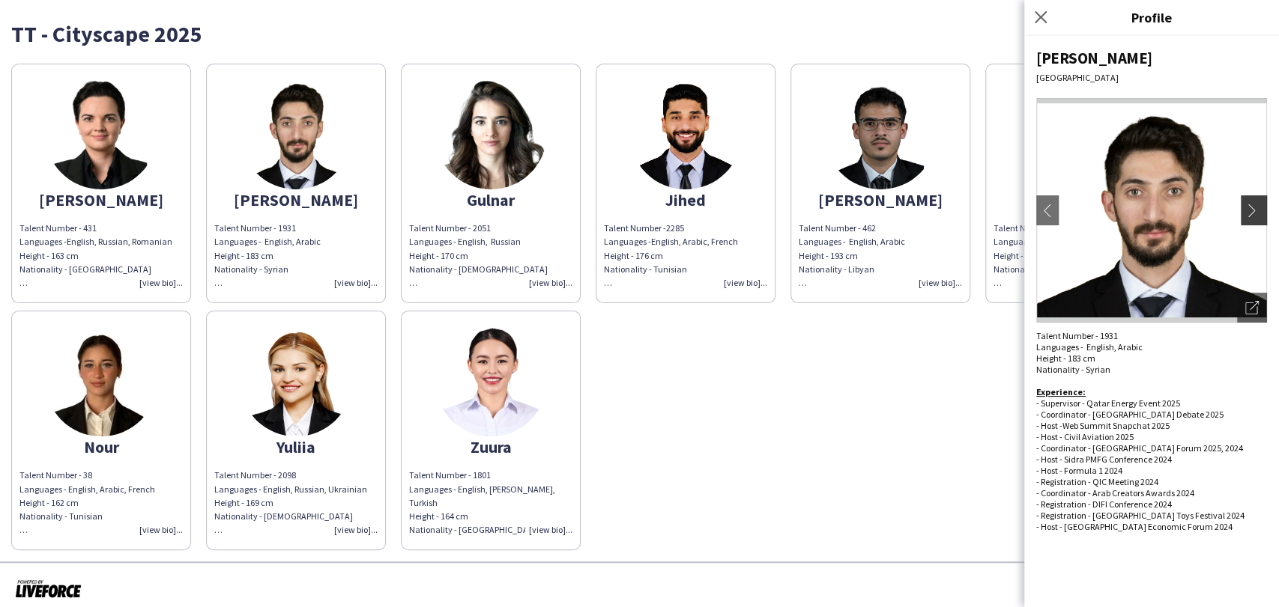
click at [1251, 210] on app-icon "chevron-right" at bounding box center [1255, 210] width 21 height 13
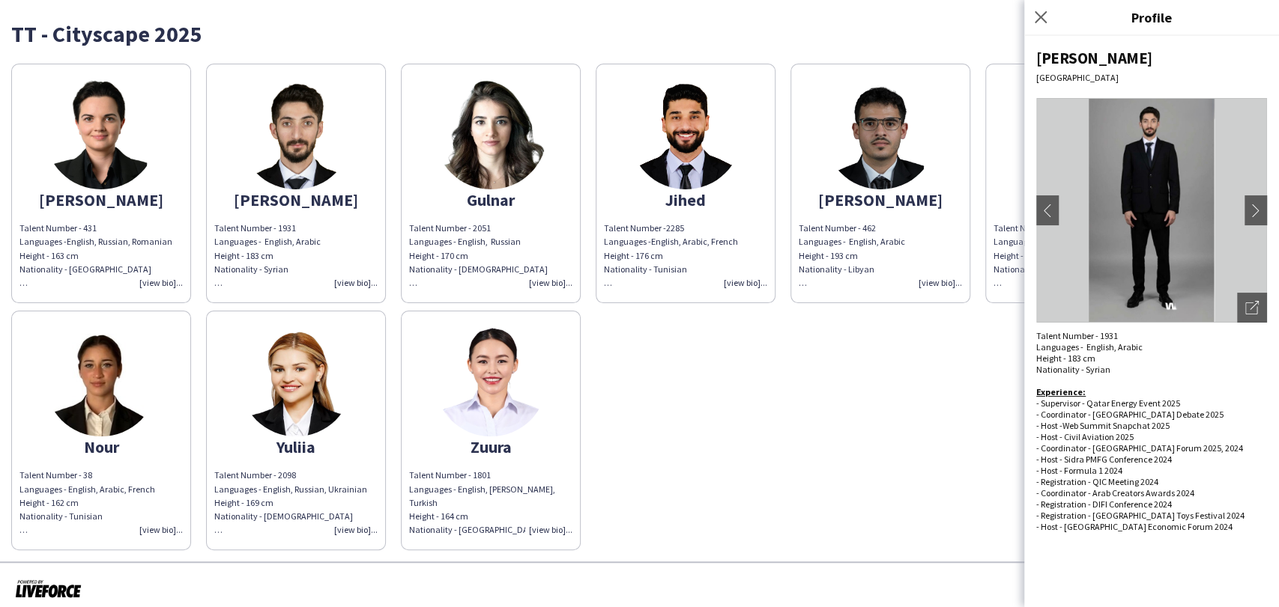
click at [752, 445] on div "Cristina Talent Number - 431 Languages - English, Russian, Romanian Height - 16…" at bounding box center [639, 303] width 1256 height 494
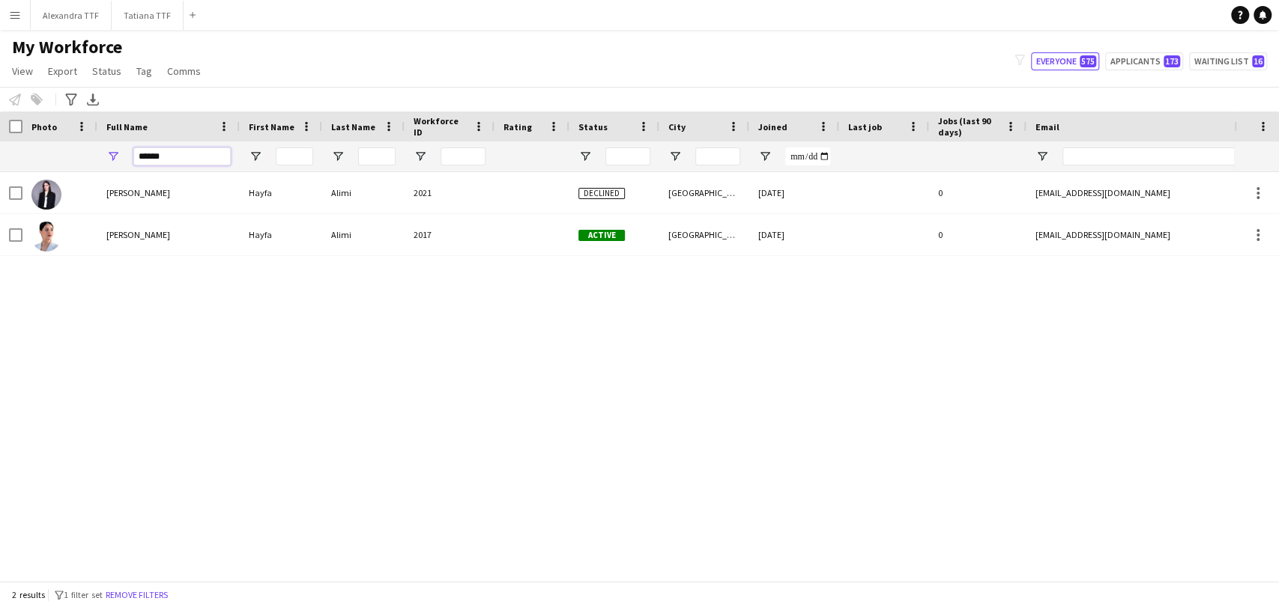
click at [143, 154] on input "******" at bounding box center [181, 157] width 97 height 18
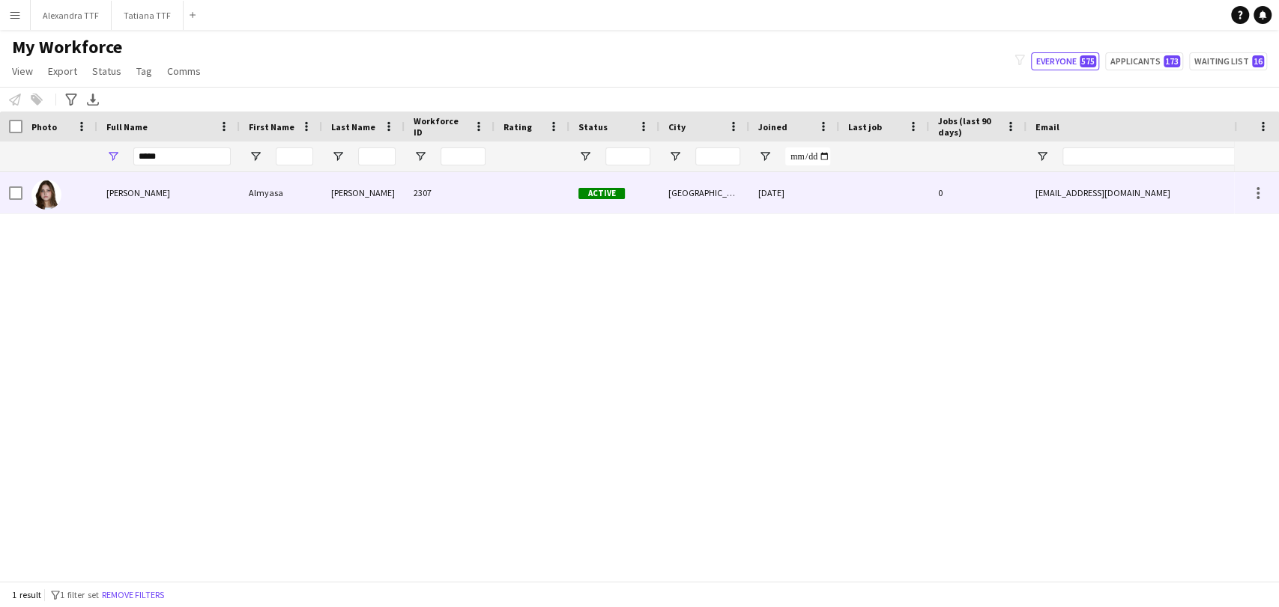
click at [102, 180] on div "[PERSON_NAME]" at bounding box center [168, 192] width 142 height 41
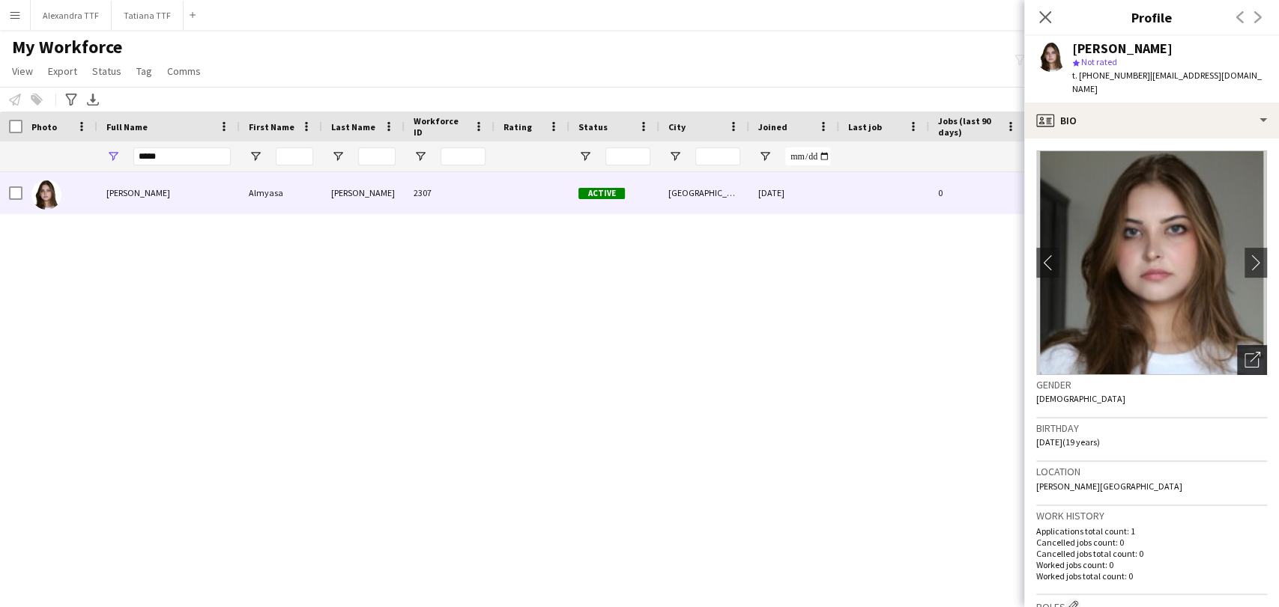
click at [1245, 352] on icon "Open photos pop-in" at bounding box center [1252, 360] width 16 height 16
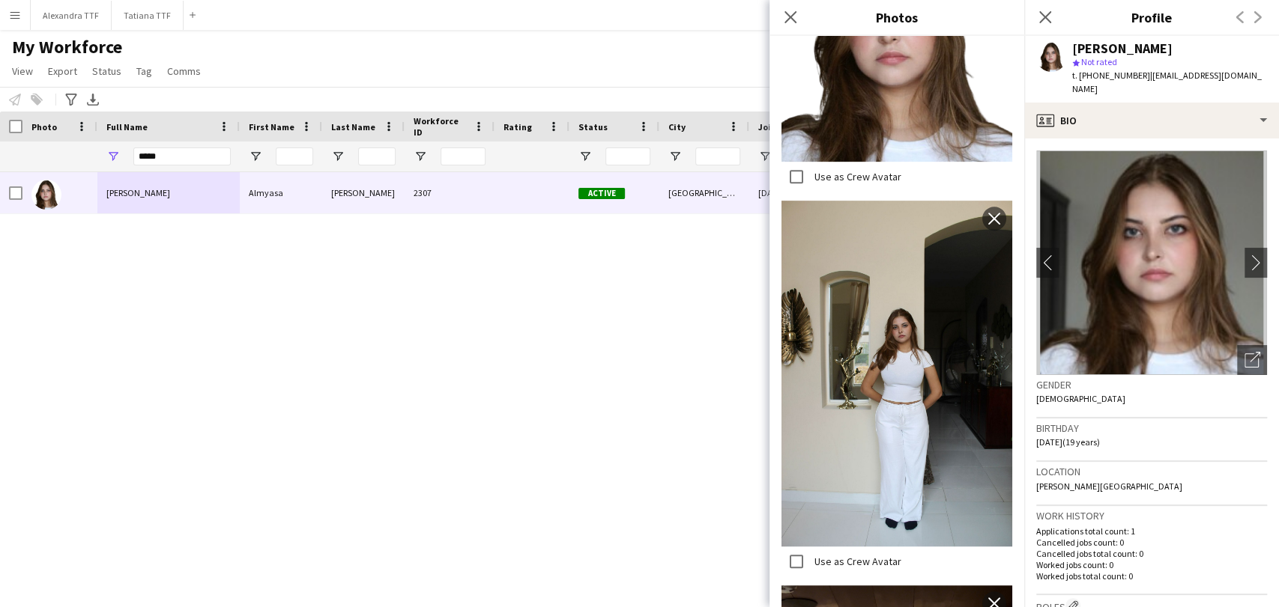
scroll to position [333, 0]
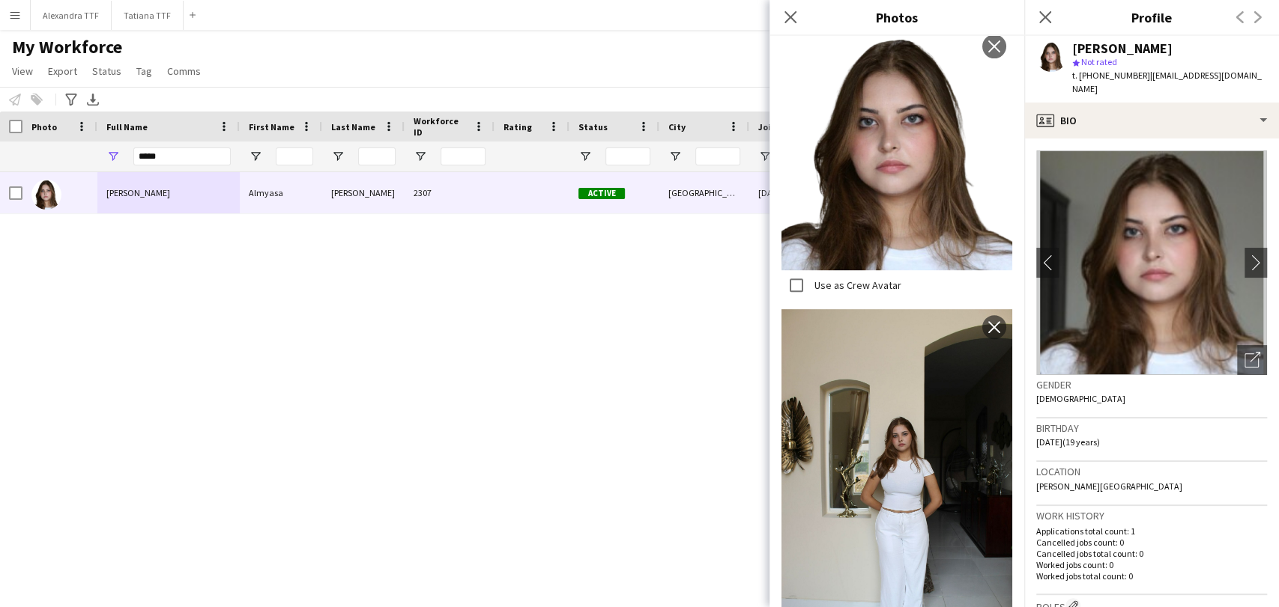
click at [311, 474] on div "Almyasa Nader Almyasa Nader 2307 Active Doha 22-08-2025 0 almyasanader@gmail.co…" at bounding box center [617, 370] width 1234 height 396
click at [1046, 8] on app-icon "Close pop-in" at bounding box center [1045, 17] width 18 height 18
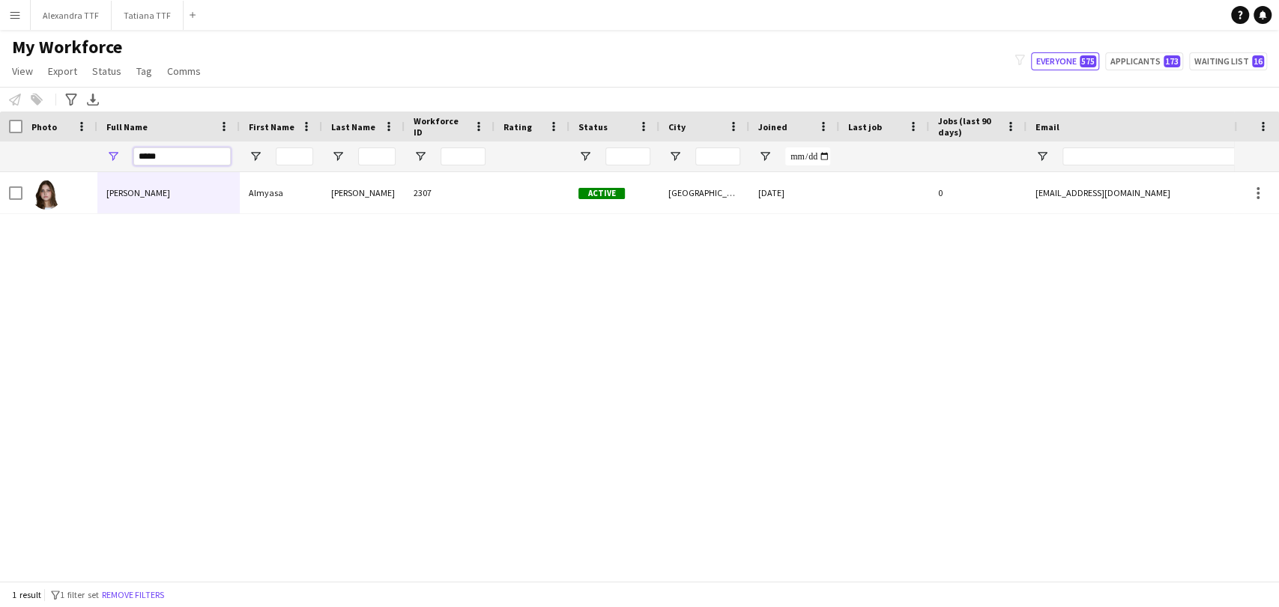
click at [175, 164] on input "*****" at bounding box center [181, 157] width 97 height 18
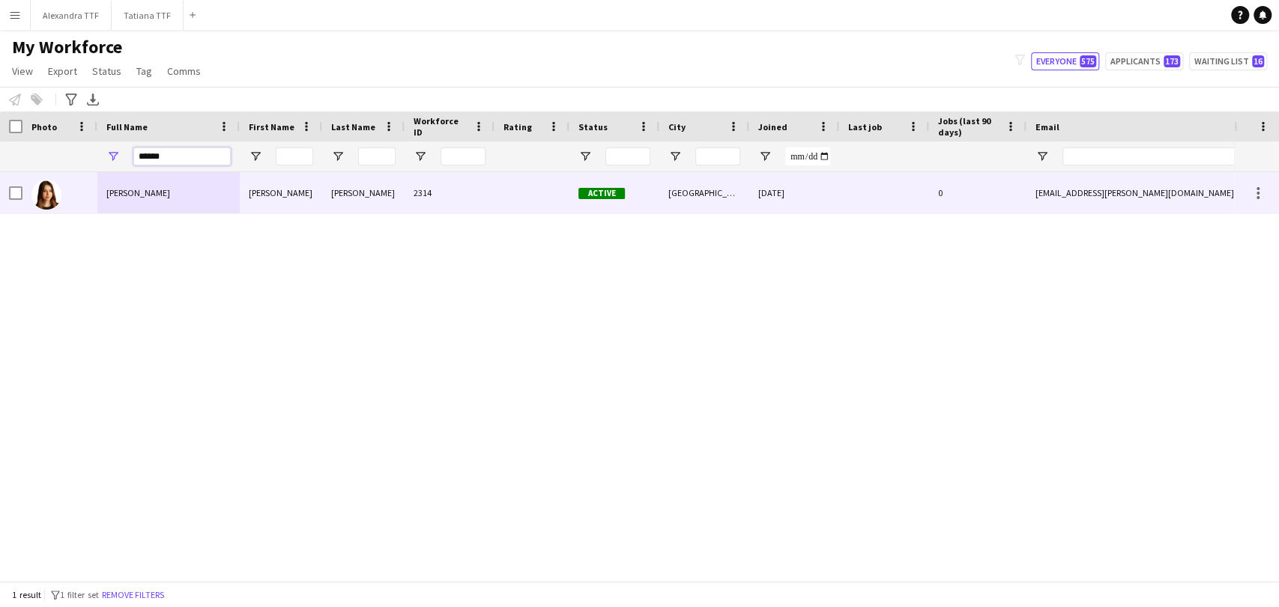
type input "******"
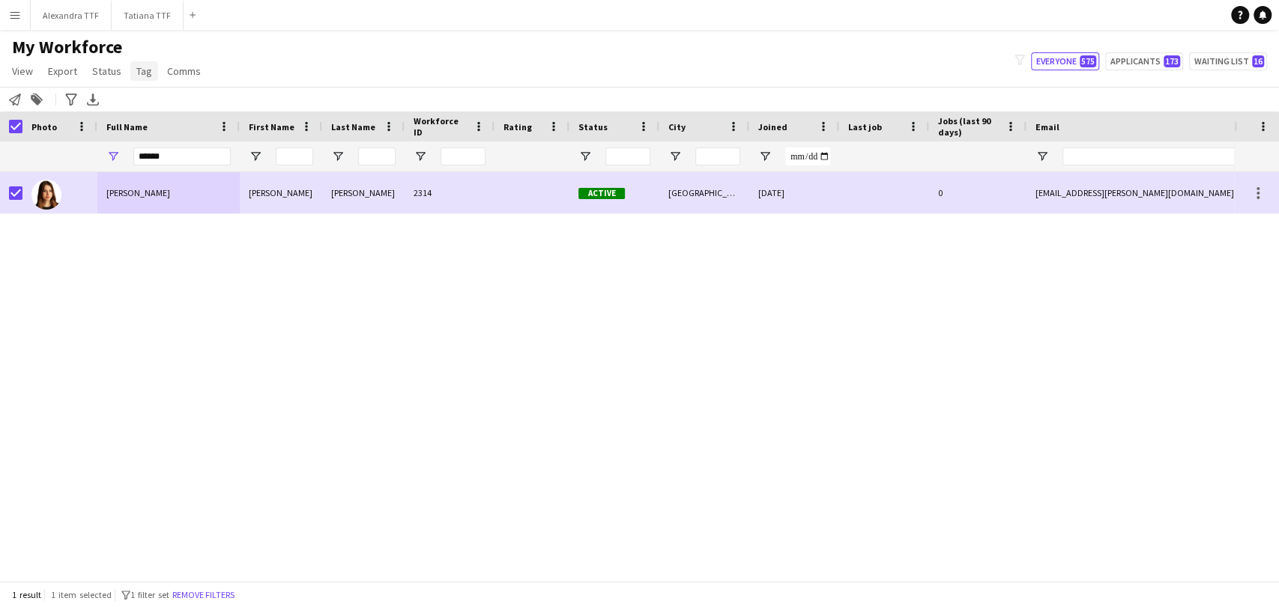
click at [138, 64] on span "Tag" at bounding box center [144, 70] width 16 height 13
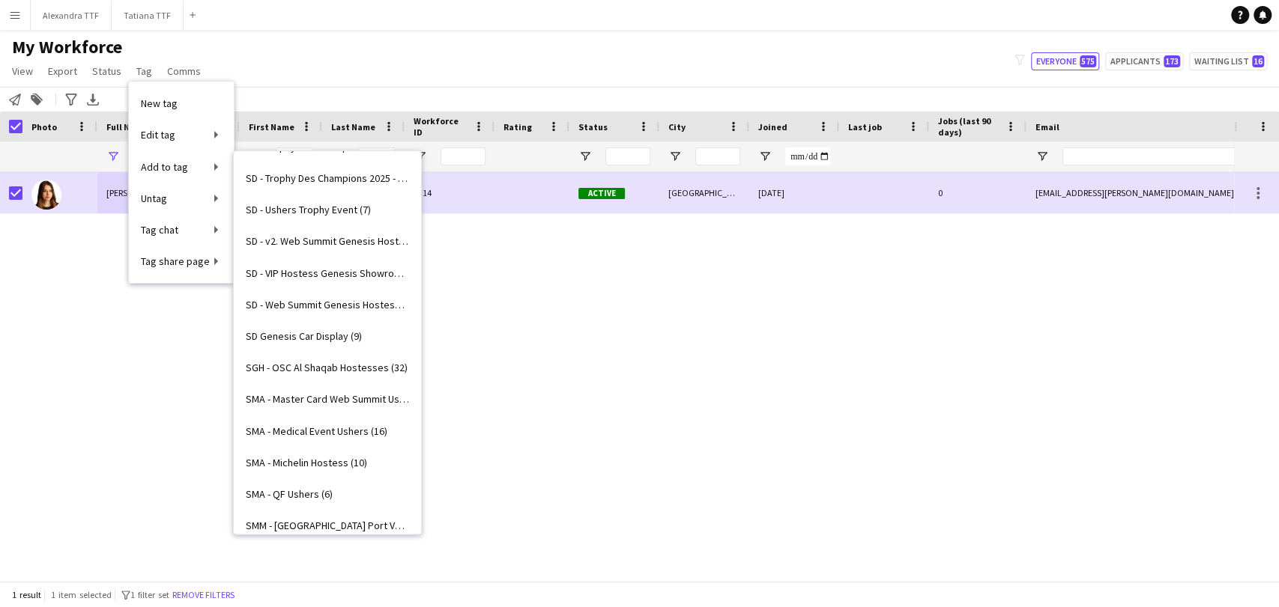
scroll to position [3169, 0]
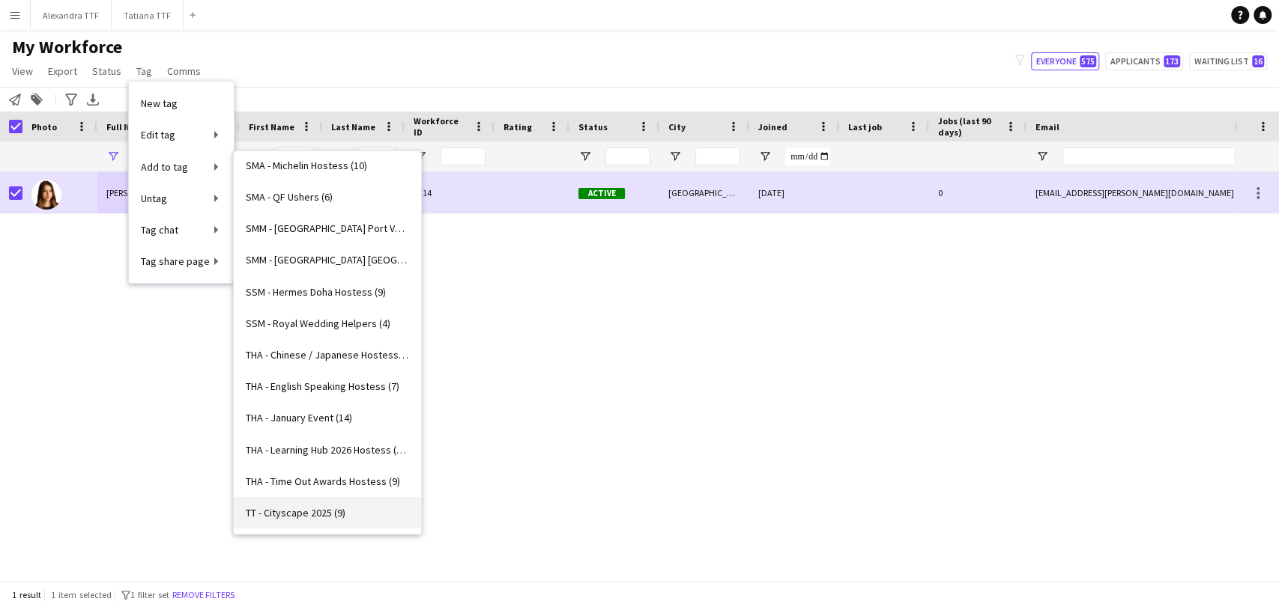
click at [306, 522] on link "TT - Cityscape 2025 (9)" at bounding box center [327, 512] width 187 height 31
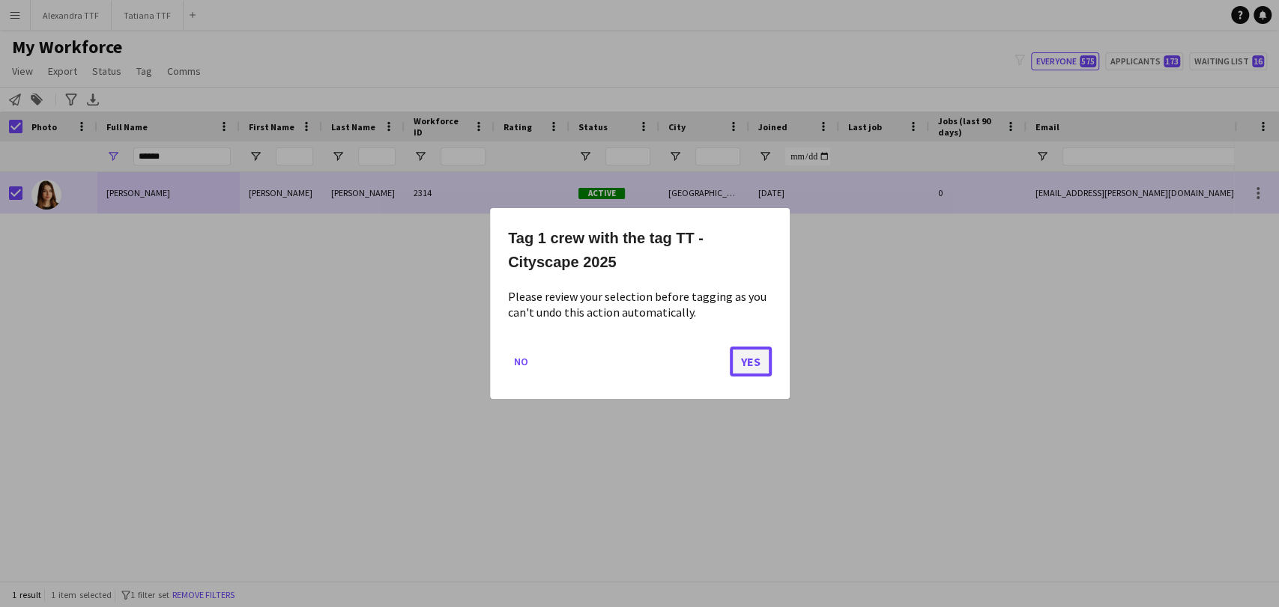
click at [739, 360] on button "Yes" at bounding box center [751, 362] width 42 height 30
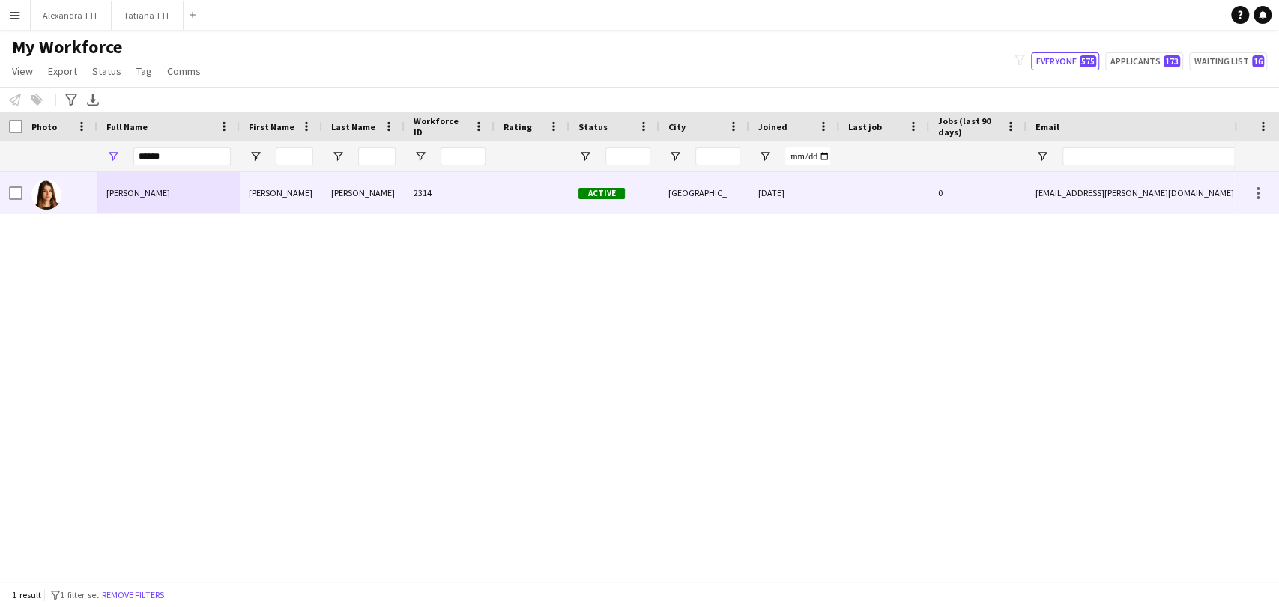
click at [95, 198] on div at bounding box center [59, 192] width 75 height 41
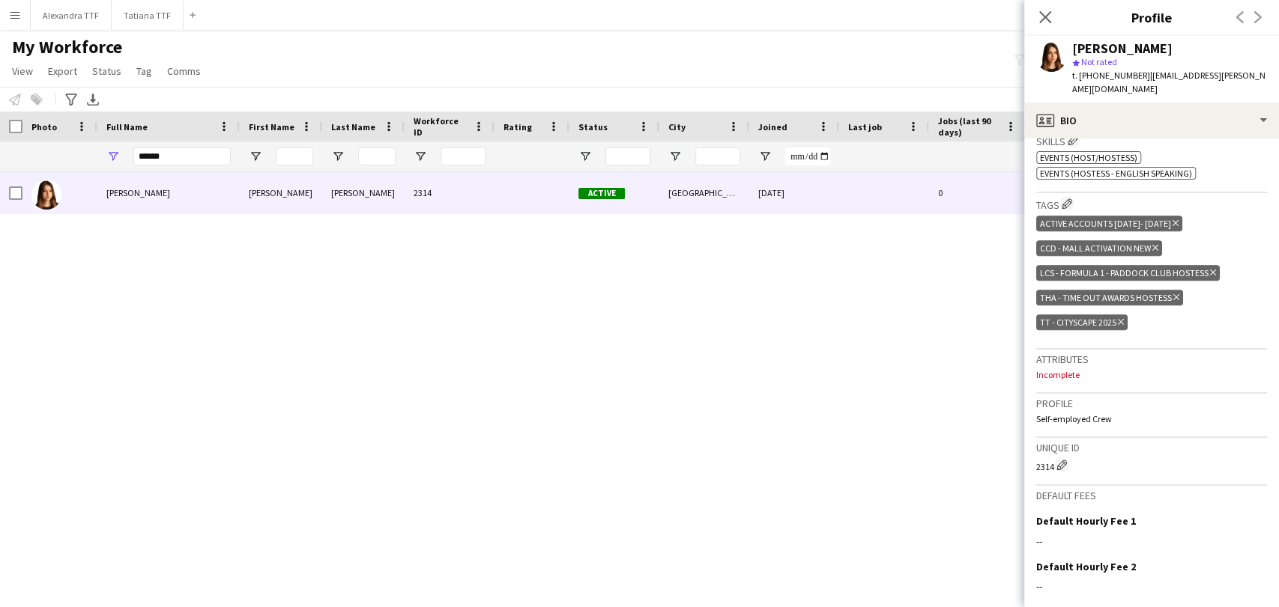
scroll to position [392, 0]
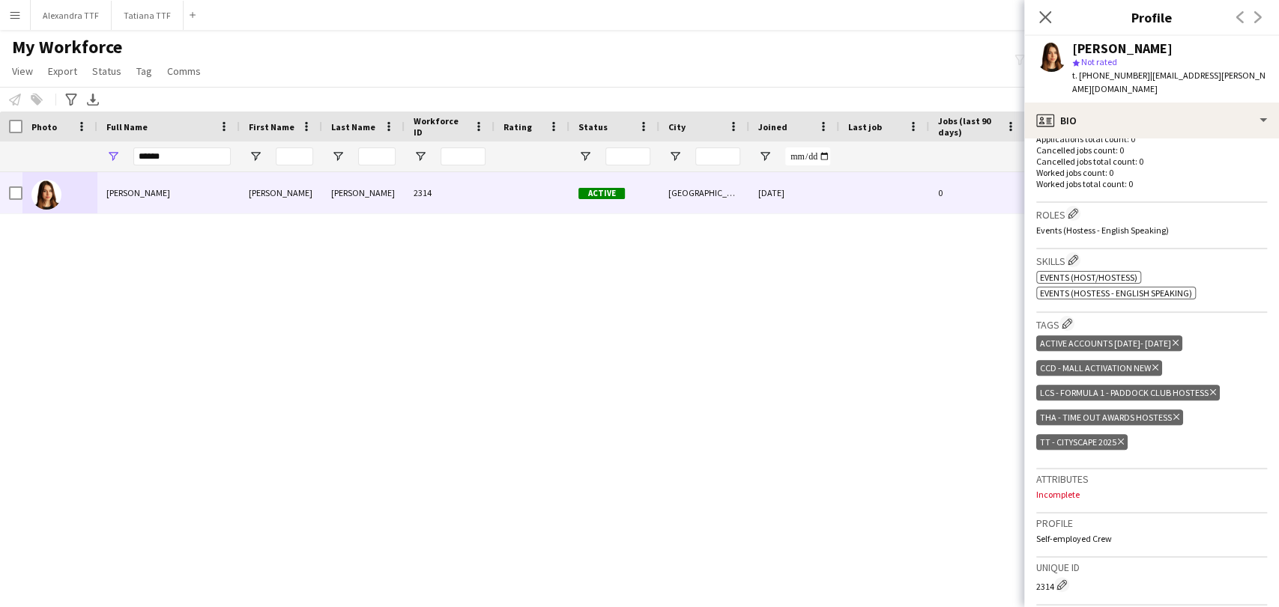
click at [885, 451] on div "Alicia Tatu Alicia Tatu 2314 Active doha 24-08-2025 0 alisija.tatu@gmail.com +9…" at bounding box center [617, 370] width 1234 height 396
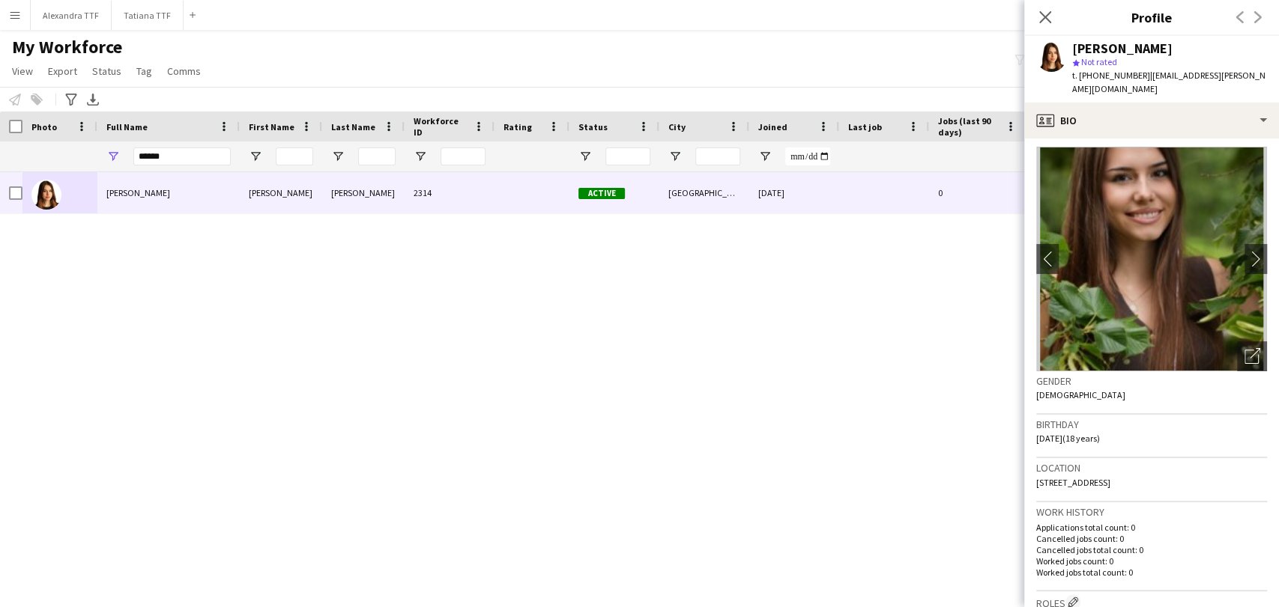
scroll to position [0, 0]
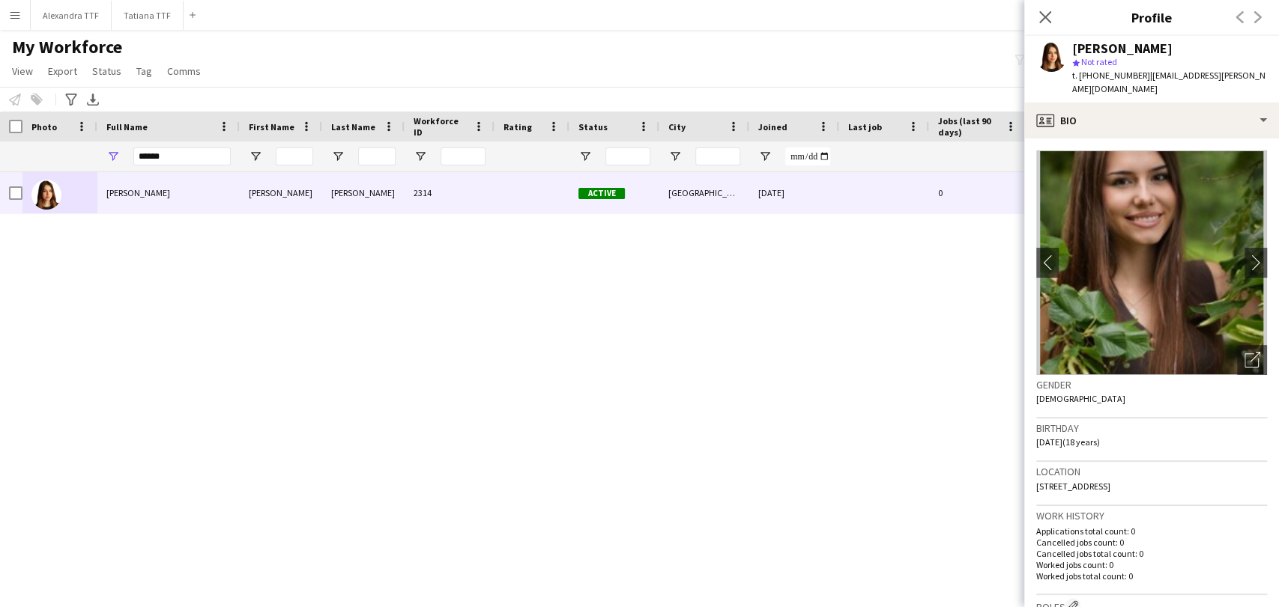
click at [563, 392] on div "Alicia Tatu Alicia Tatu 2314 Active doha 24-08-2025 0 alisija.tatu@gmail.com +9…" at bounding box center [617, 370] width 1234 height 396
click at [1046, 23] on icon "Close pop-in" at bounding box center [1044, 17] width 14 height 14
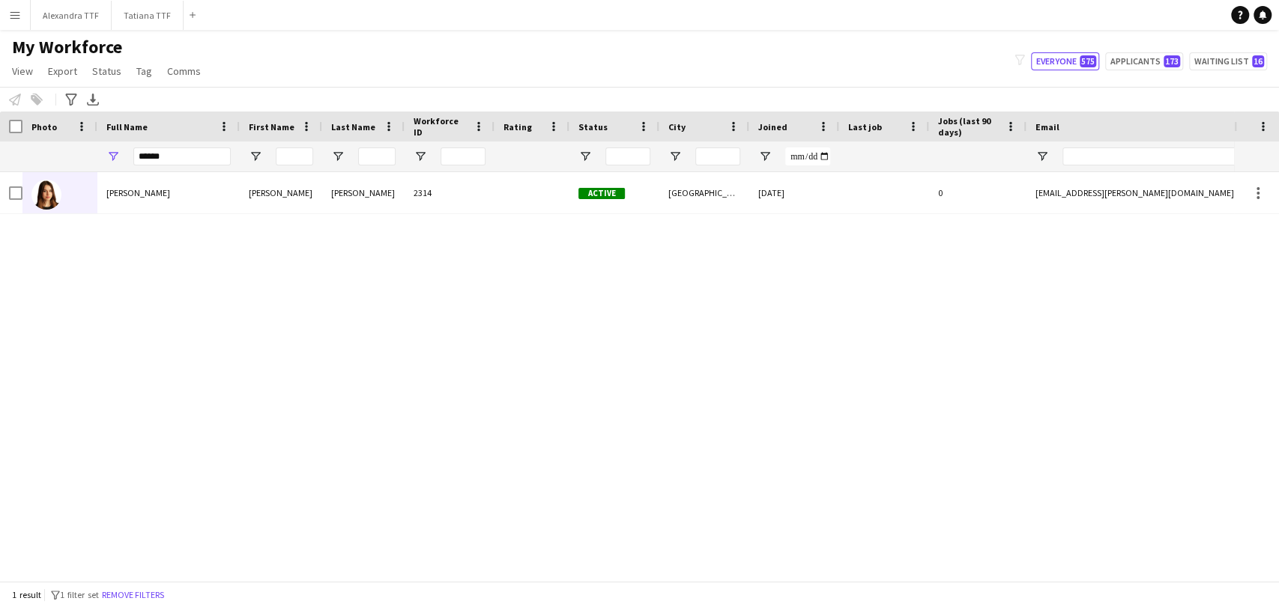
click at [425, 442] on div "Alicia Tatu Alicia Tatu 2314 Active doha 24-08-2025 0 alisija.tatu@gmail.com +9…" at bounding box center [617, 370] width 1234 height 396
click at [136, 590] on button "Remove filters" at bounding box center [133, 595] width 68 height 16
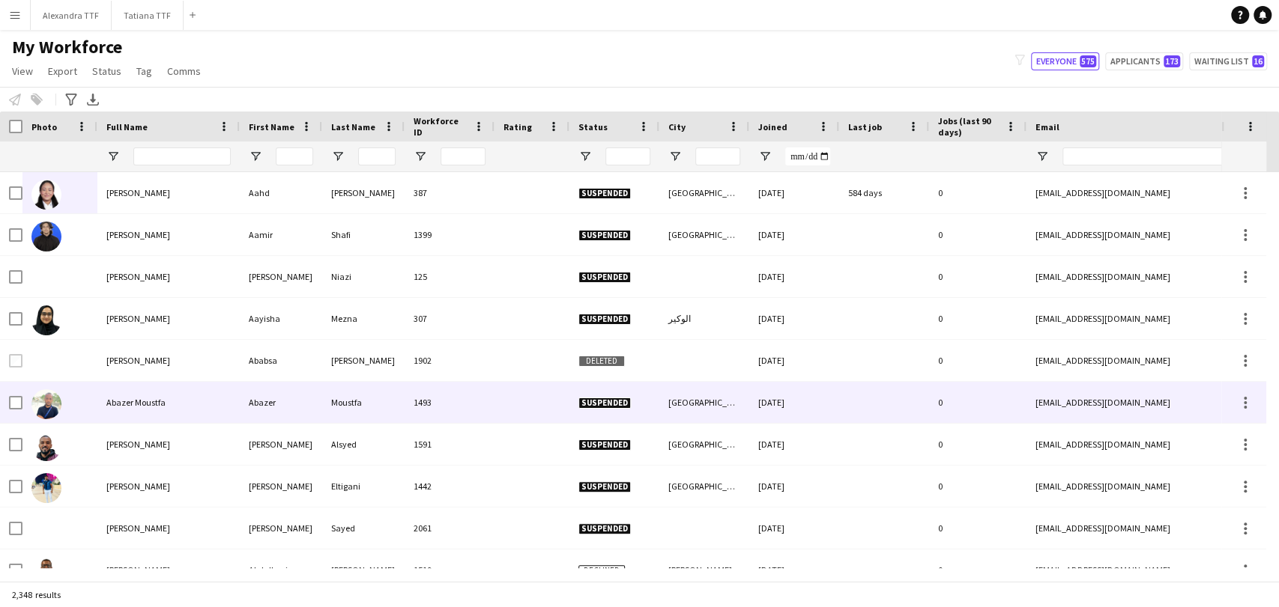
scroll to position [582, 0]
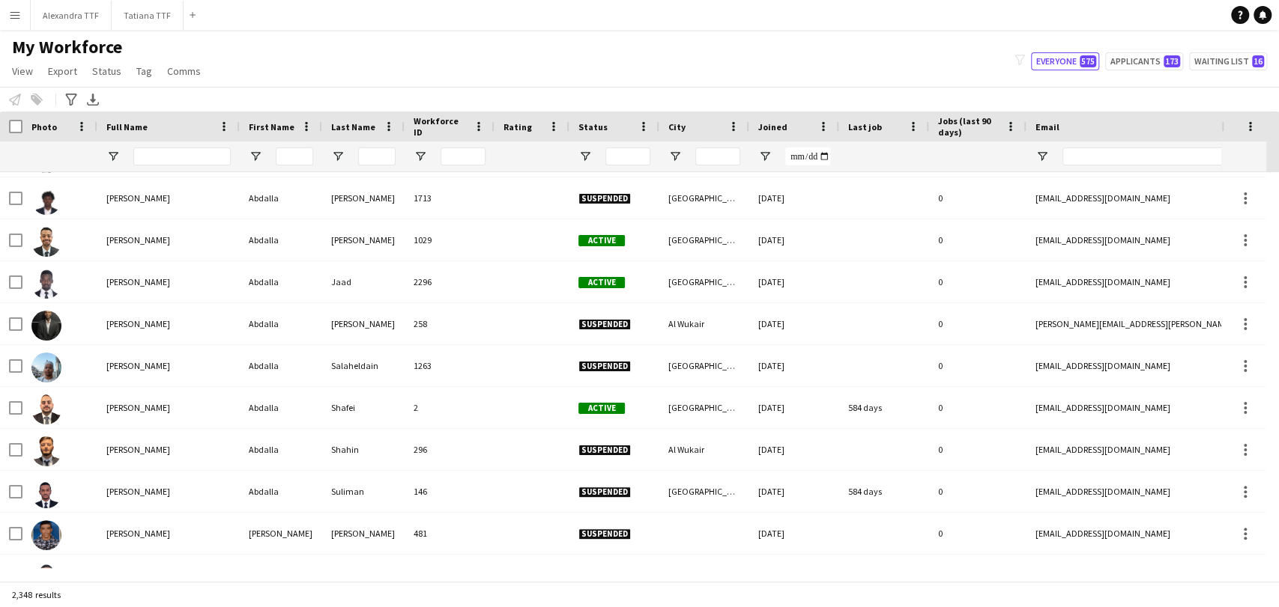
click at [592, 157] on div at bounding box center [614, 157] width 90 height 30
click at [580, 157] on span "Open Filter Menu" at bounding box center [584, 156] width 13 height 13
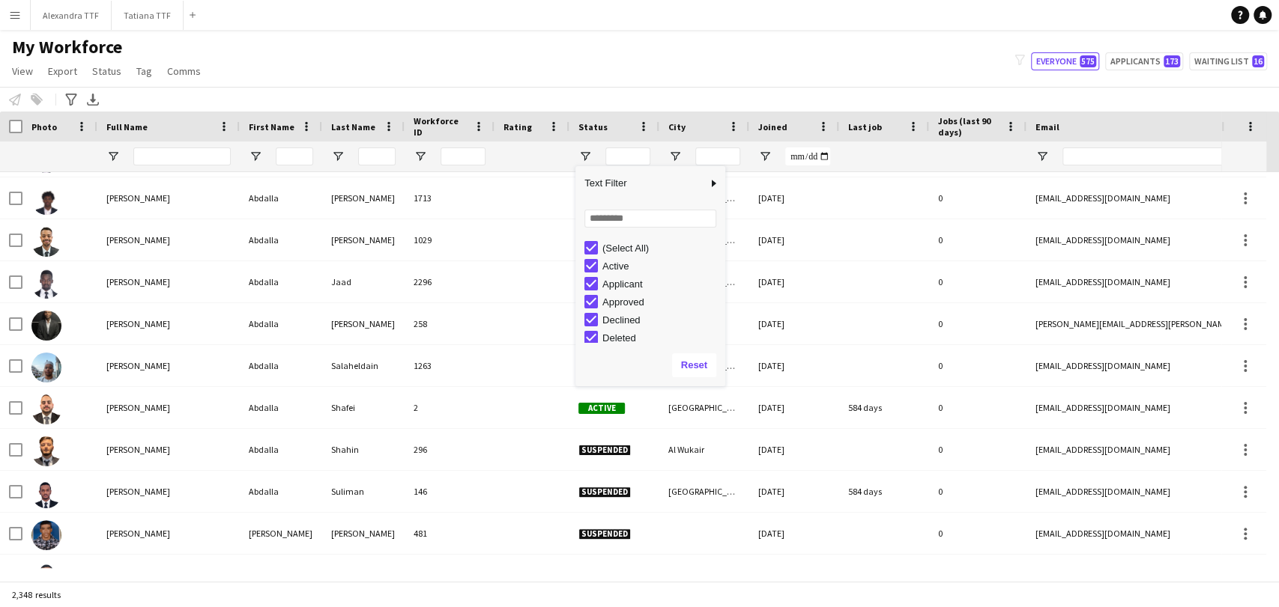
click at [617, 252] on div "(Select All)" at bounding box center [661, 248] width 118 height 11
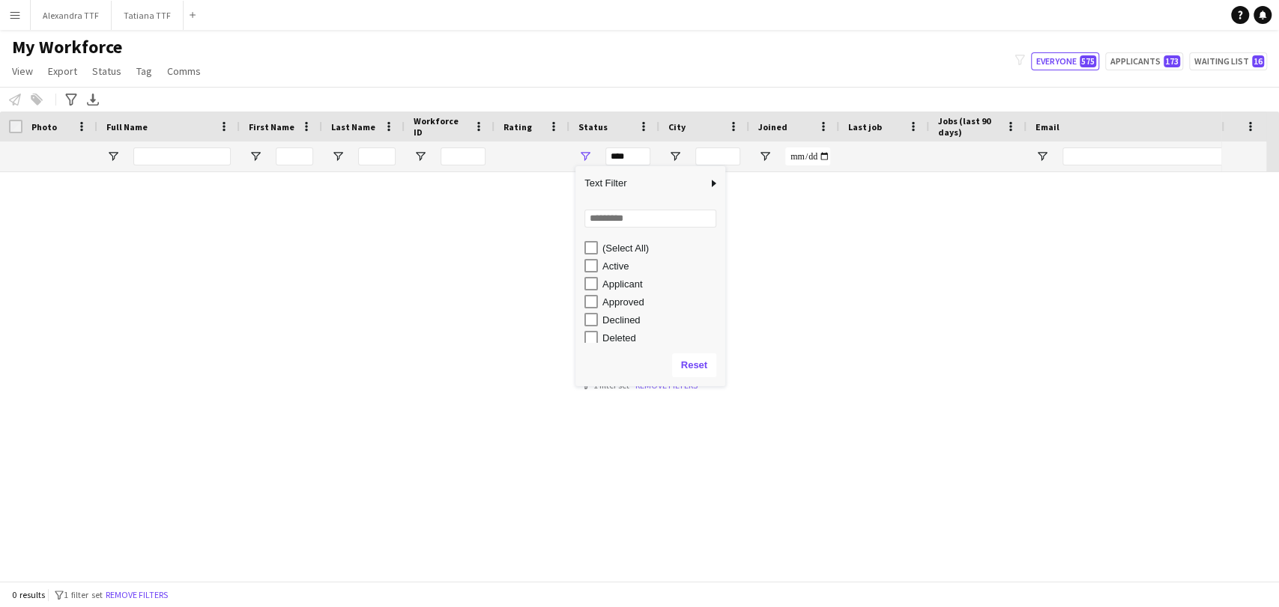
click at [605, 270] on div "Active" at bounding box center [661, 266] width 118 height 11
type input "**********"
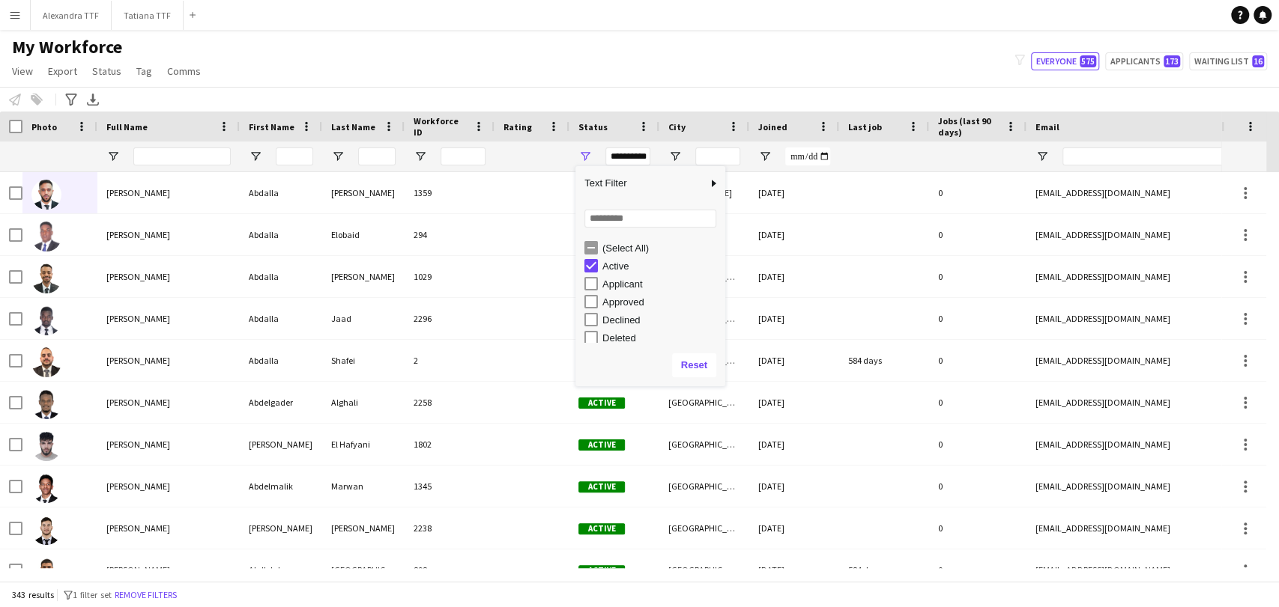
click at [480, 7] on app-navbar "Menu Boards Boards Boards All jobs Status Workforce Workforce My Workforce Recr…" at bounding box center [639, 15] width 1279 height 30
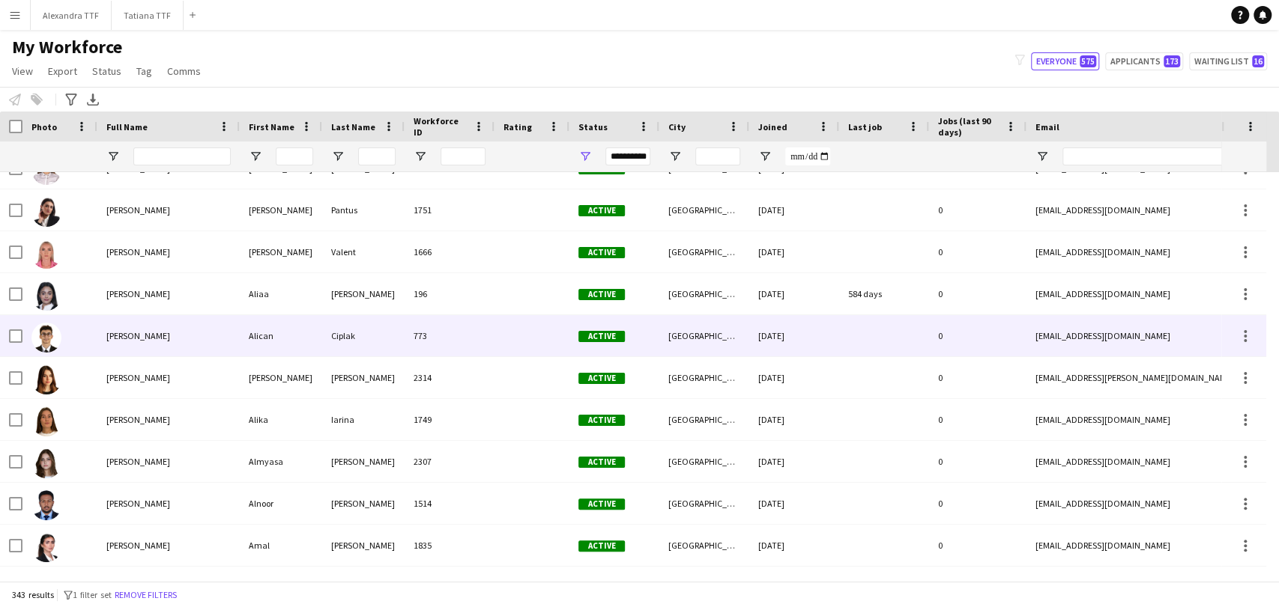
click at [116, 337] on span "Alican Ciplak" at bounding box center [138, 335] width 64 height 11
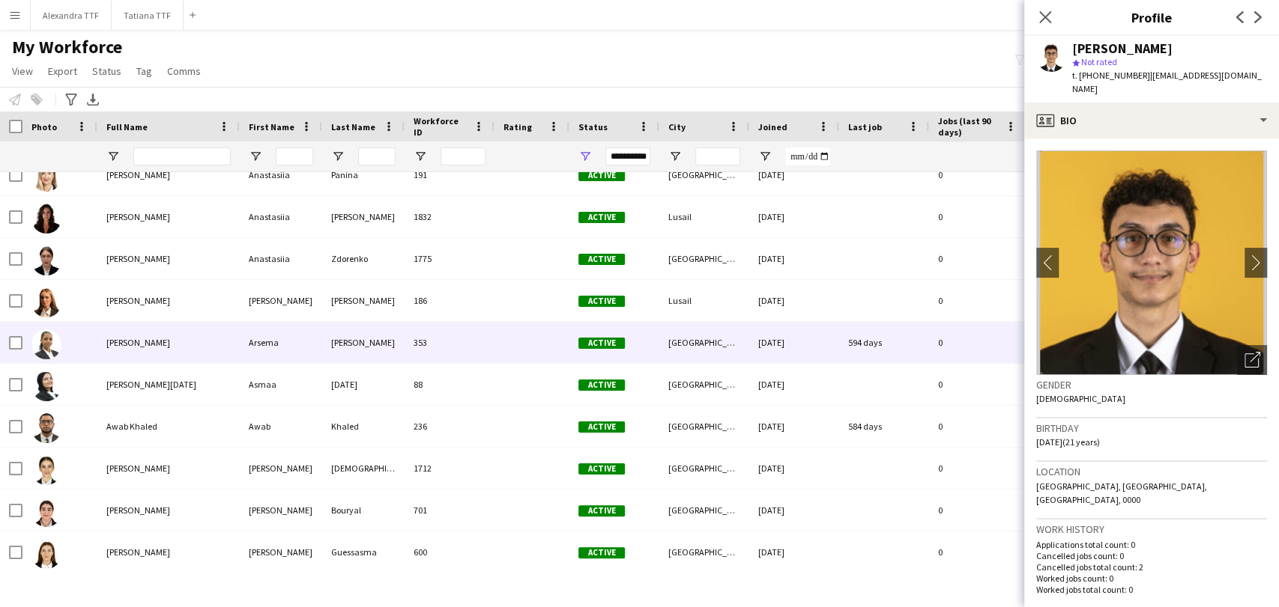
click at [133, 342] on span "Arsema Kidane" at bounding box center [138, 342] width 64 height 11
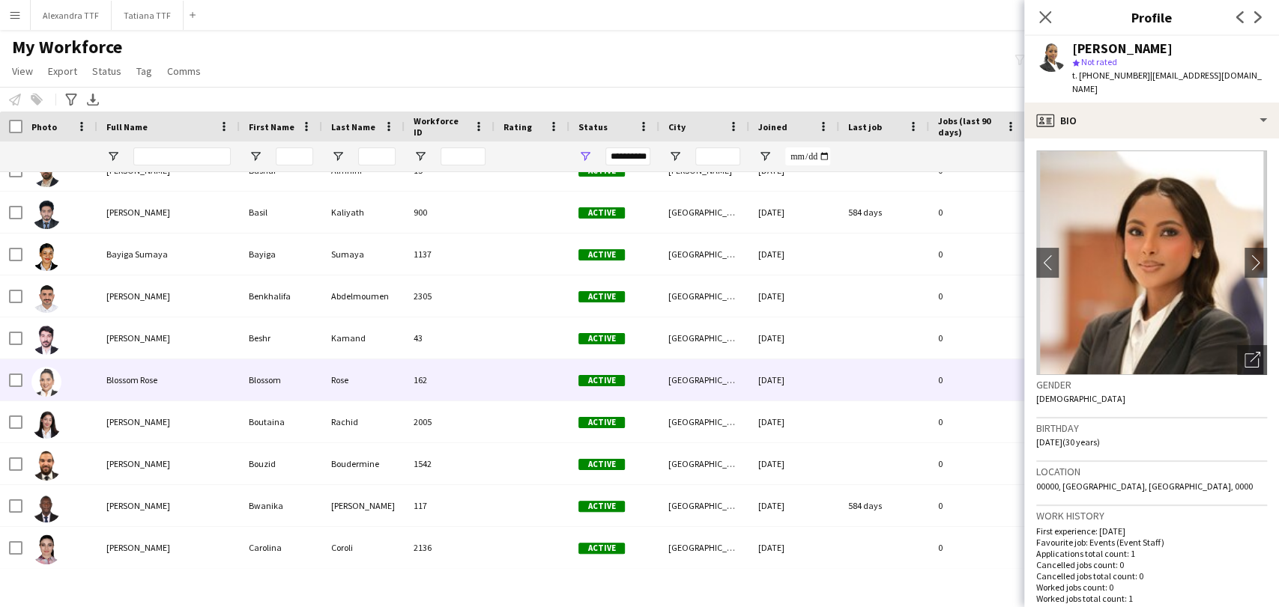
scroll to position [3661, 0]
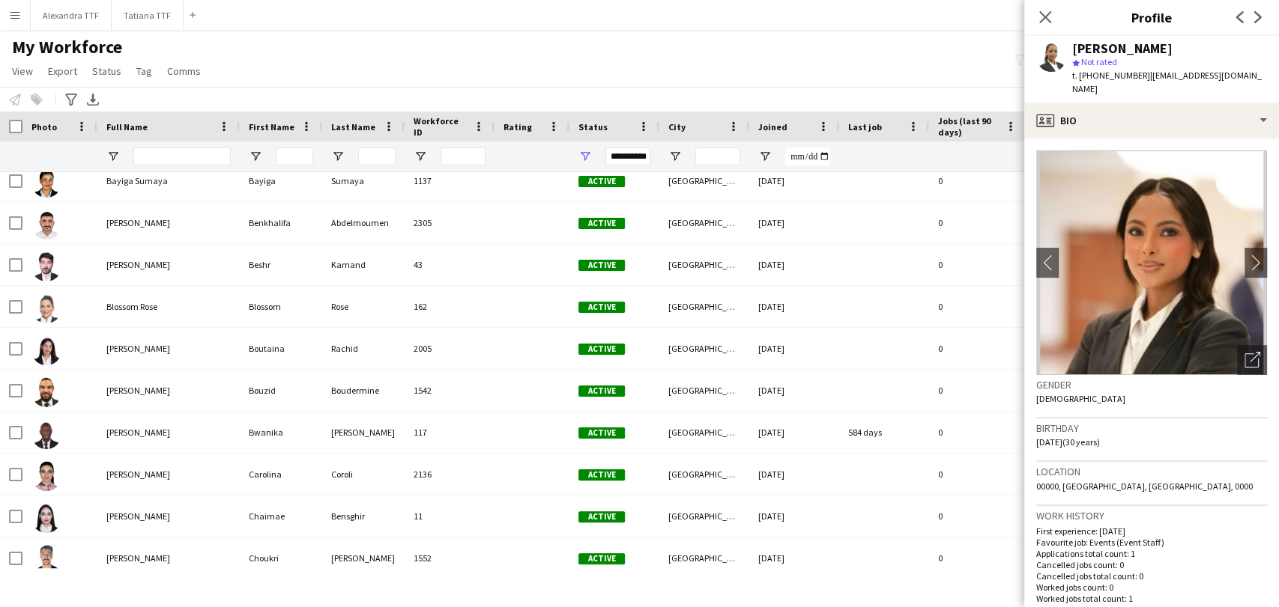
click at [336, 49] on div "My Workforce View Views Default view Alexandra View April Live Force Tracking S…" at bounding box center [639, 61] width 1279 height 51
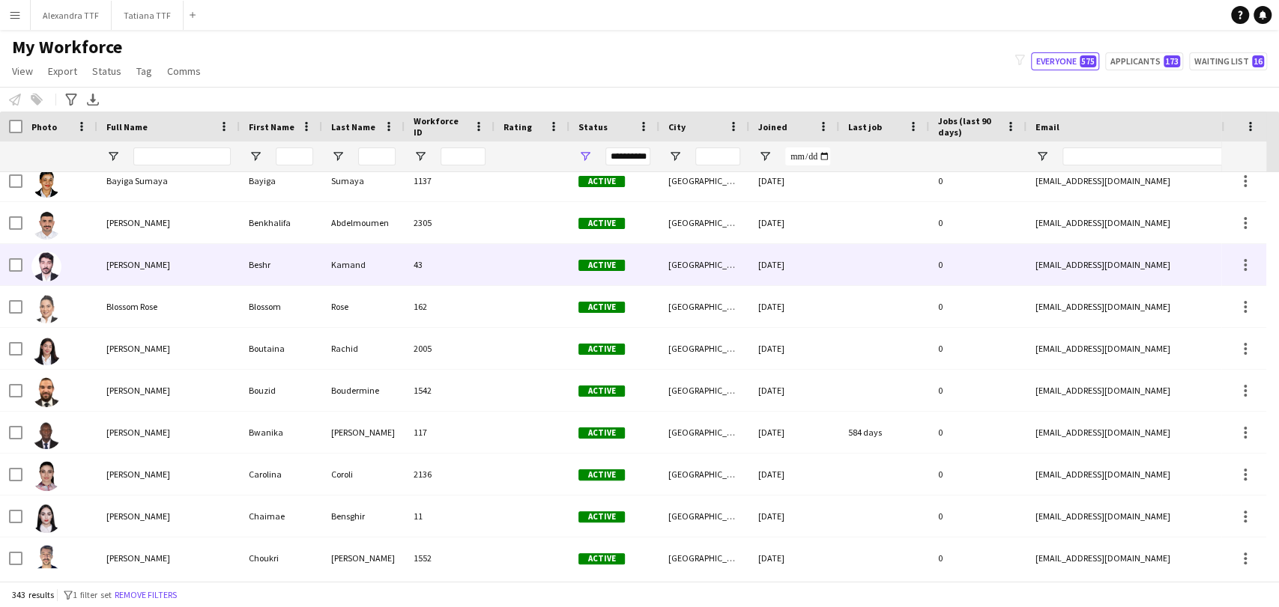
click at [114, 266] on span "Beshr Kamand" at bounding box center [138, 264] width 64 height 11
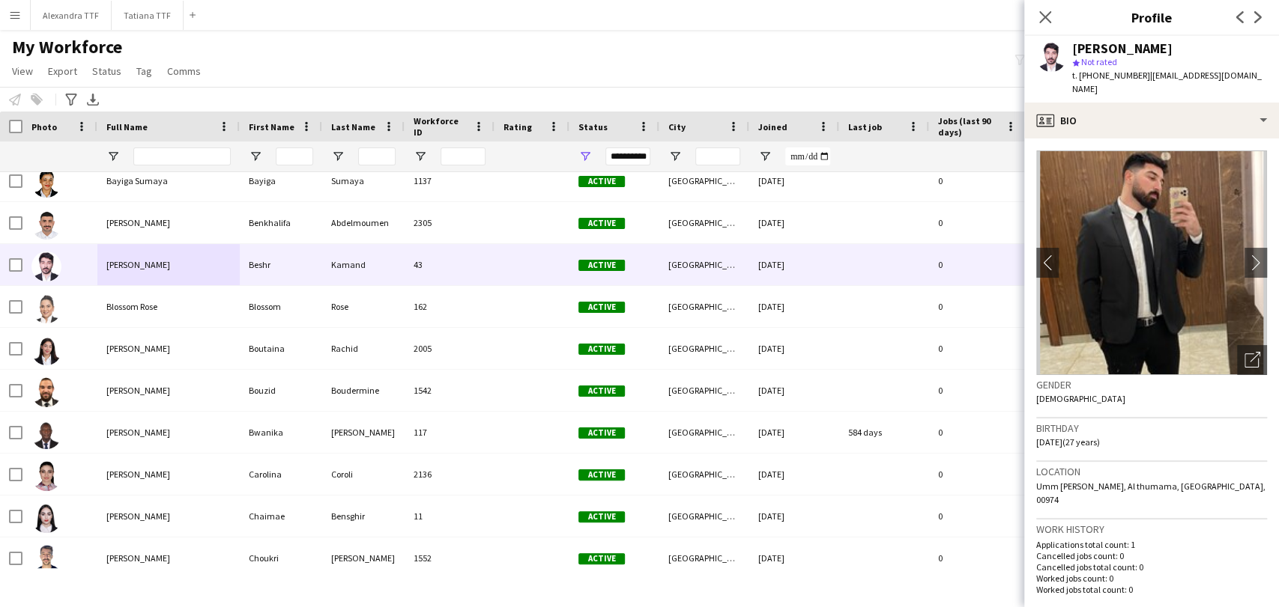
click at [758, 58] on div "My Workforce View Views Default view Alexandra View April Live Force Tracking S…" at bounding box center [639, 61] width 1279 height 51
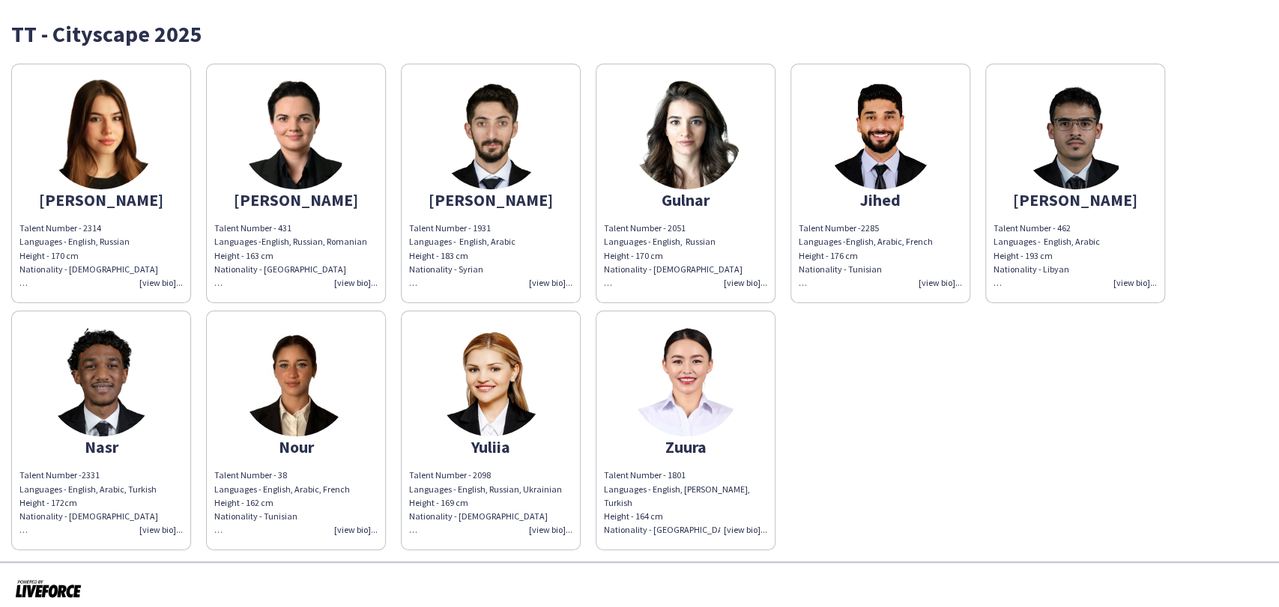
click at [84, 95] on img at bounding box center [101, 133] width 112 height 112
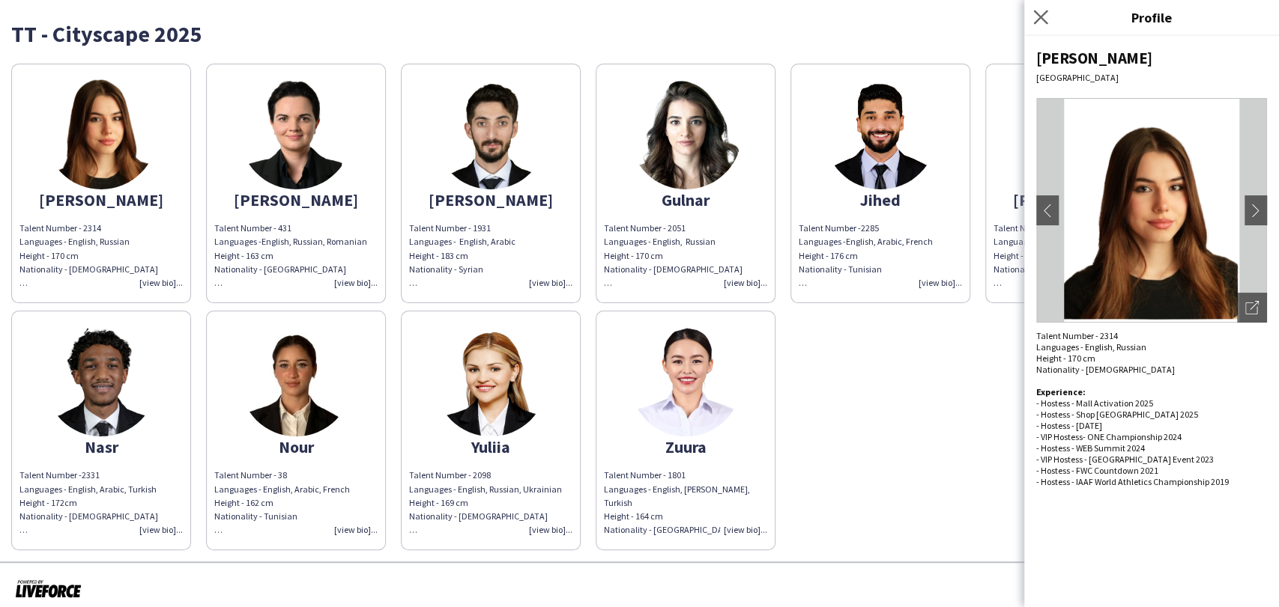
click at [1045, 8] on app-icon "Close pop-in" at bounding box center [1041, 18] width 22 height 22
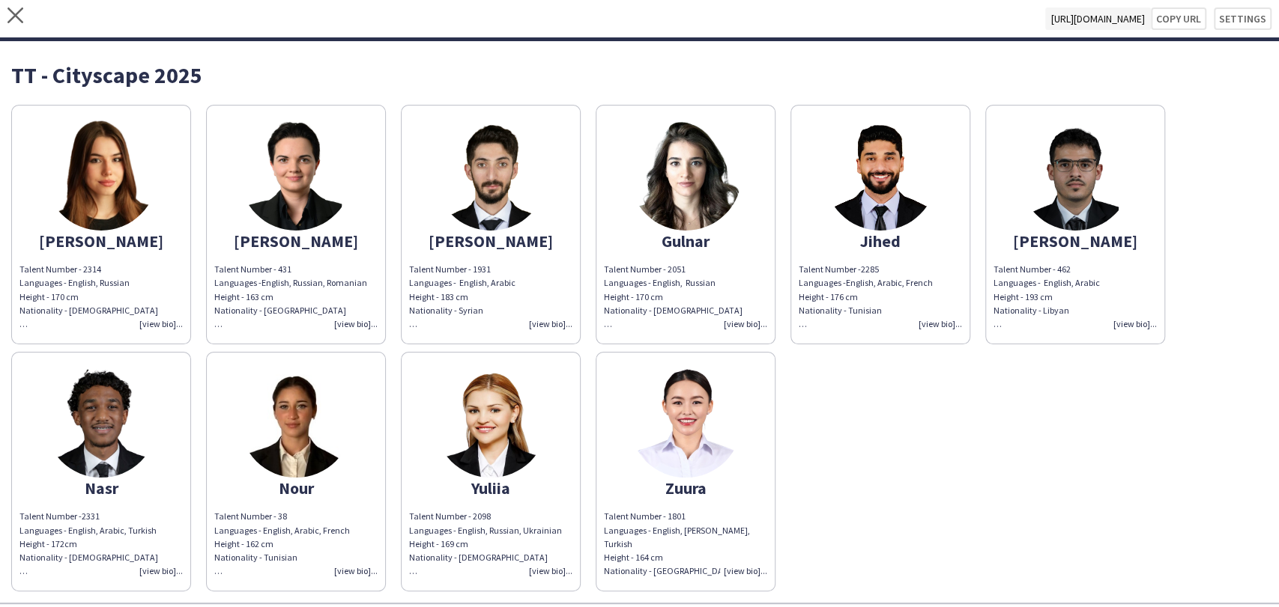
click at [80, 197] on img at bounding box center [101, 174] width 112 height 112
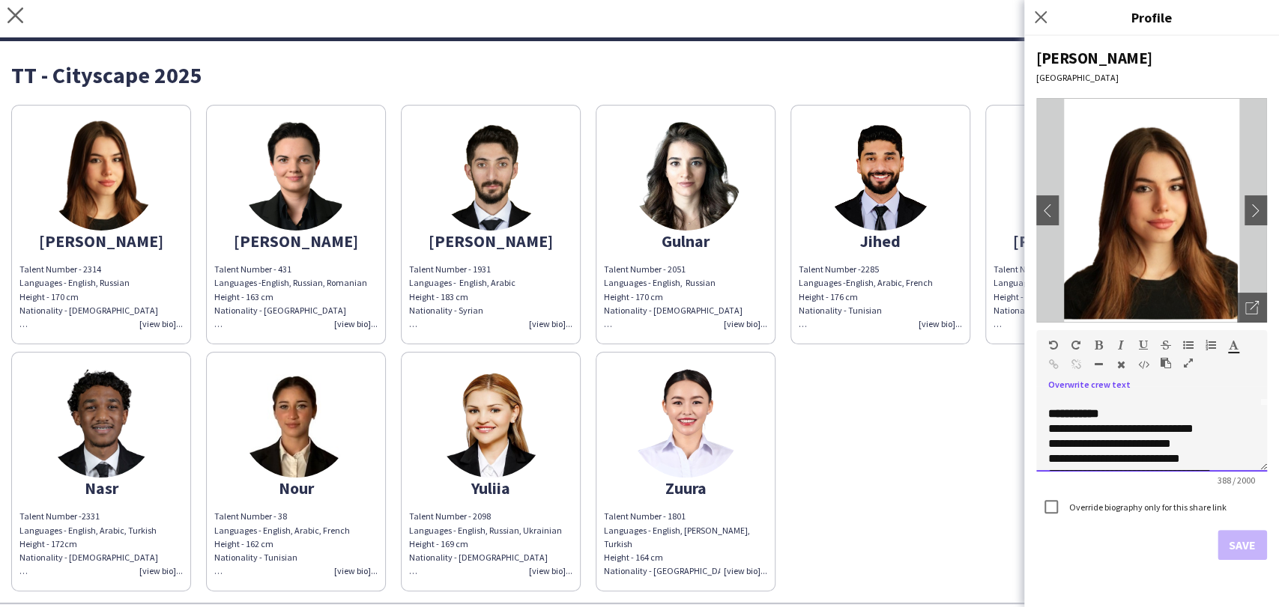
scroll to position [49, 0]
drag, startPoint x: 1129, startPoint y: 431, endPoint x: 1043, endPoint y: 431, distance: 86.1
click at [1043, 431] on div "**********" at bounding box center [1151, 434] width 231 height 75
click at [1135, 345] on div at bounding box center [1138, 348] width 90 height 18
click at [1145, 340] on icon "button" at bounding box center [1142, 345] width 9 height 10
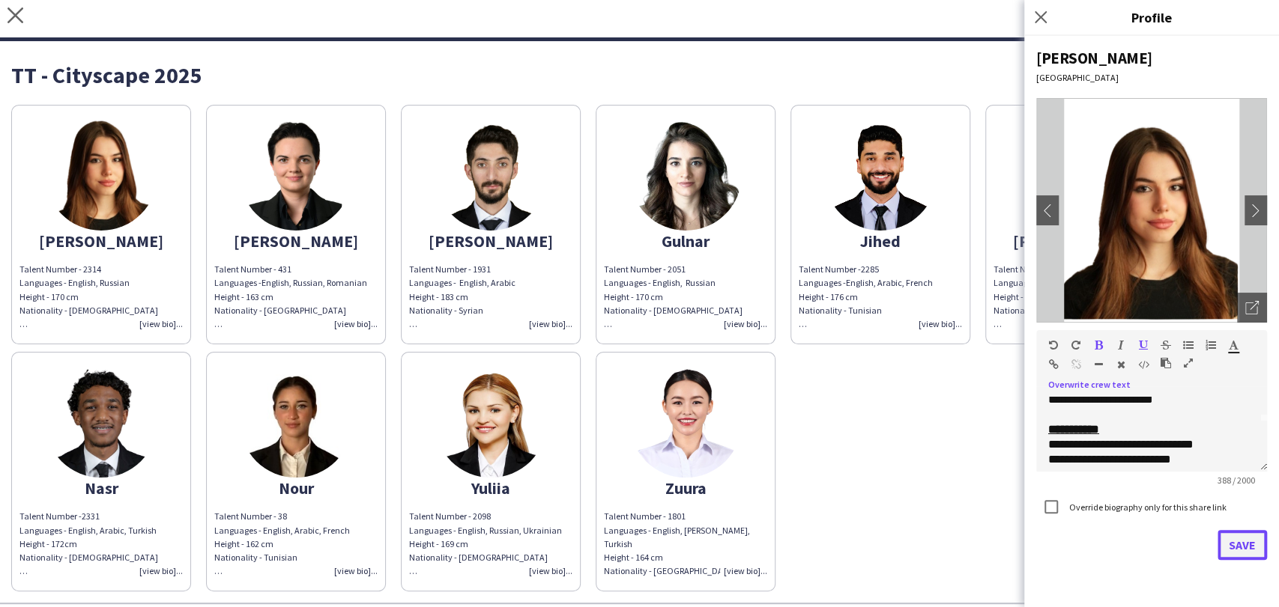
click at [1242, 545] on button "Save" at bounding box center [1241, 545] width 49 height 30
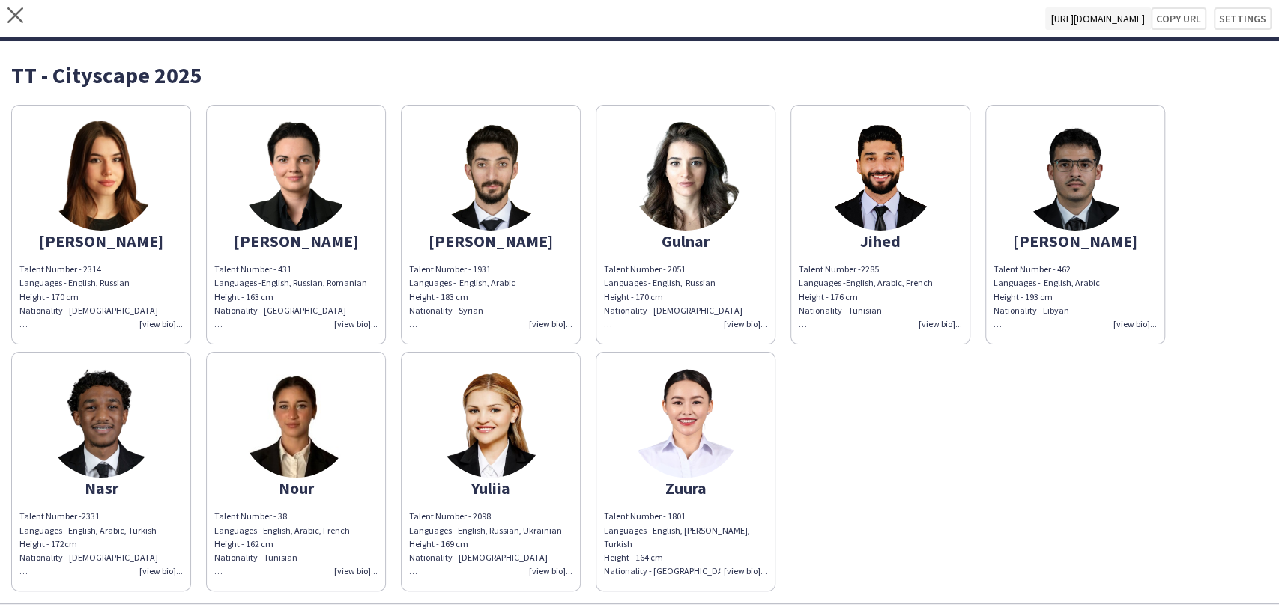
click at [53, 210] on app-share-pages-crew-card "Alicia Talent Number - 2314 Languages - English, Russian Height - 170 cm Nation…" at bounding box center [101, 225] width 180 height 240
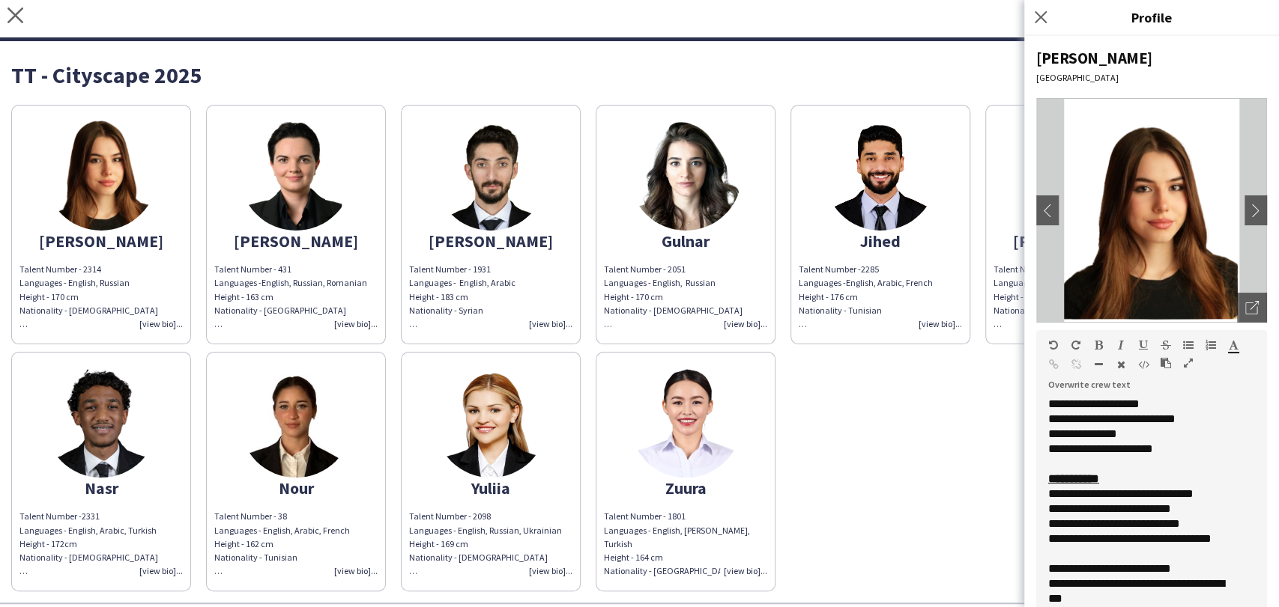
drag, startPoint x: 1264, startPoint y: 466, endPoint x: 1180, endPoint y: 539, distance: 111.5
click at [1257, 607] on html "close https://admin.liveforce.co/v2/s/63c74d1b-c93f-4a92-a468-02499b0bff8c Copy…" at bounding box center [639, 303] width 1279 height 607
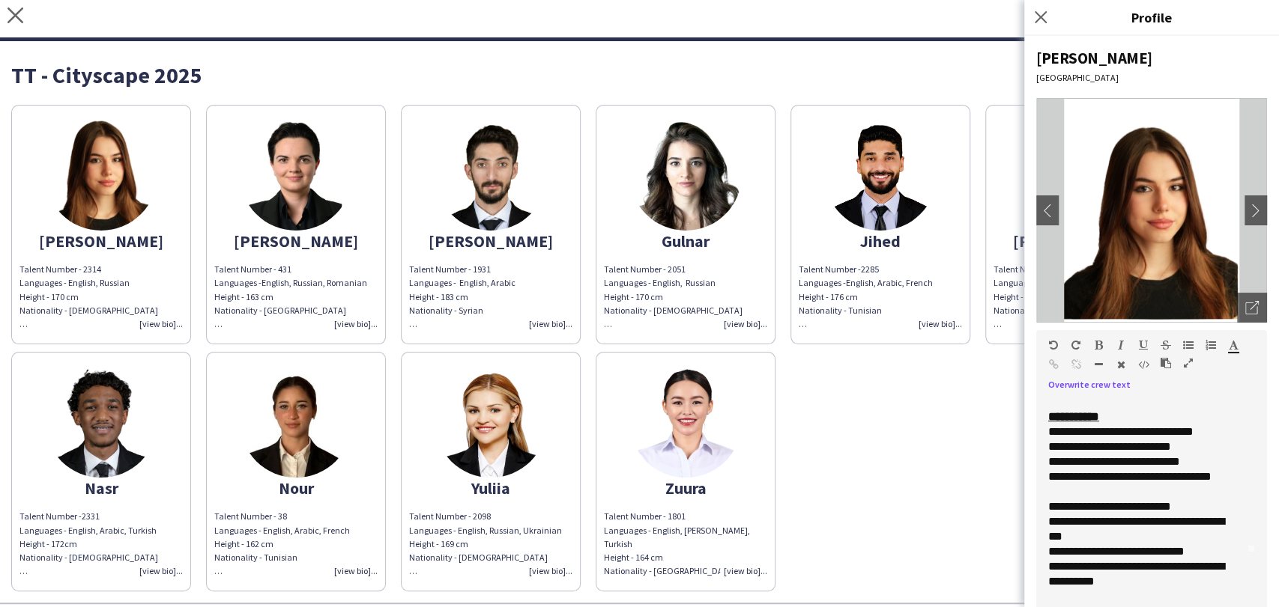
click at [1113, 477] on div "**********" at bounding box center [1138, 485] width 181 height 30
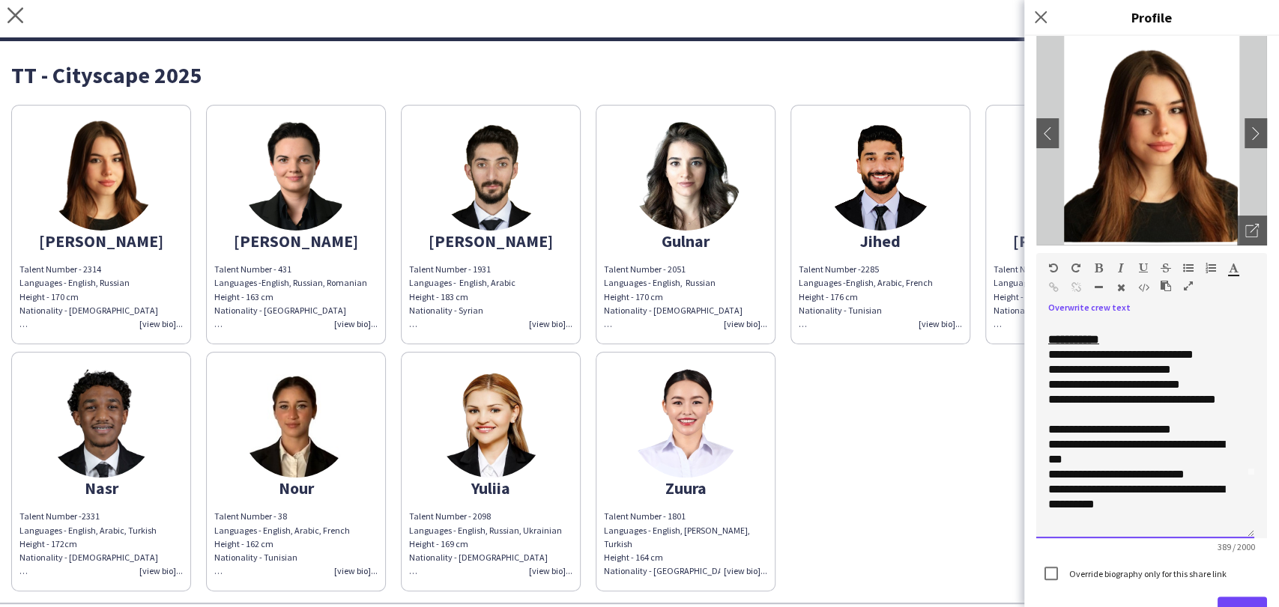
scroll to position [124, 0]
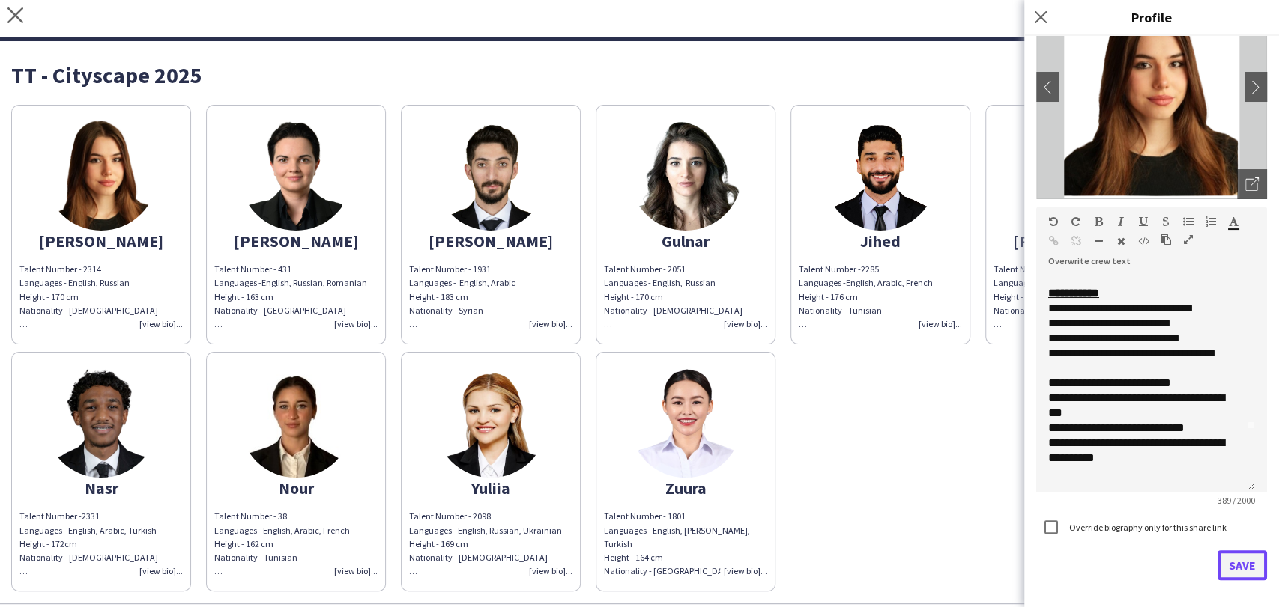
click at [1235, 556] on button "Save" at bounding box center [1241, 566] width 49 height 30
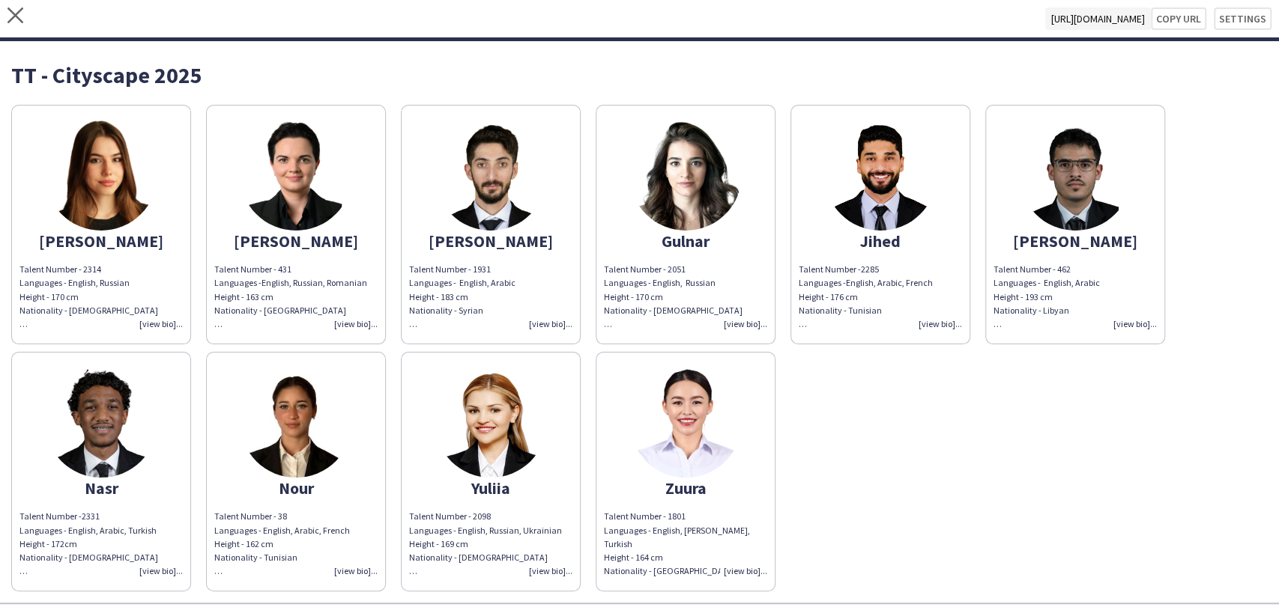
click at [118, 186] on img at bounding box center [101, 174] width 112 height 112
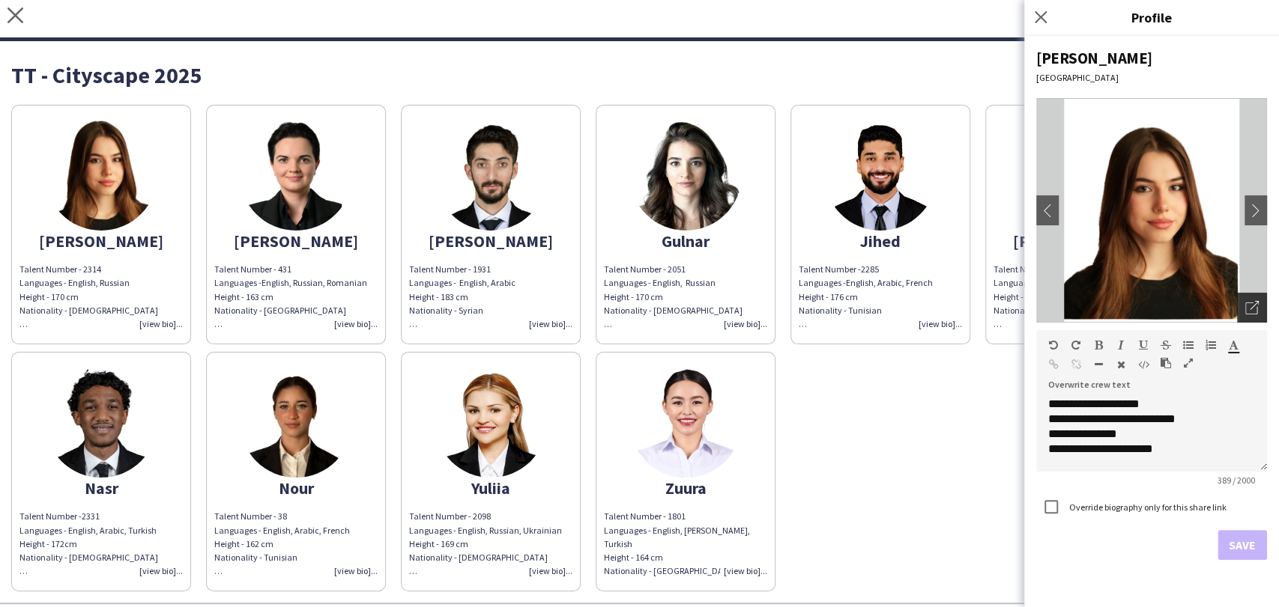
click at [1246, 301] on icon "Open photos pop-in" at bounding box center [1251, 307] width 13 height 13
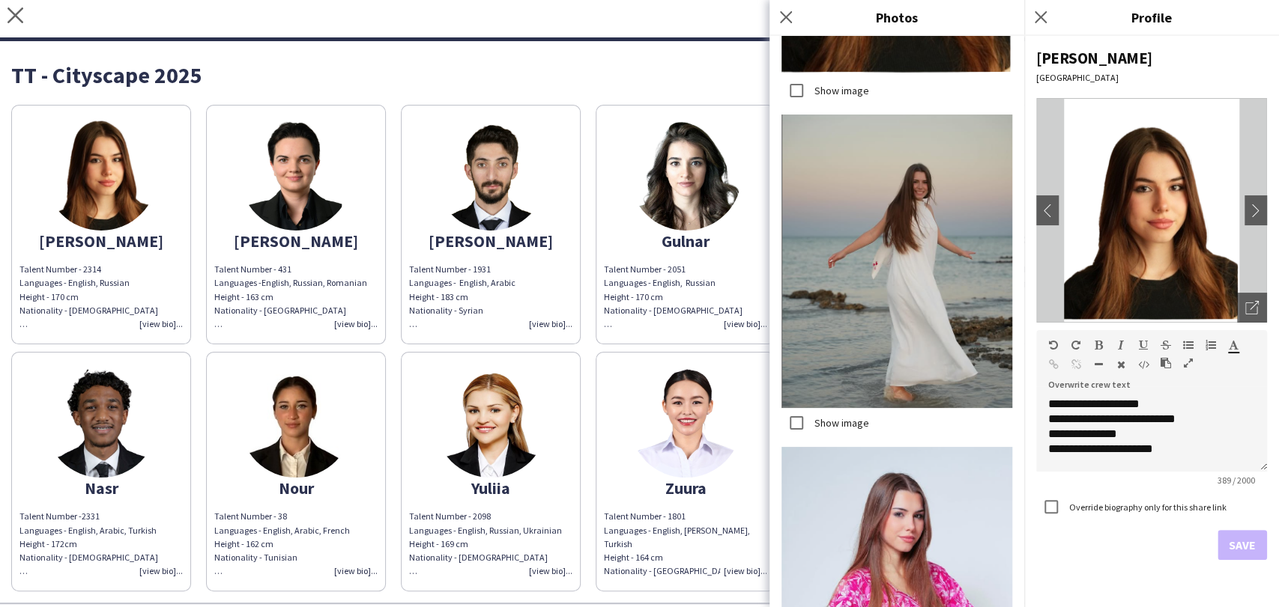
scroll to position [2344, 0]
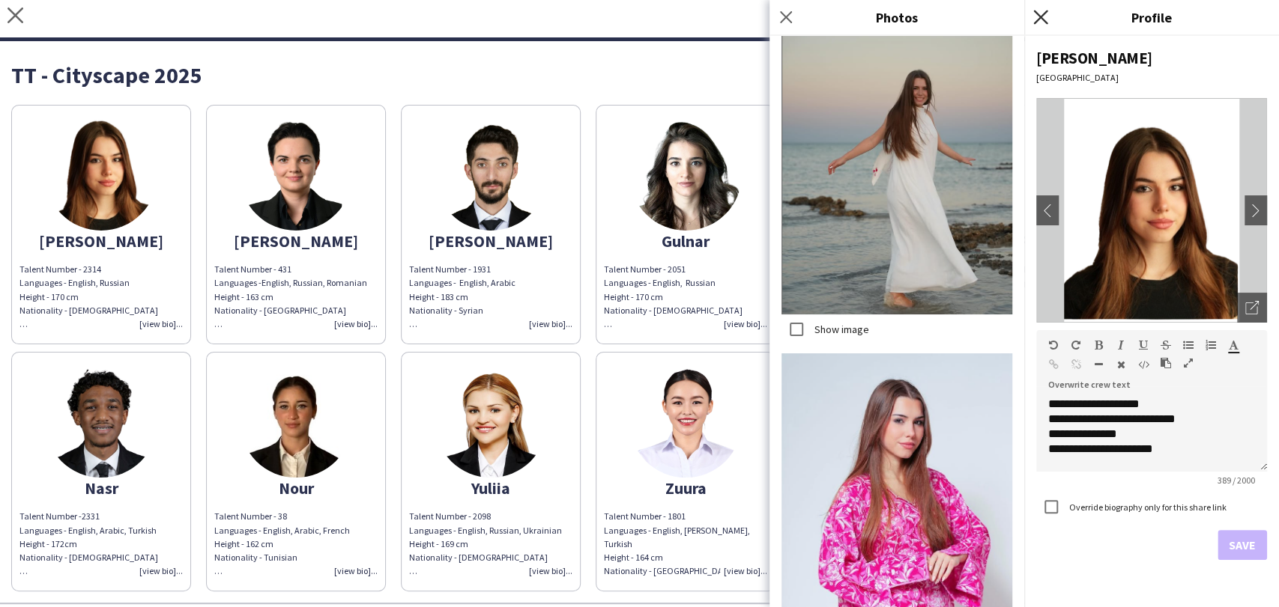
click at [1036, 15] on icon "Close pop-in" at bounding box center [1040, 17] width 14 height 14
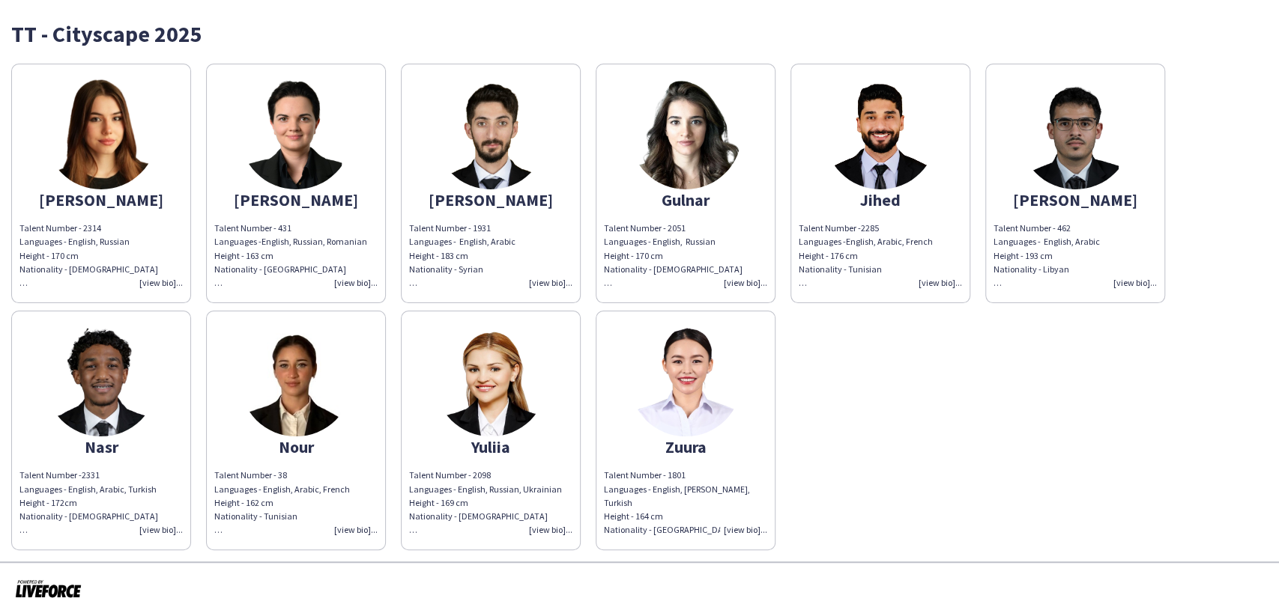
click at [83, 236] on span "Languages - English, Russian Height - 170 cm Nationality - [DEMOGRAPHIC_DATA]" at bounding box center [88, 262] width 139 height 52
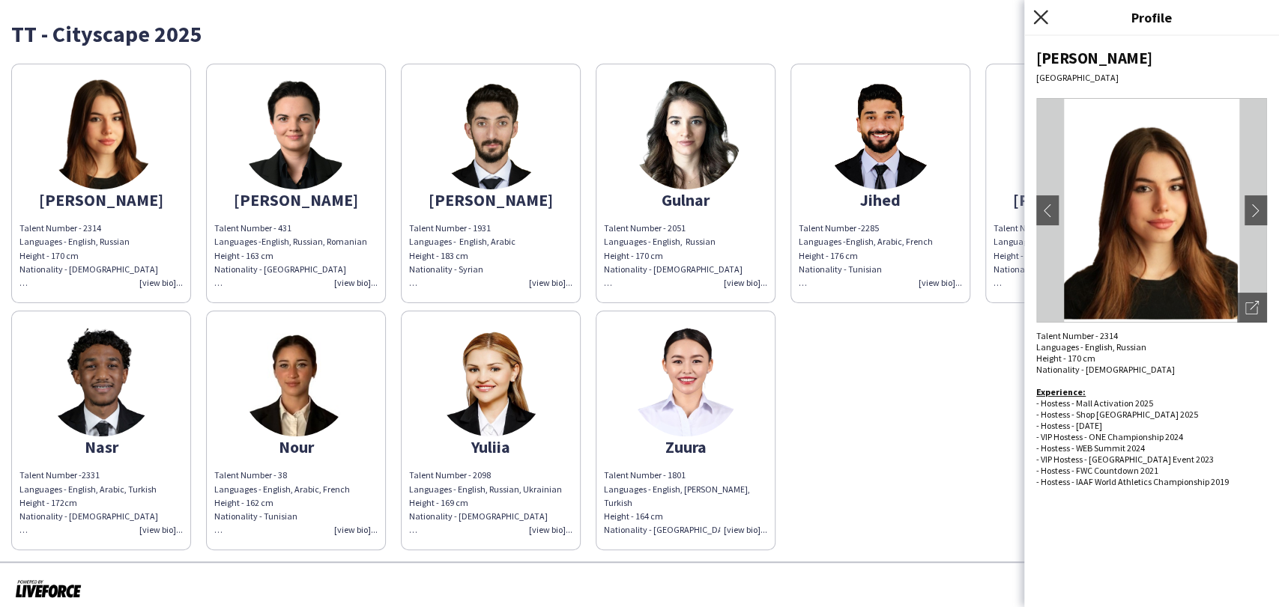
click at [1045, 11] on icon at bounding box center [1040, 17] width 14 height 14
